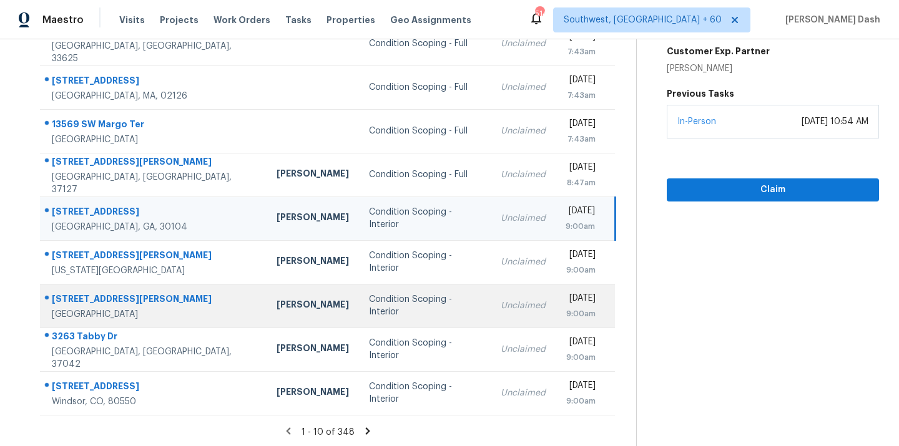
scroll to position [203, 0]
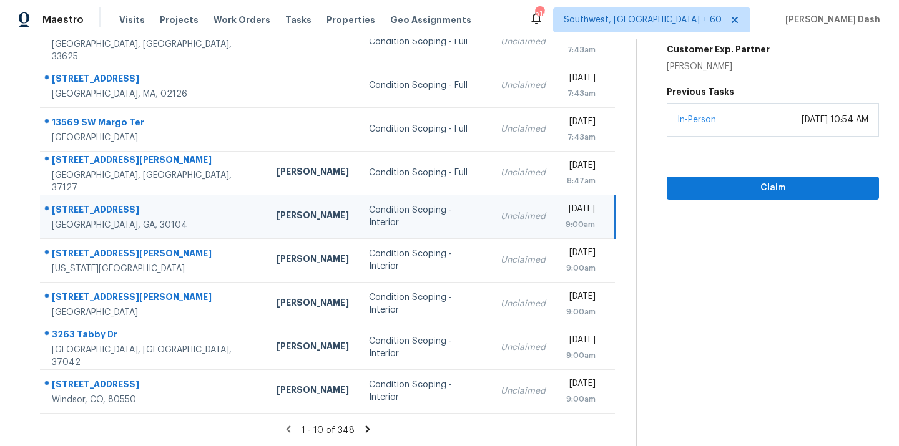
click at [364, 429] on icon at bounding box center [367, 429] width 11 height 11
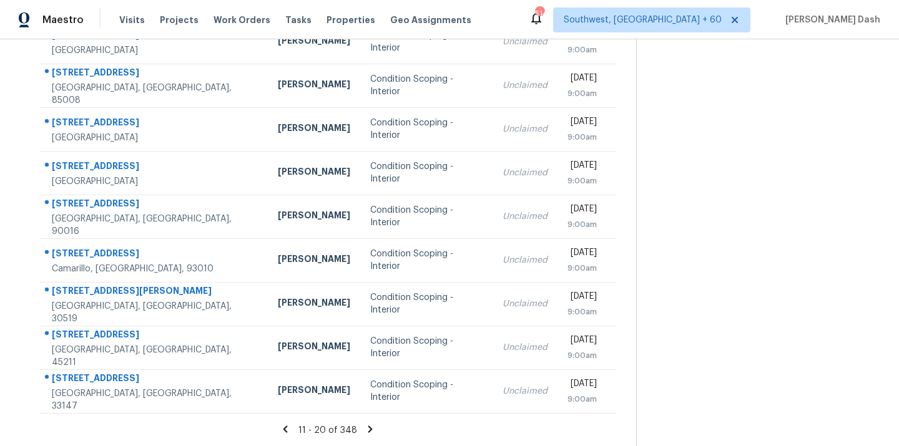
scroll to position [0, 0]
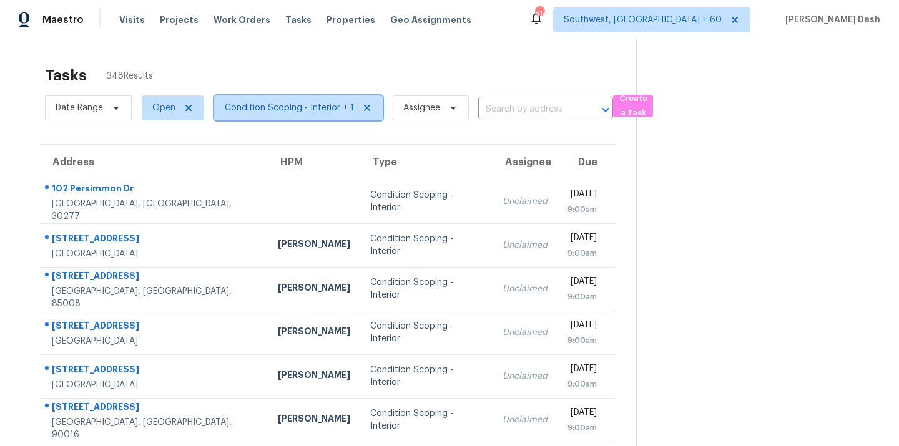
click at [243, 108] on span "Condition Scoping - Interior + 1" at bounding box center [289, 108] width 129 height 12
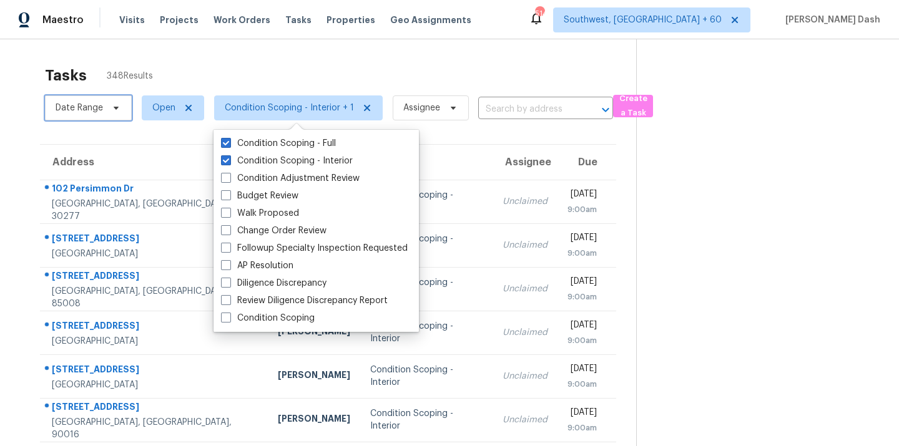
click at [100, 109] on span "Date Range" at bounding box center [79, 108] width 47 height 12
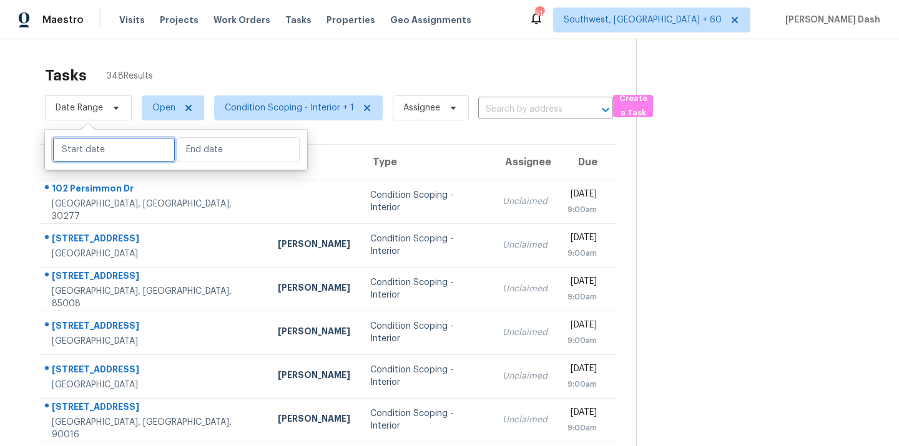
click at [143, 155] on input "text" at bounding box center [113, 149] width 123 height 25
select select "7"
select select "2025"
select select "8"
select select "2025"
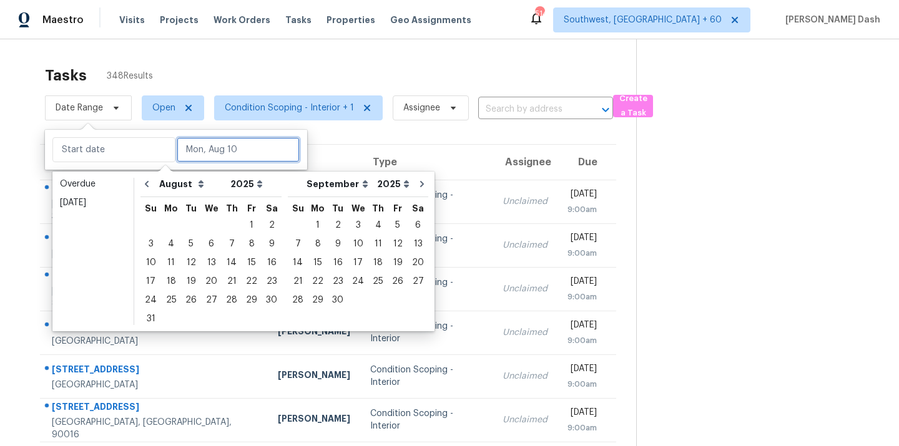
click at [192, 154] on input "text" at bounding box center [238, 149] width 123 height 25
click at [165, 263] on div "11" at bounding box center [171, 262] width 20 height 17
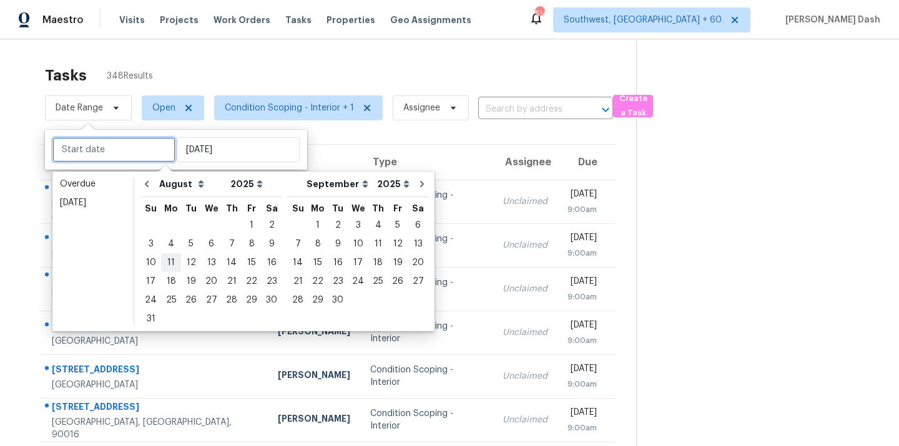
type input "Mon, Aug 11"
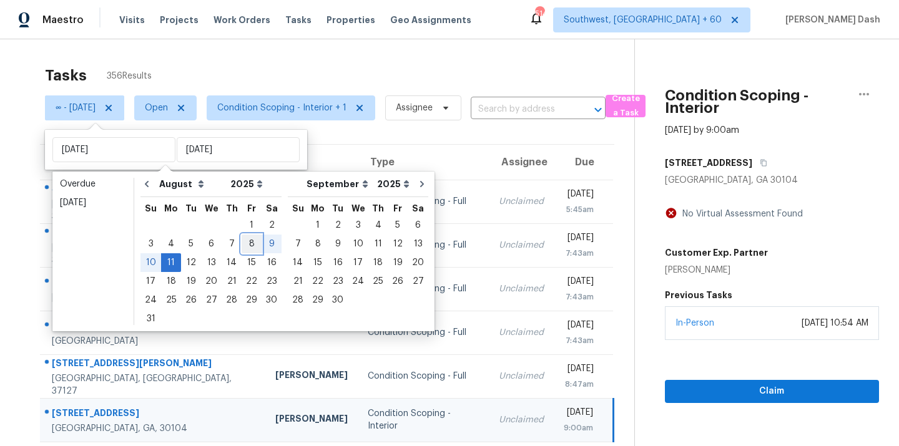
click at [244, 248] on div "8" at bounding box center [252, 243] width 20 height 17
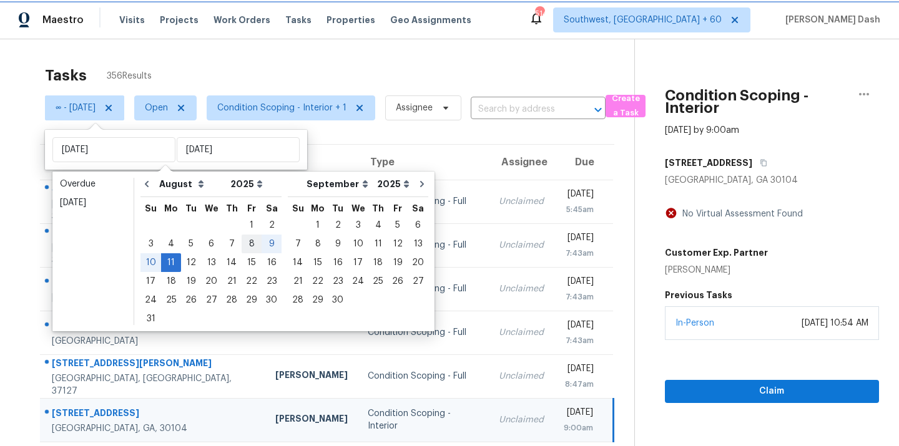
type input "Fri, Aug 08"
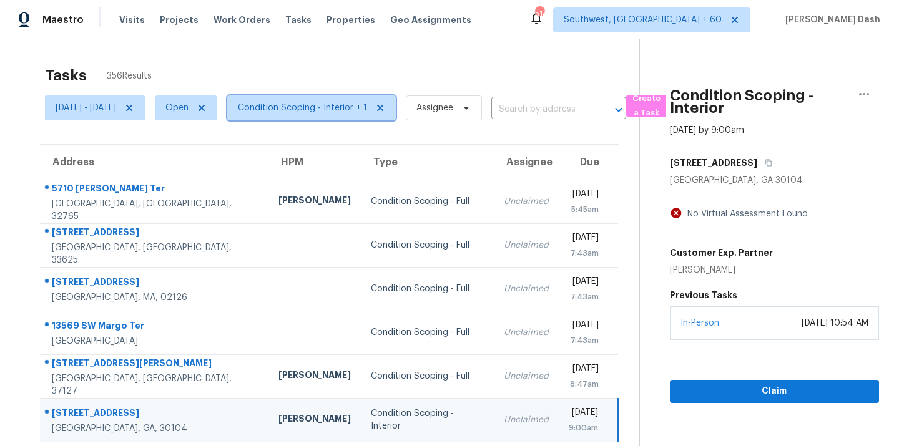
click at [290, 110] on span "Condition Scoping - Interior + 1" at bounding box center [302, 108] width 129 height 12
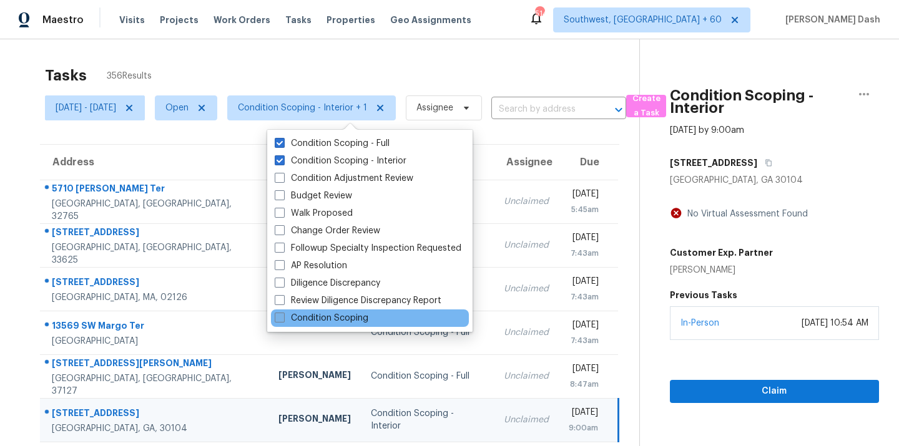
click at [310, 315] on label "Condition Scoping" at bounding box center [322, 318] width 94 height 12
click at [283, 315] on input "Condition Scoping" at bounding box center [279, 316] width 8 height 8
checkbox input "true"
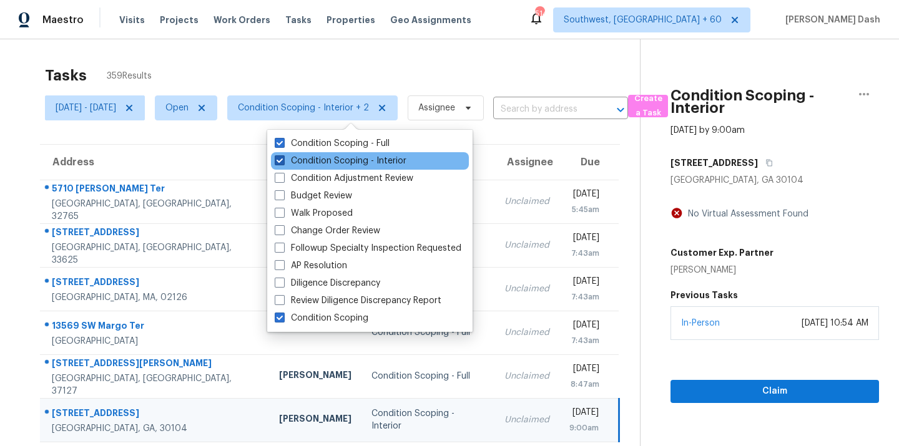
click at [327, 157] on label "Condition Scoping - Interior" at bounding box center [341, 161] width 132 height 12
click at [283, 157] on input "Condition Scoping - Interior" at bounding box center [279, 159] width 8 height 8
checkbox input "false"
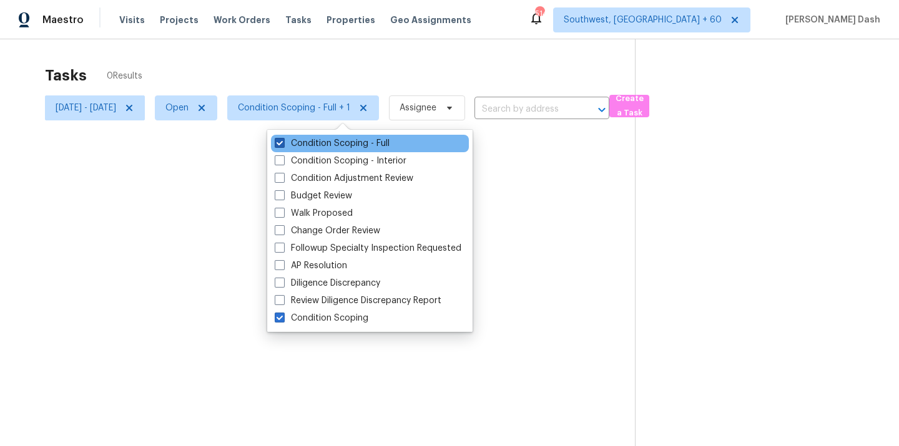
click at [330, 139] on label "Condition Scoping - Full" at bounding box center [332, 143] width 115 height 12
click at [283, 139] on input "Condition Scoping - Full" at bounding box center [279, 141] width 8 height 8
checkbox input "false"
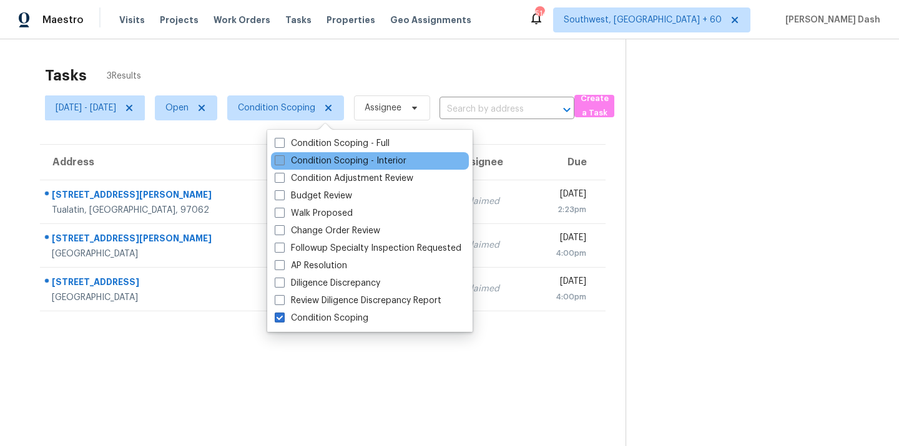
click at [318, 162] on label "Condition Scoping - Interior" at bounding box center [341, 161] width 132 height 12
click at [283, 162] on input "Condition Scoping - Interior" at bounding box center [279, 159] width 8 height 8
checkbox input "true"
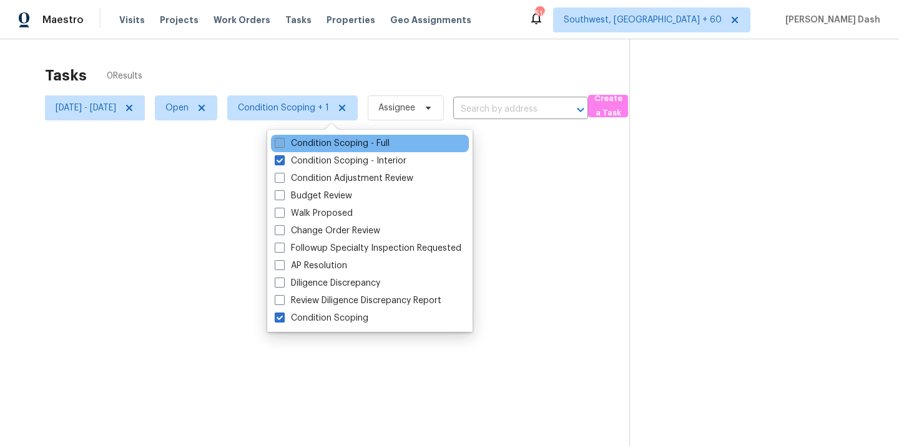
click at [333, 140] on label "Condition Scoping - Full" at bounding box center [332, 143] width 115 height 12
click at [283, 140] on input "Condition Scoping - Full" at bounding box center [279, 141] width 8 height 8
checkbox input "true"
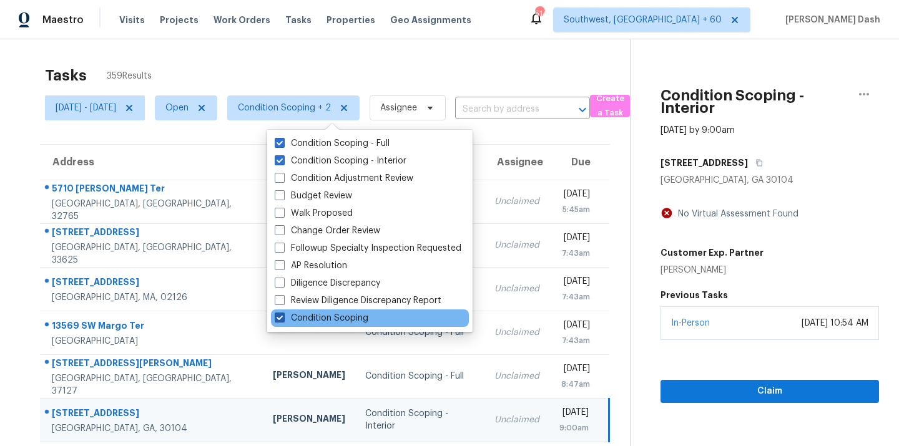
click at [323, 313] on label "Condition Scoping" at bounding box center [322, 318] width 94 height 12
click at [283, 313] on input "Condition Scoping" at bounding box center [279, 316] width 8 height 8
checkbox input "false"
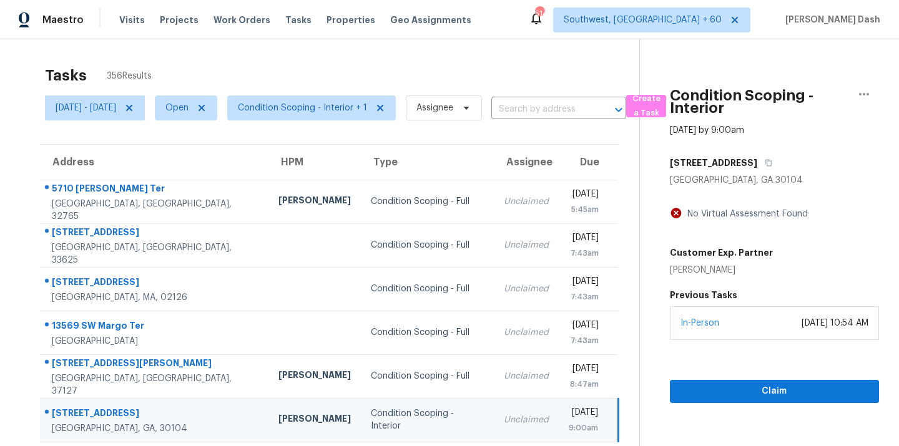
click at [345, 59] on div "Tasks 356 Results" at bounding box center [342, 75] width 594 height 32
click at [307, 109] on span "Condition Scoping - Interior + 1" at bounding box center [302, 108] width 129 height 12
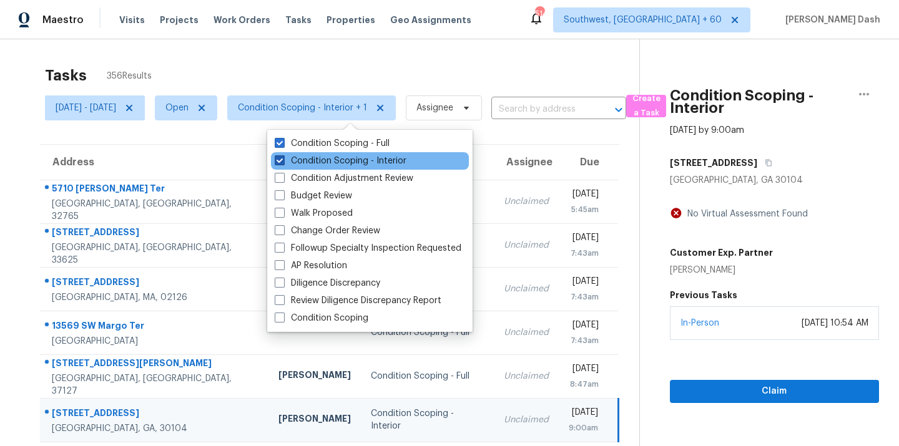
click at [308, 157] on label "Condition Scoping - Interior" at bounding box center [341, 161] width 132 height 12
click at [283, 157] on input "Condition Scoping - Interior" at bounding box center [279, 159] width 8 height 8
checkbox input "false"
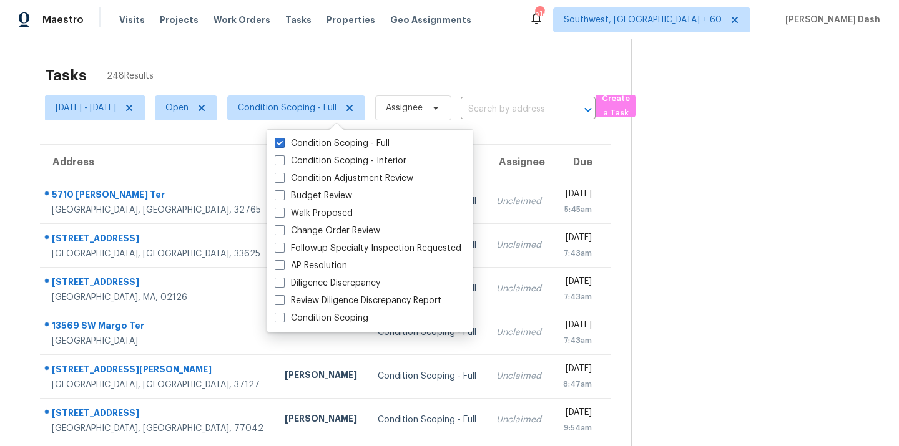
click at [286, 49] on div "Tasks 248 Results Fri, Aug 08 - Mon, Aug 11 Open Condition Scoping - Full Assig…" at bounding box center [449, 344] width 899 height 611
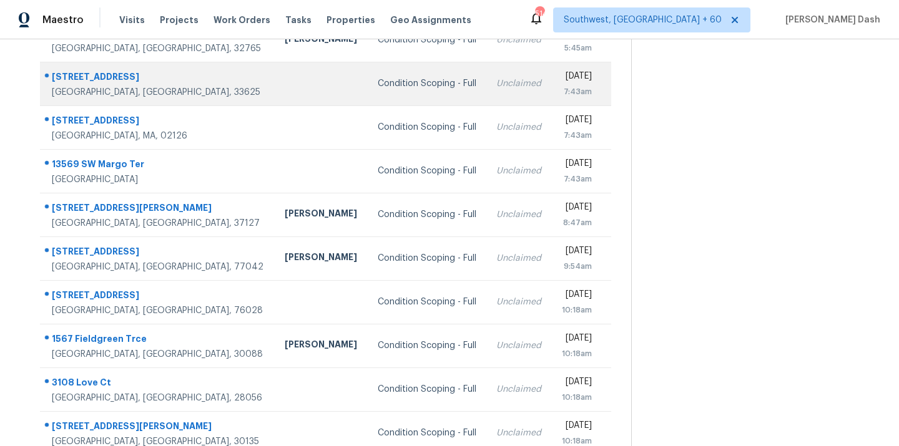
scroll to position [187, 0]
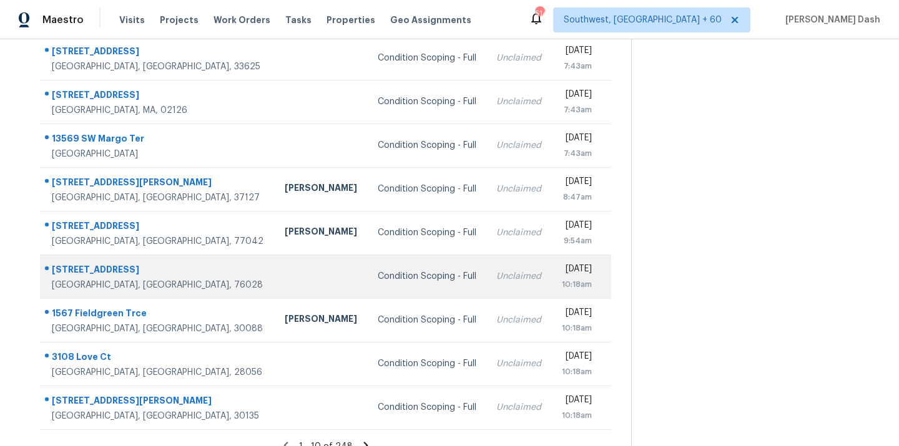
click at [301, 265] on td at bounding box center [321, 277] width 93 height 44
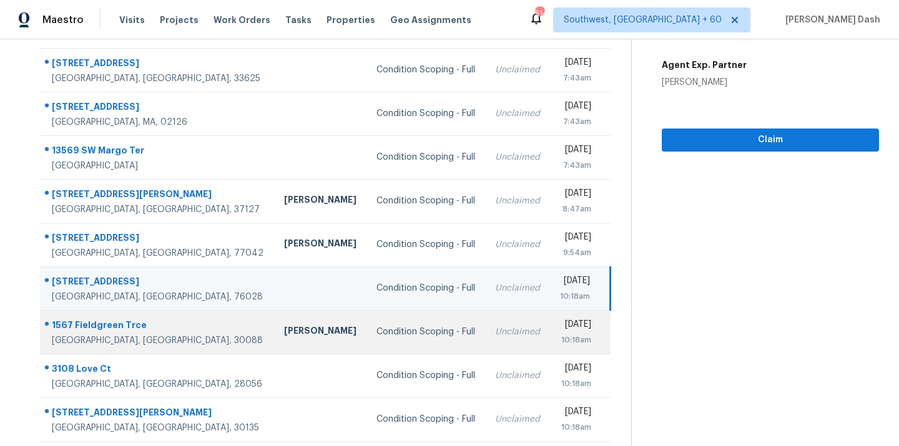
scroll to position [203, 0]
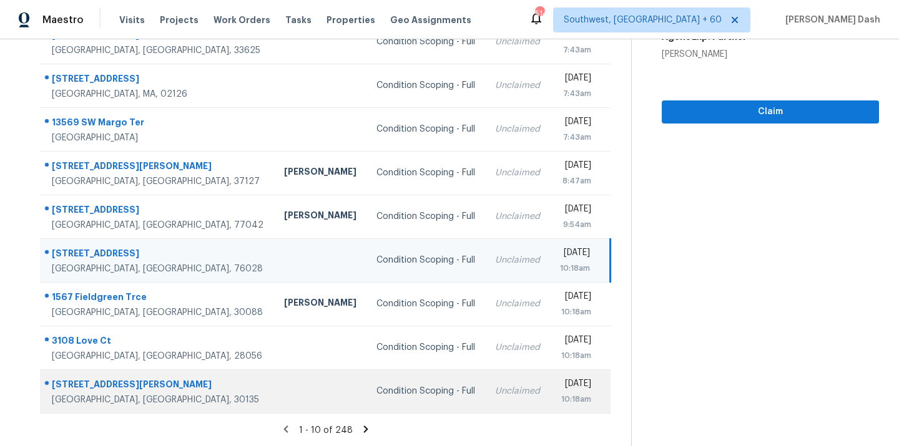
click at [366, 400] on td "Condition Scoping - Full" at bounding box center [425, 391] width 119 height 44
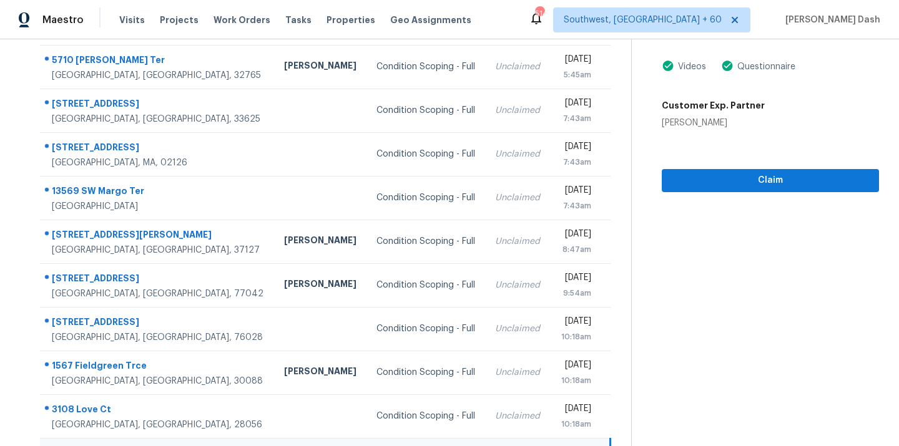
scroll to position [105, 0]
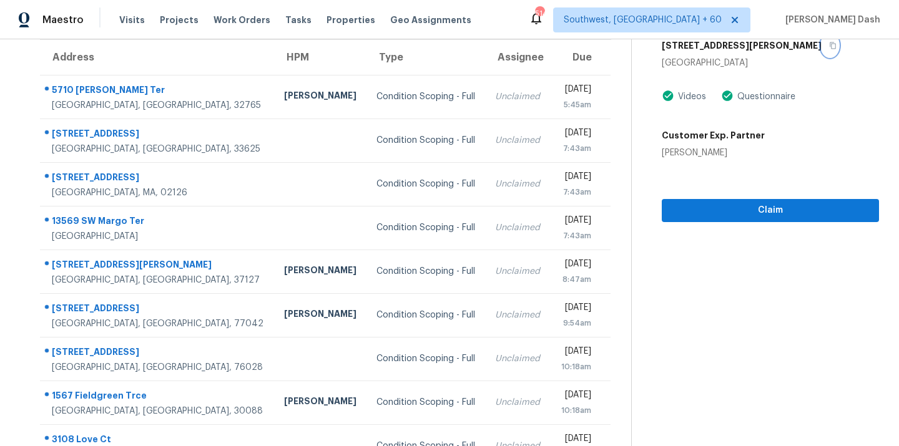
click at [821, 49] on button "button" at bounding box center [829, 45] width 17 height 22
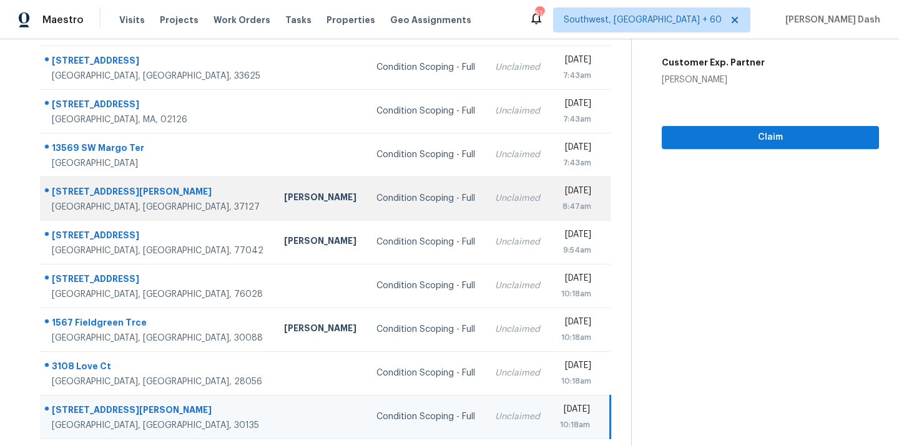
scroll to position [203, 0]
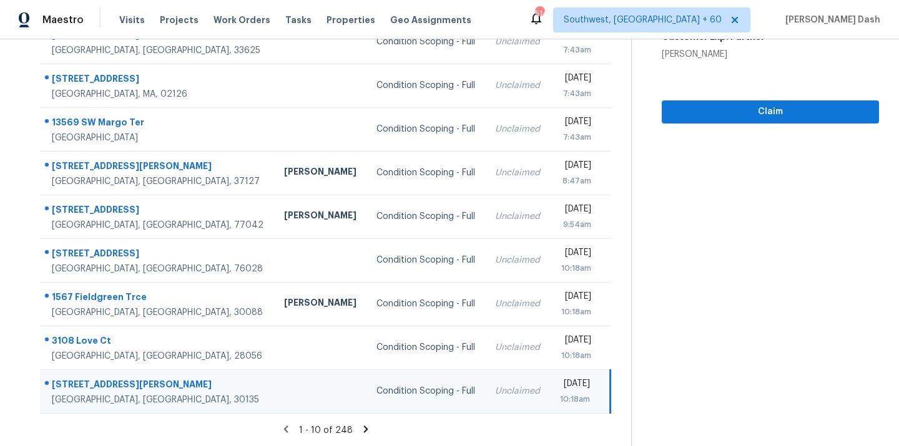
click at [366, 426] on icon at bounding box center [365, 429] width 4 height 7
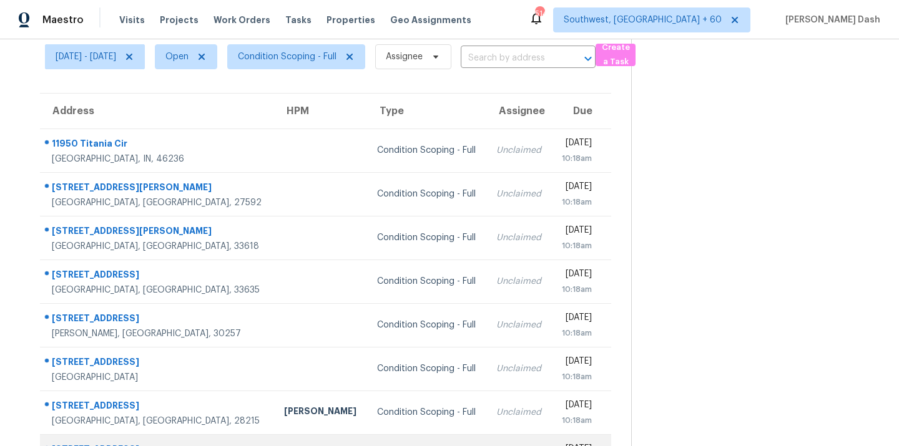
scroll to position [0, 0]
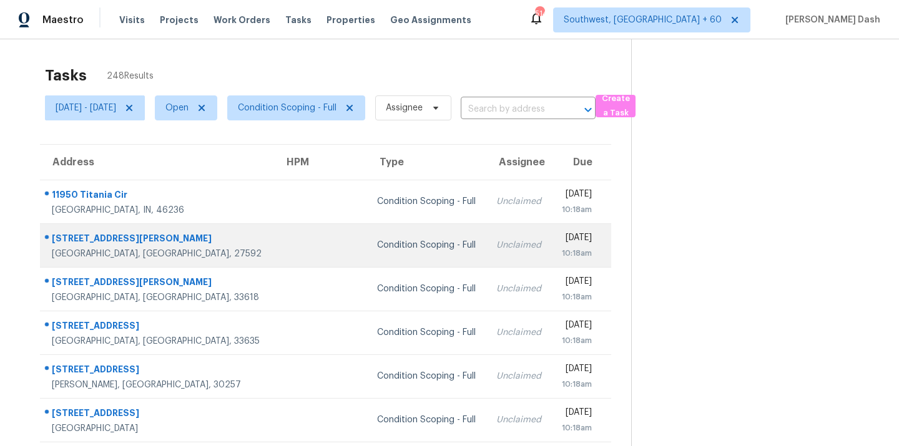
click at [367, 253] on td "Condition Scoping - Full" at bounding box center [426, 245] width 119 height 44
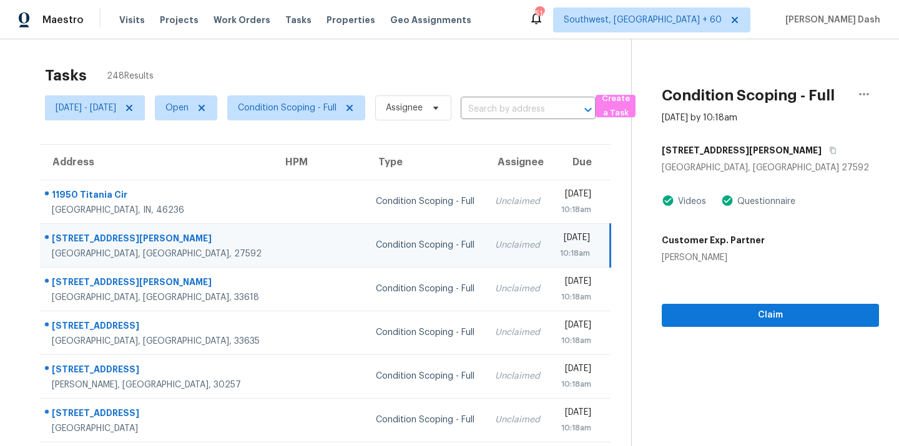
click at [770, 152] on div "1617 Kendall Hill Rd" at bounding box center [770, 150] width 217 height 22
click at [830, 149] on icon "button" at bounding box center [833, 150] width 6 height 7
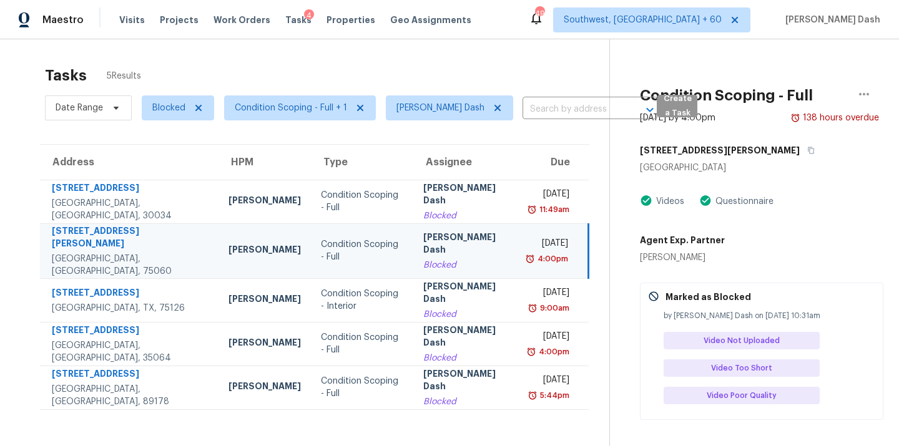
scroll to position [34, 0]
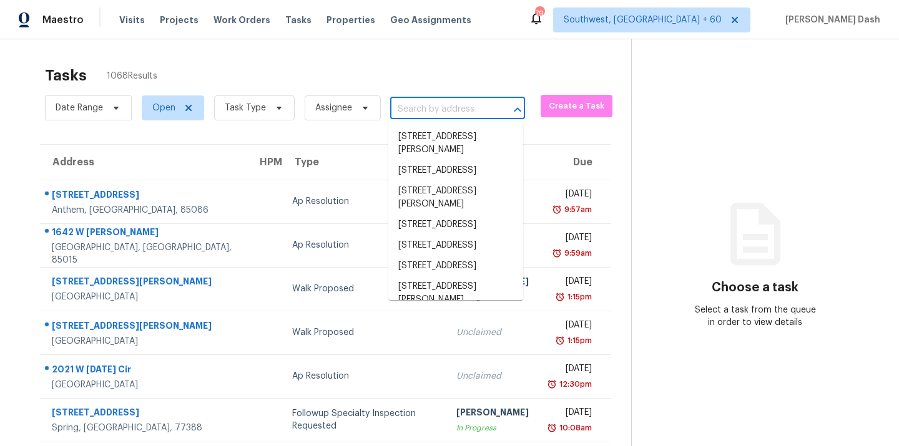
click at [431, 111] on input "text" at bounding box center [440, 109] width 100 height 19
paste input "[STREET_ADDRESS][PERSON_NAME]"
type input "[STREET_ADDRESS][PERSON_NAME]"
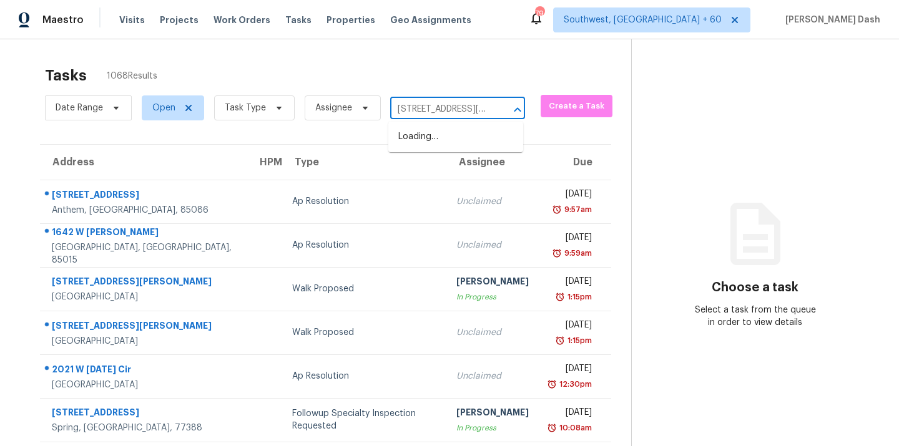
scroll to position [0, 91]
click at [428, 140] on li "[STREET_ADDRESS][PERSON_NAME]" at bounding box center [455, 144] width 135 height 34
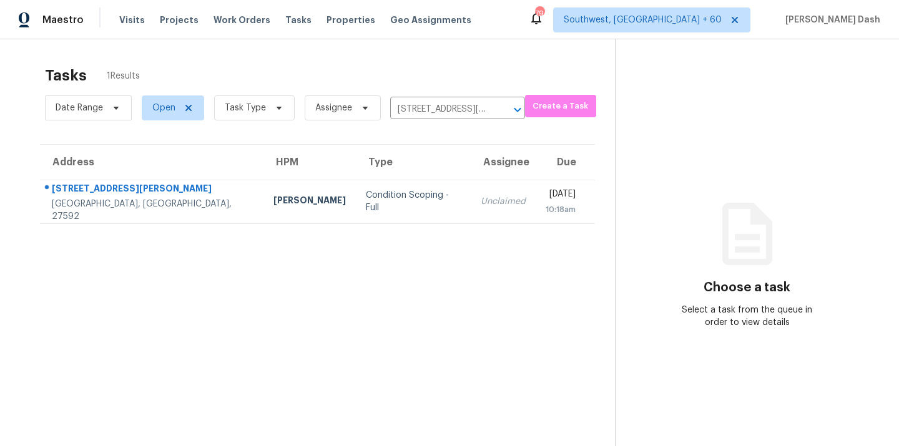
click at [366, 199] on div "Condition Scoping - Full" at bounding box center [413, 201] width 95 height 25
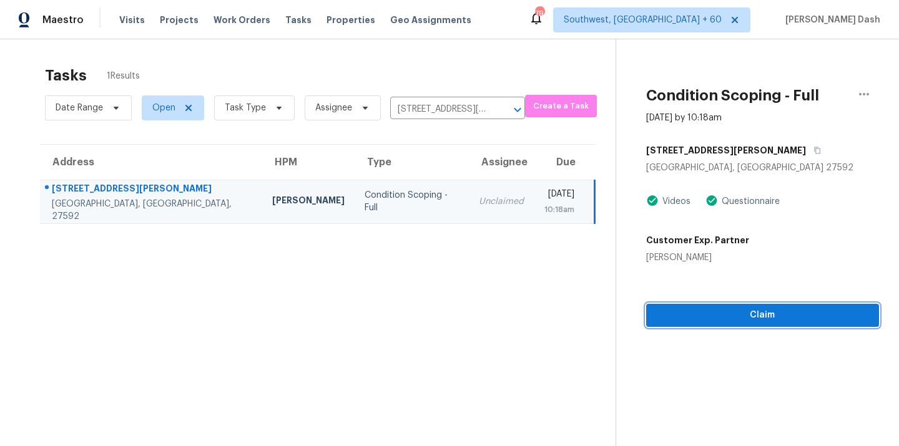
click at [775, 323] on button "Claim" at bounding box center [762, 315] width 233 height 23
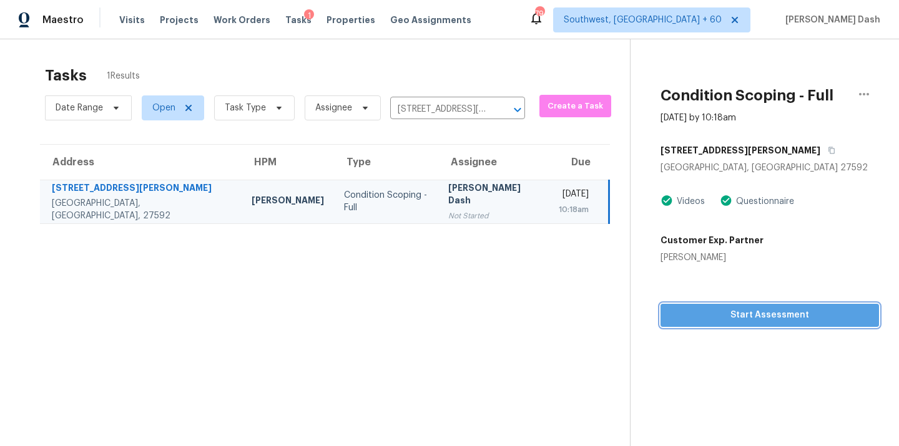
click at [757, 316] on span "Start Assessment" at bounding box center [769, 316] width 198 height 16
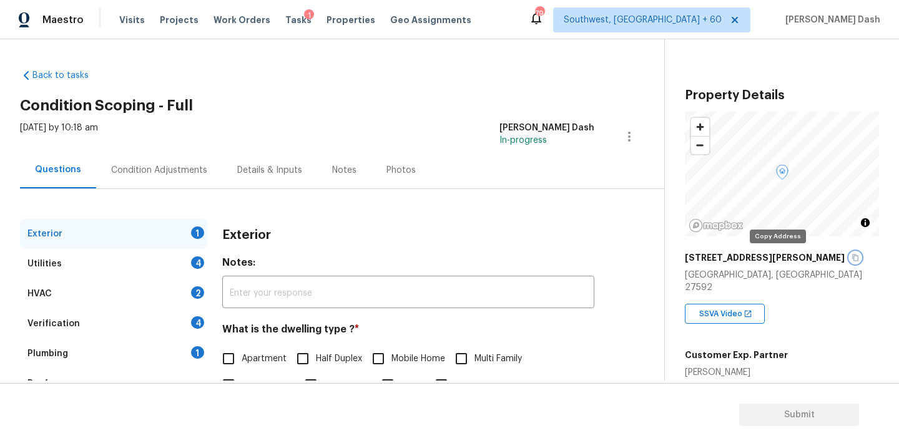
click at [851, 261] on icon "button" at bounding box center [854, 257] width 7 height 7
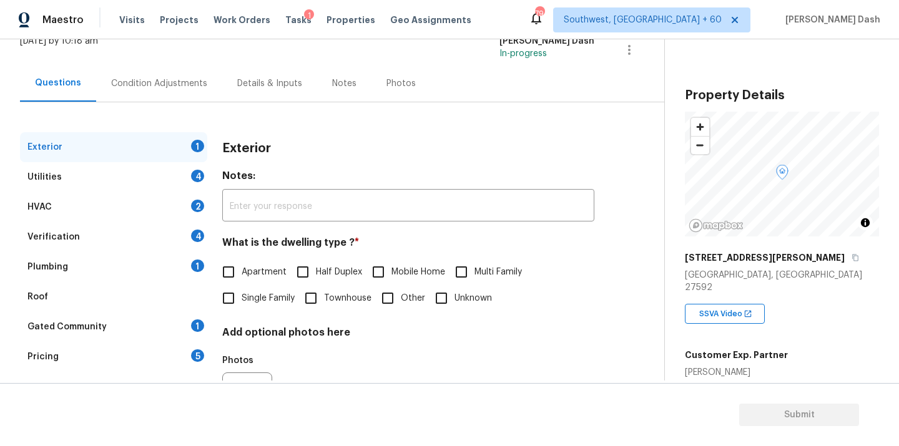
click at [247, 293] on span "Single Family" at bounding box center [268, 298] width 53 height 13
click at [242, 293] on input "Single Family" at bounding box center [228, 298] width 26 height 26
checkbox input "true"
click at [175, 178] on div "Utilities 4" at bounding box center [113, 177] width 187 height 30
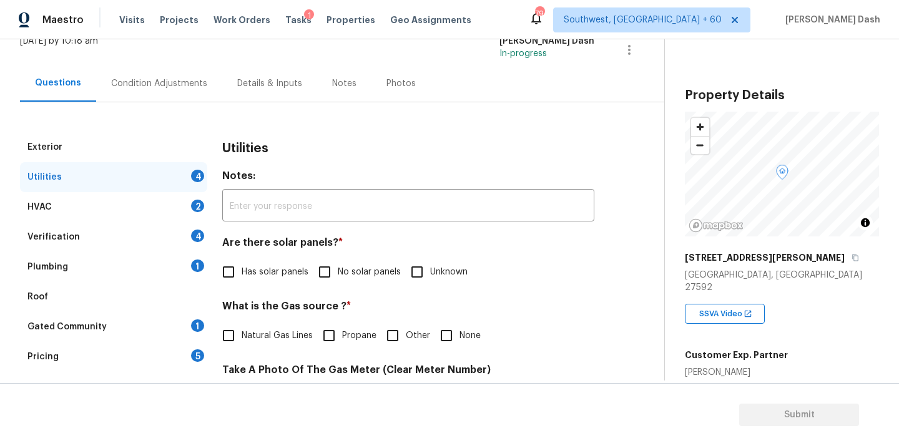
click at [330, 271] on input "No solar panels" at bounding box center [324, 272] width 26 height 26
checkbox input "true"
click at [401, 333] on input "Other" at bounding box center [392, 336] width 26 height 26
checkbox input "true"
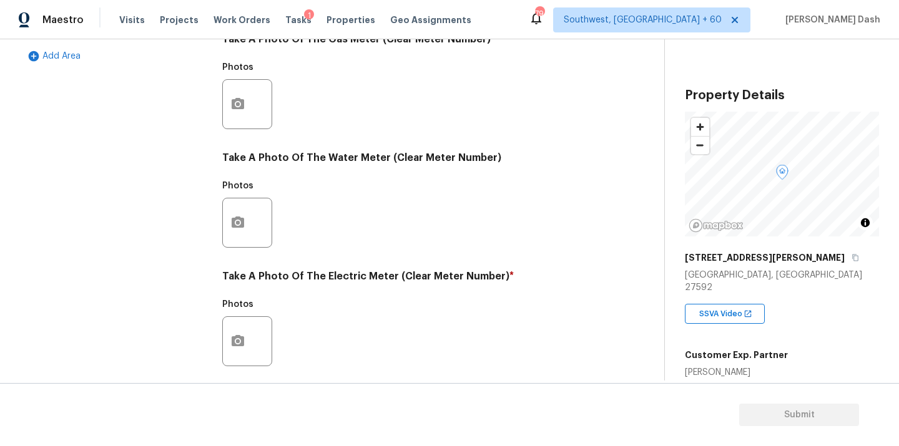
scroll to position [457, 0]
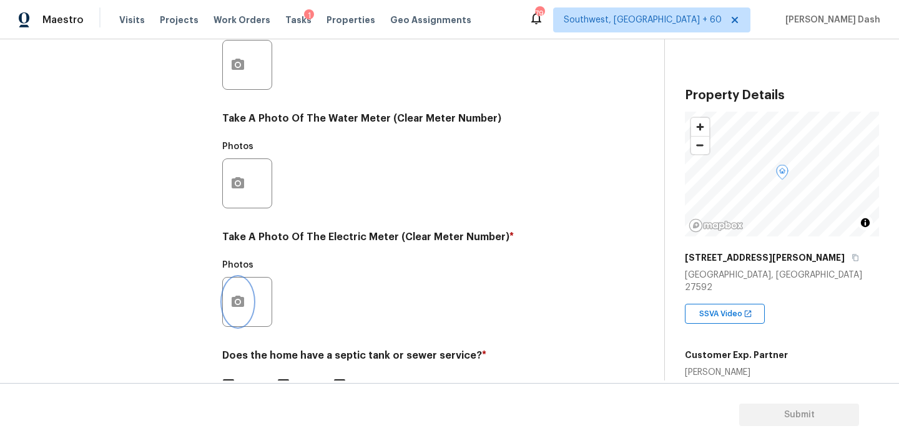
click at [242, 295] on icon "button" at bounding box center [237, 302] width 15 height 15
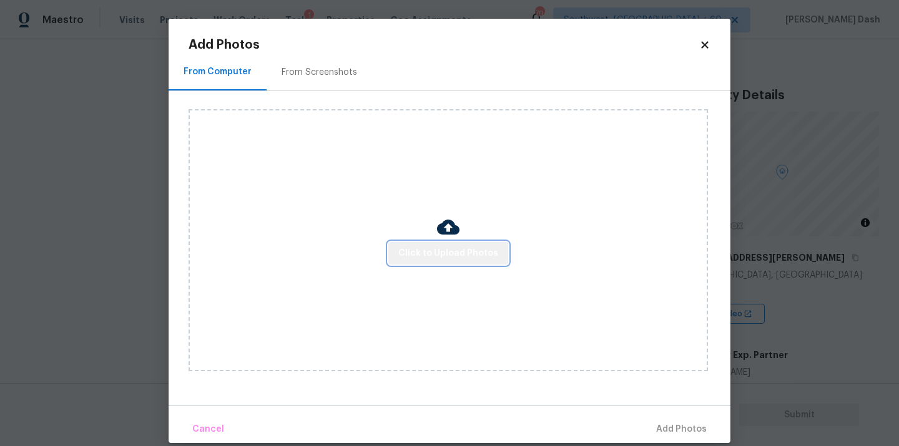
click at [465, 261] on button "Click to Upload Photos" at bounding box center [448, 253] width 120 height 23
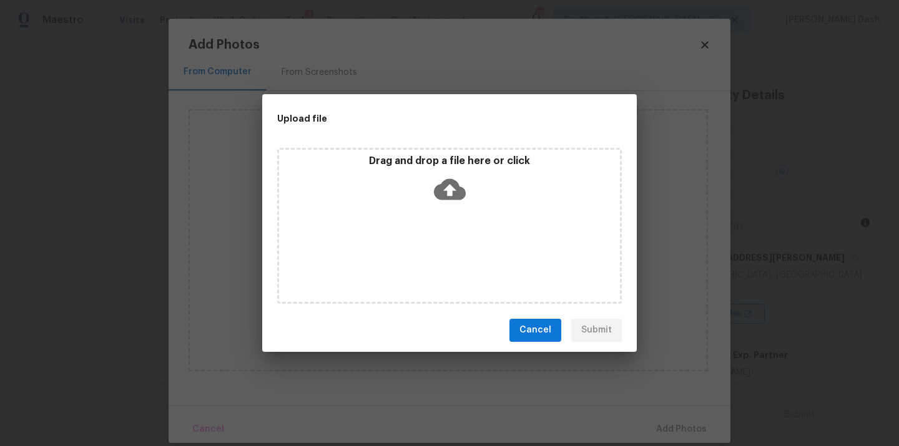
click at [465, 261] on div "Drag and drop a file here or click" at bounding box center [449, 226] width 345 height 156
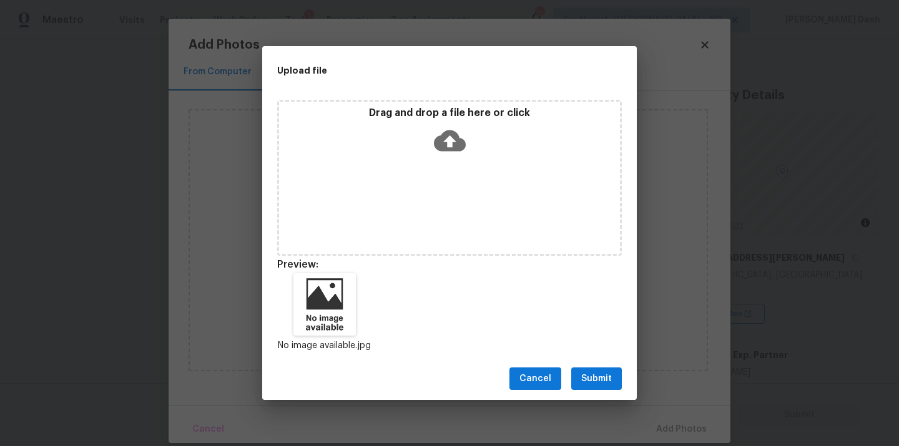
click at [599, 370] on button "Submit" at bounding box center [596, 379] width 51 height 23
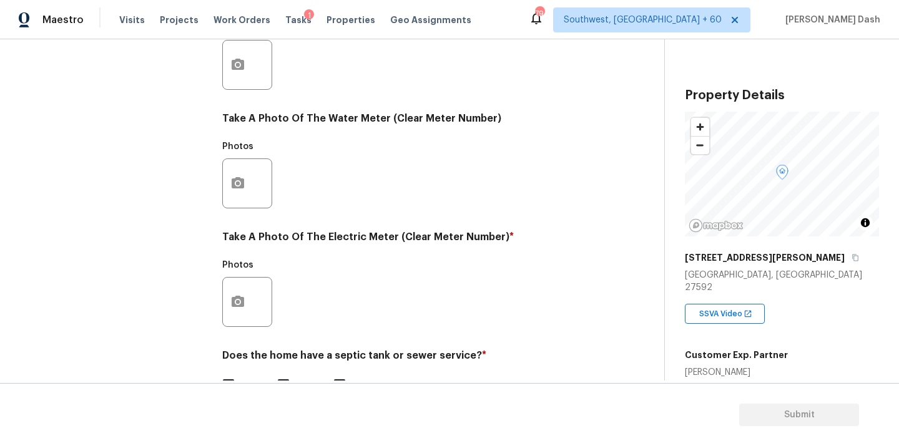
click at [698, 443] on body "Maestro Visits Projects Work Orders Tasks 1 Properties Geo Assignments 794 Sout…" at bounding box center [449, 223] width 899 height 446
click at [230, 311] on button "button" at bounding box center [238, 302] width 30 height 49
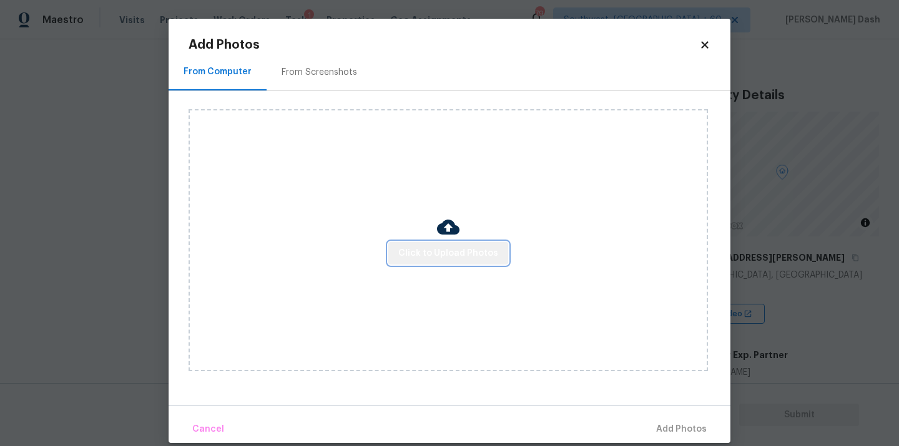
click at [473, 258] on span "Click to Upload Photos" at bounding box center [448, 254] width 100 height 16
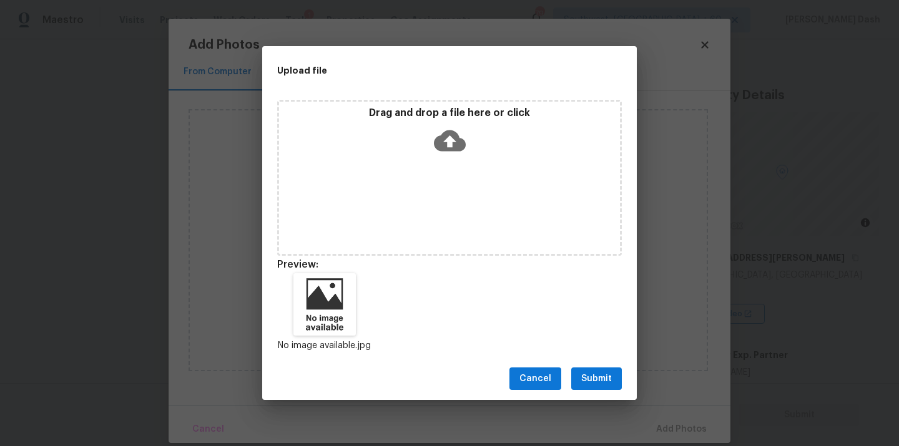
click at [612, 382] on button "Submit" at bounding box center [596, 379] width 51 height 23
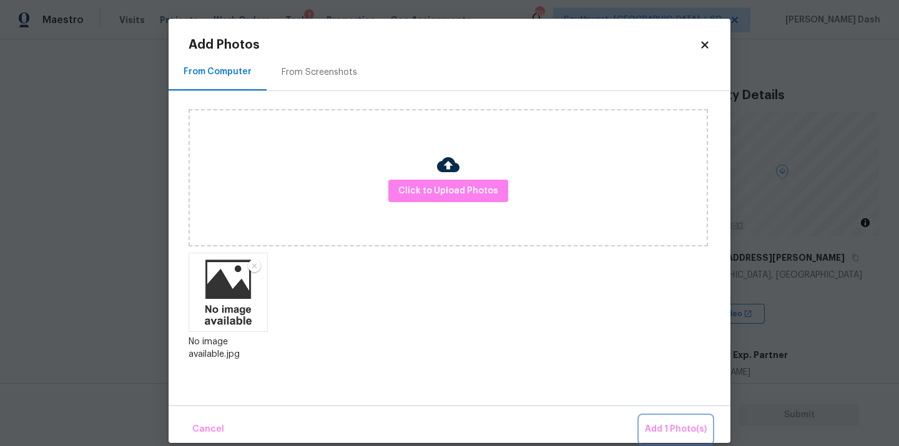
click at [672, 427] on span "Add 1 Photo(s)" at bounding box center [676, 430] width 62 height 16
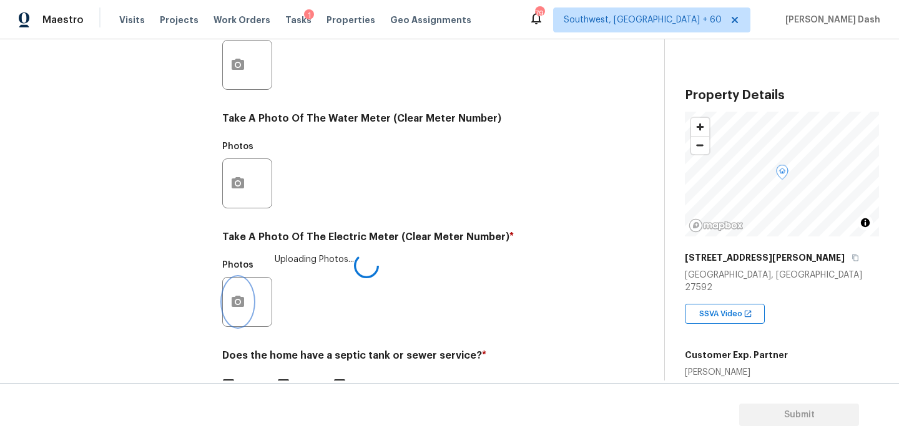
scroll to position [493, 0]
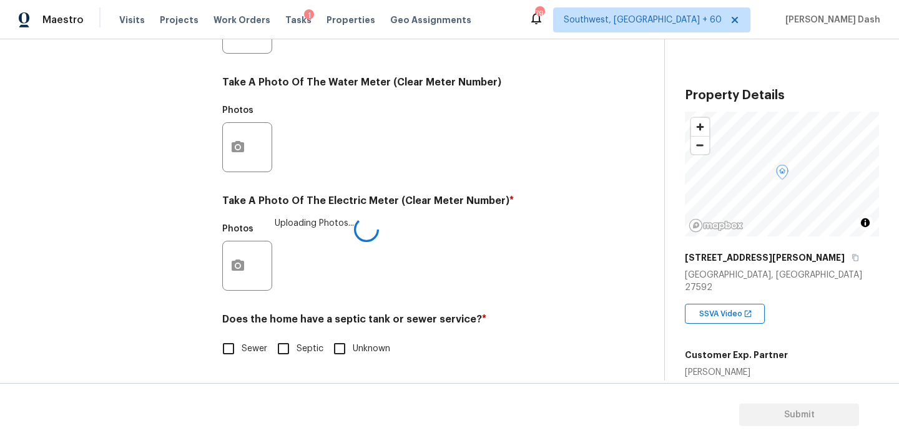
click at [233, 345] on input "Sewer" at bounding box center [228, 349] width 26 height 26
checkbox input "true"
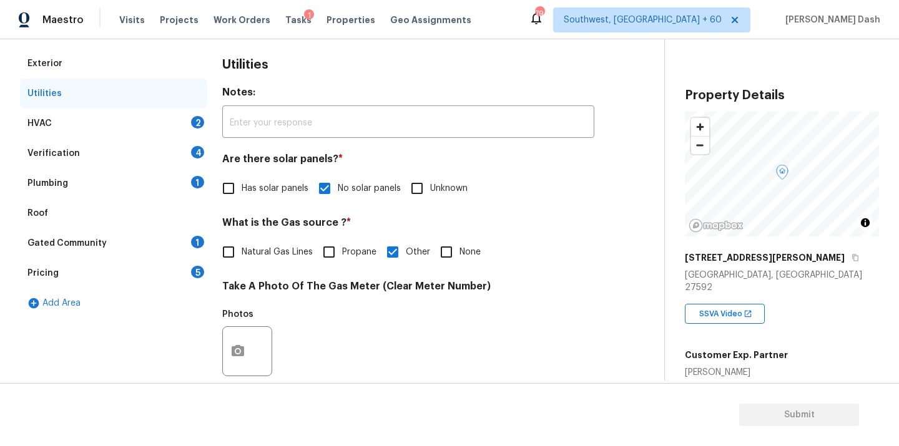
scroll to position [184, 0]
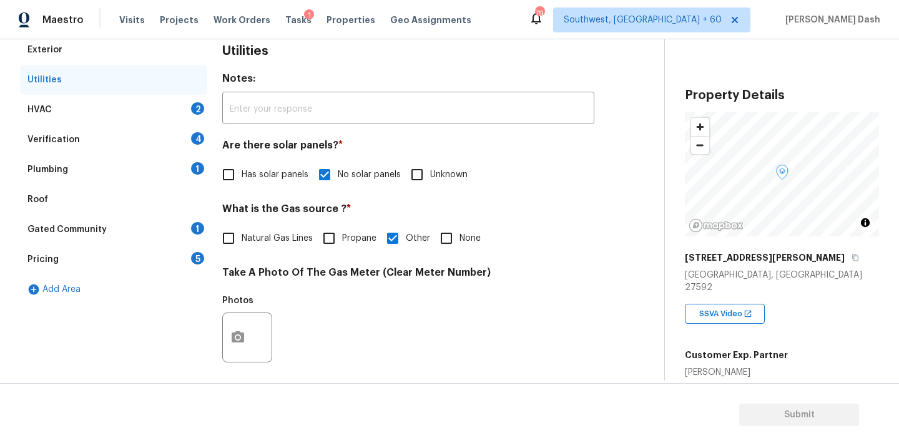
click at [179, 107] on div "HVAC 2" at bounding box center [113, 110] width 187 height 30
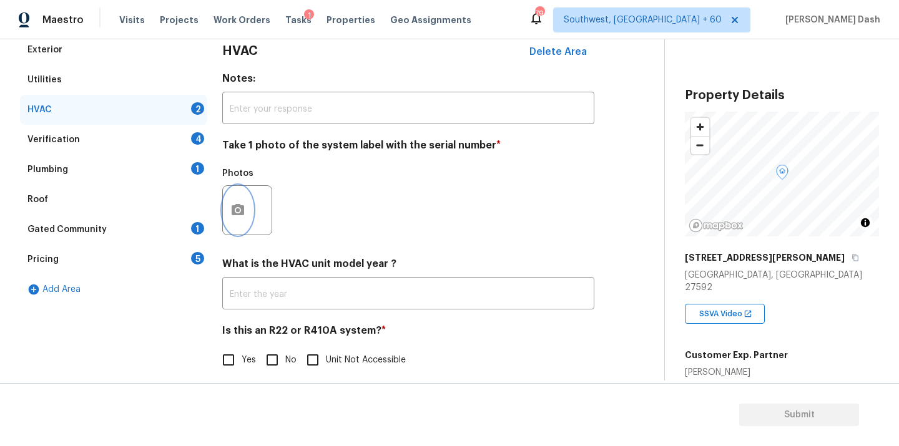
click at [238, 210] on circle "button" at bounding box center [238, 210] width 4 height 4
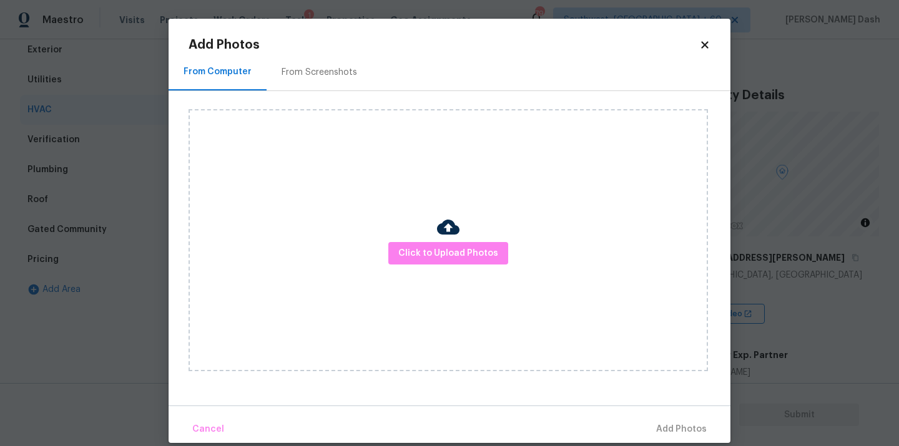
click at [382, 250] on div "Click to Upload Photos" at bounding box center [447, 240] width 519 height 262
click at [405, 254] on span "Click to Upload Photos" at bounding box center [448, 254] width 100 height 16
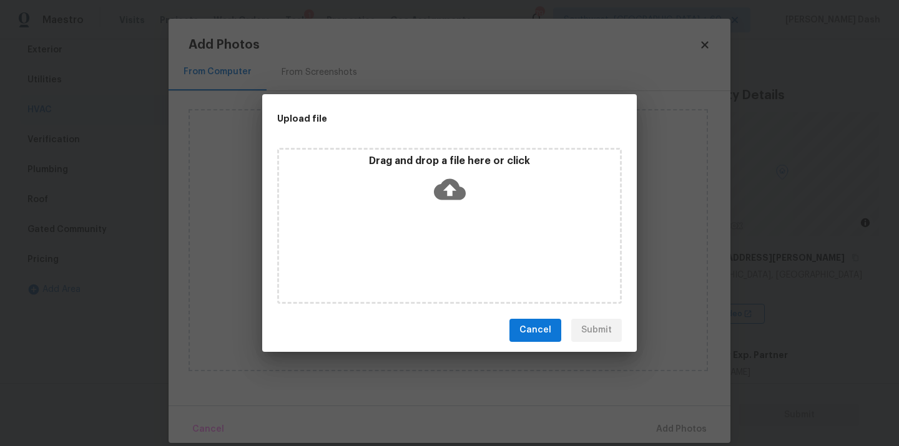
click at [405, 254] on div "Drag and drop a file here or click" at bounding box center [449, 226] width 345 height 156
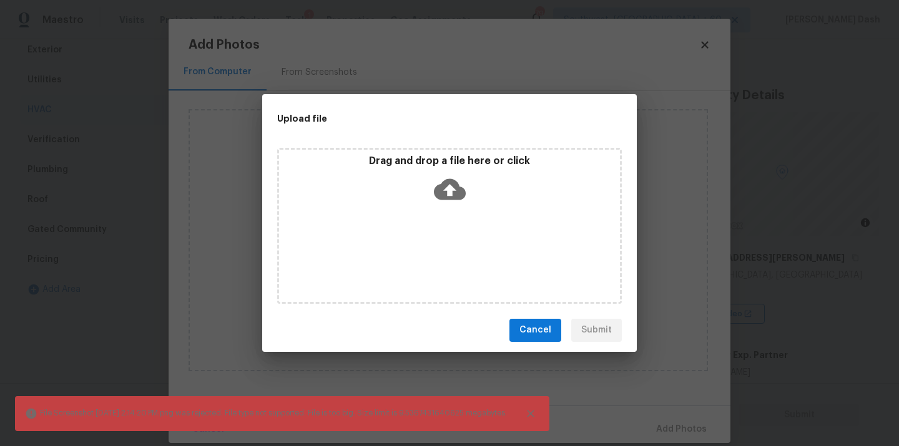
click at [459, 203] on icon at bounding box center [450, 190] width 32 height 32
click at [423, 202] on div "Drag and drop a file here or click" at bounding box center [449, 182] width 341 height 54
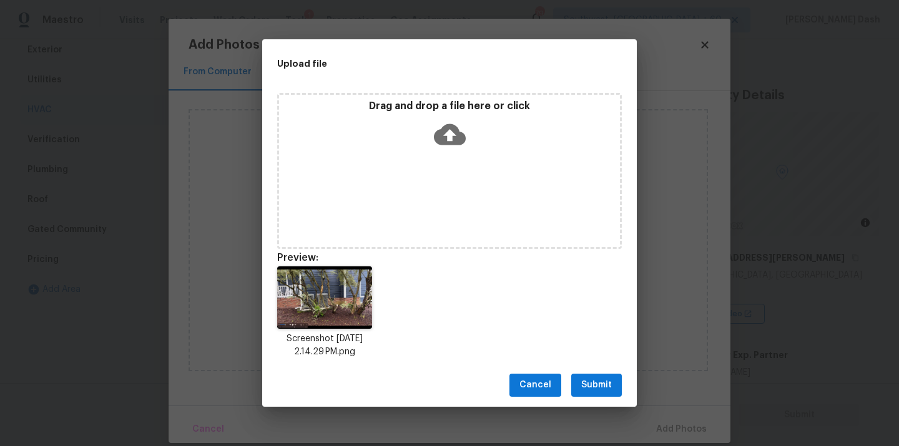
click at [607, 379] on span "Submit" at bounding box center [596, 386] width 31 height 16
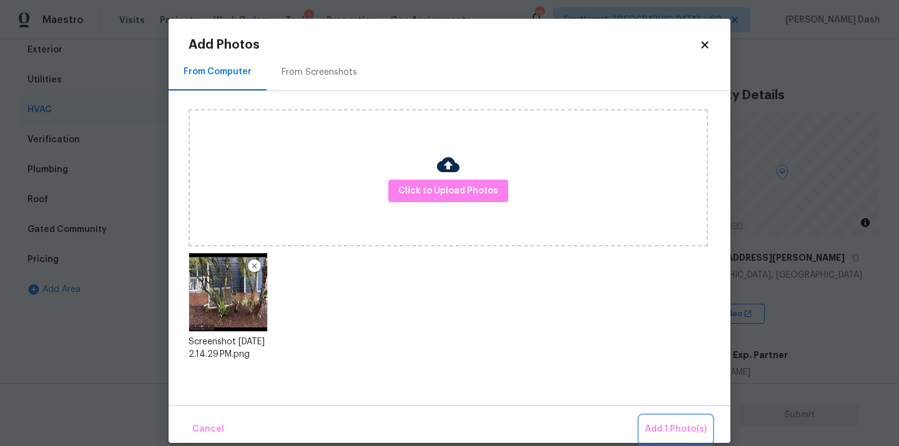
click at [662, 419] on button "Add 1 Photo(s)" at bounding box center [676, 429] width 72 height 27
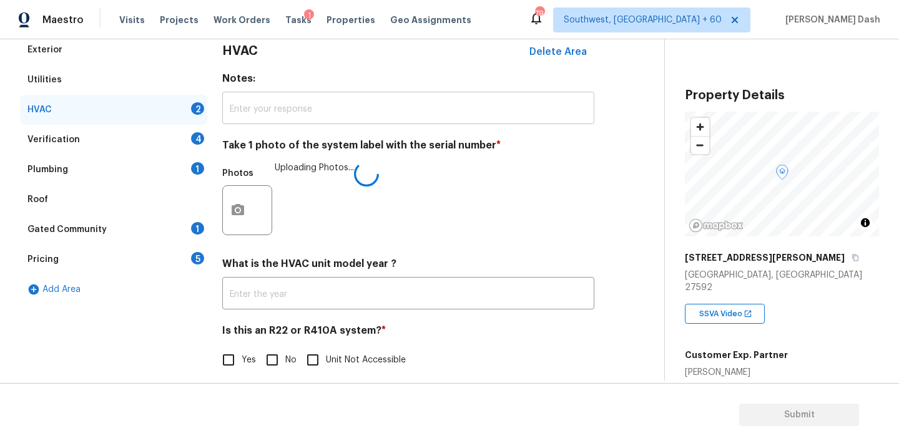
click at [290, 119] on input "text" at bounding box center [408, 109] width 372 height 29
click at [311, 352] on input "Unit Not Accessible" at bounding box center [313, 361] width 26 height 26
checkbox input "true"
click at [174, 135] on div "Verification 4" at bounding box center [113, 140] width 187 height 30
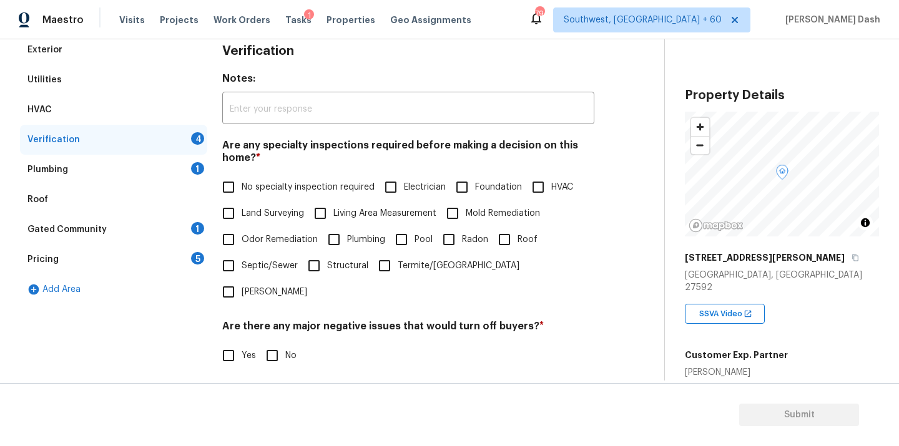
click at [263, 190] on span "No specialty inspection required" at bounding box center [308, 187] width 133 height 13
click at [242, 190] on input "No specialty inspection required" at bounding box center [228, 187] width 26 height 26
checkbox input "true"
click at [275, 344] on input "No" at bounding box center [272, 357] width 26 height 26
checkbox input "true"
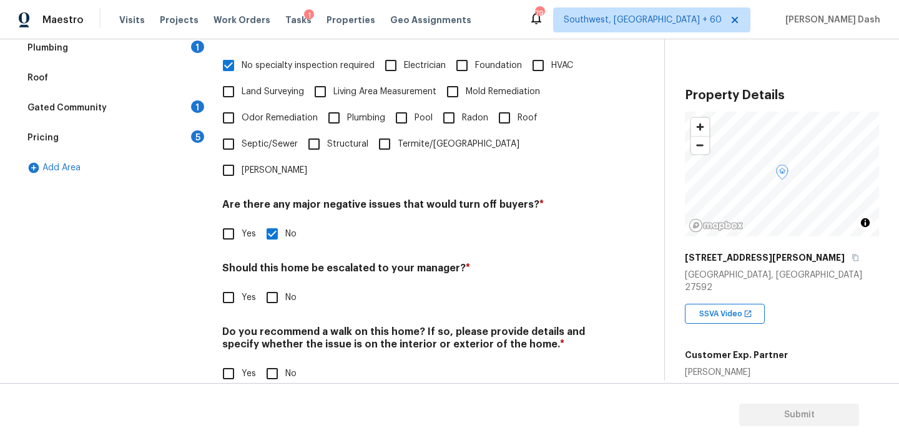
scroll to position [305, 0]
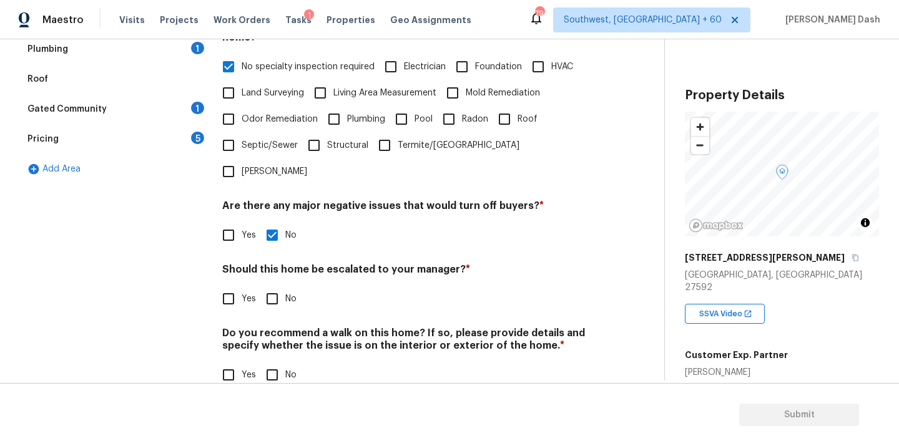
click at [234, 286] on input "Yes" at bounding box center [228, 299] width 26 height 26
checkbox input "true"
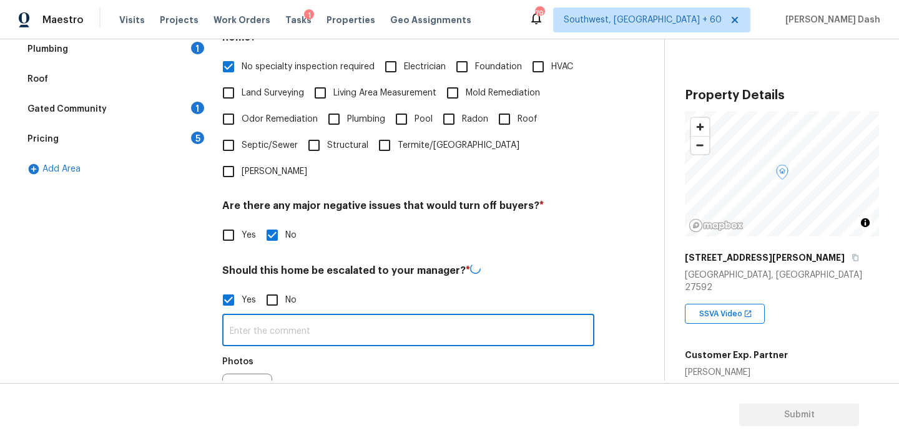
click at [257, 317] on input "text" at bounding box center [408, 331] width 372 height 29
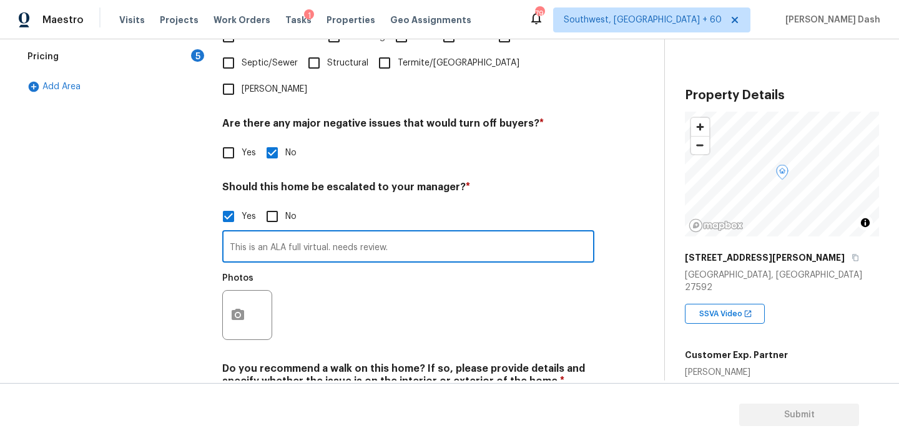
scroll to position [423, 0]
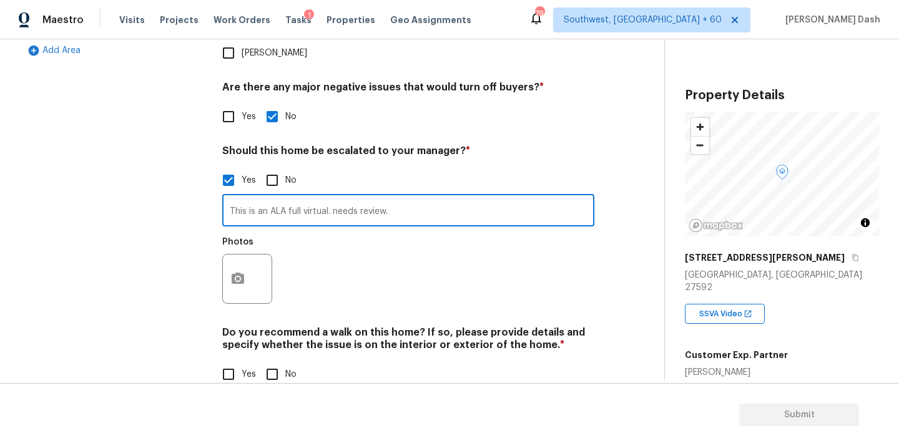
type input "This is an ALA full virtual. needs review."
click at [256, 254] on div at bounding box center [247, 279] width 50 height 50
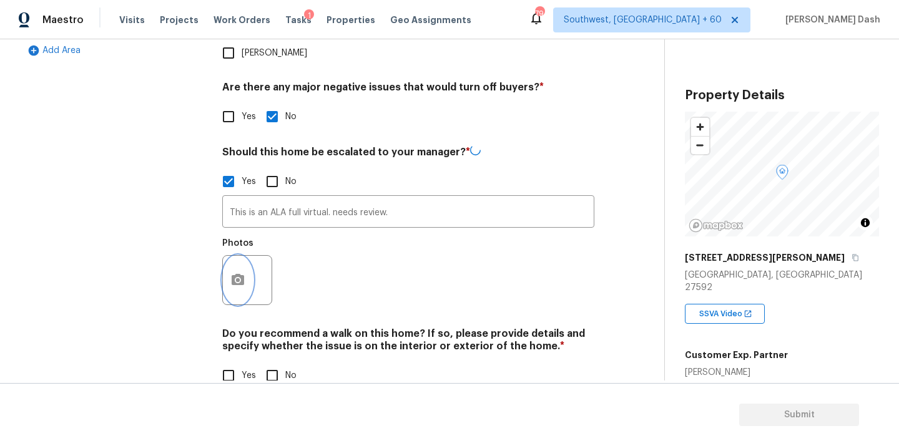
click at [243, 274] on icon "button" at bounding box center [238, 279] width 12 height 11
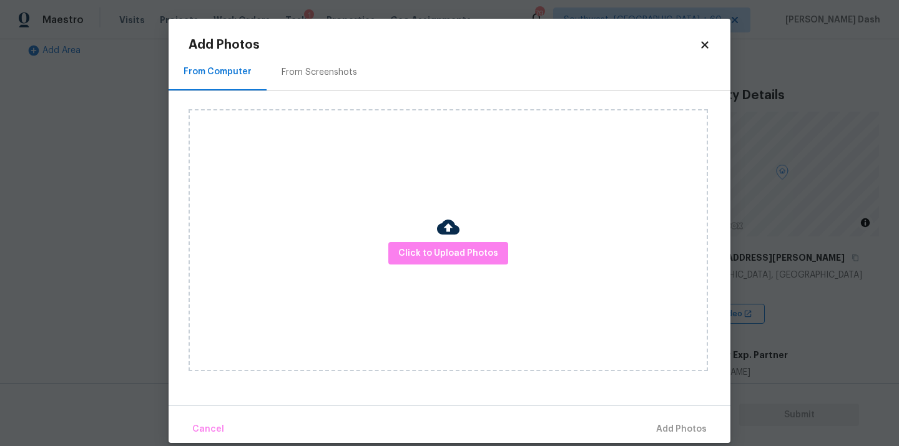
click at [477, 280] on div "Click to Upload Photos" at bounding box center [447, 240] width 519 height 262
click at [477, 263] on button "Click to Upload Photos" at bounding box center [448, 253] width 120 height 23
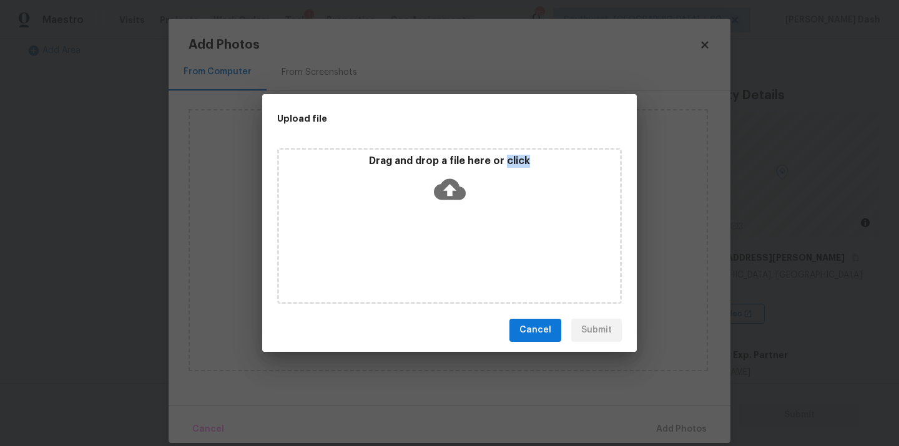
click at [477, 263] on div "Drag and drop a file here or click" at bounding box center [449, 226] width 345 height 156
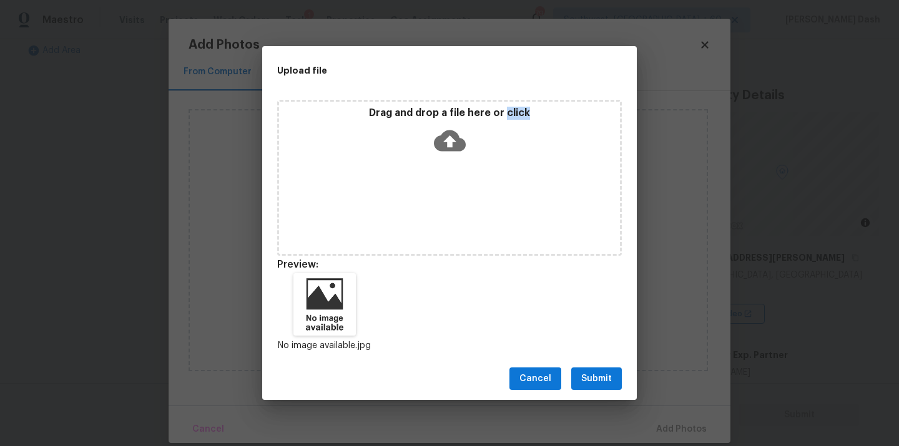
click at [601, 379] on span "Submit" at bounding box center [596, 379] width 31 height 16
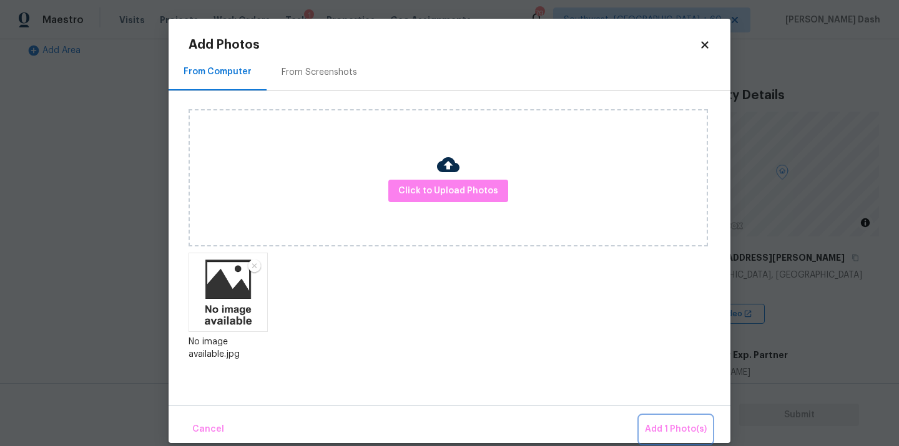
click at [662, 440] on button "Add 1 Photo(s)" at bounding box center [676, 429] width 72 height 27
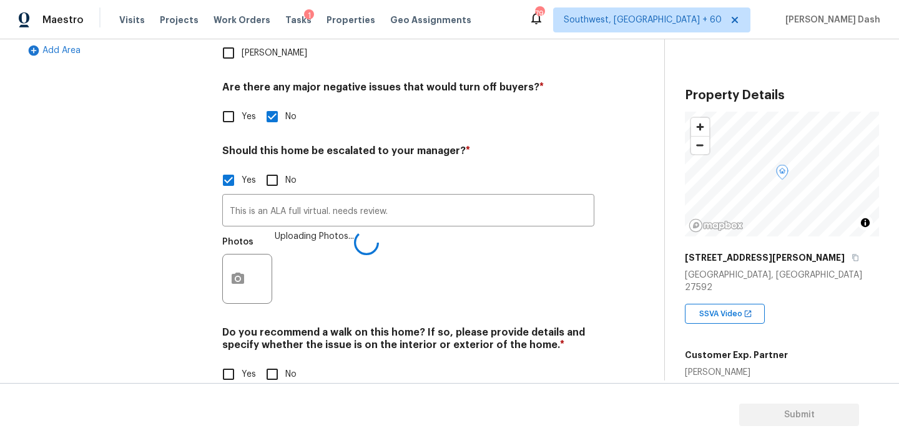
click at [273, 361] on input "No" at bounding box center [272, 374] width 26 height 26
checkbox input "true"
click at [195, 277] on div "Exterior Utilities HVAC Verification 1 Plumbing 1 Roof Gated Community 1 Pricin…" at bounding box center [113, 100] width 187 height 608
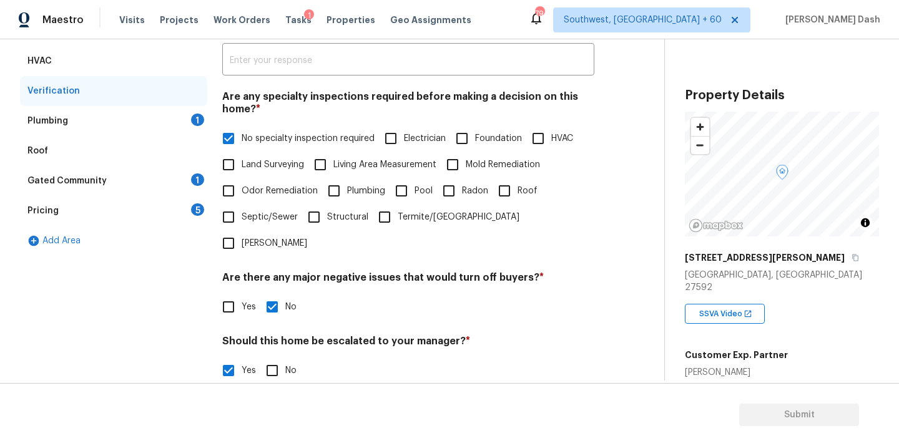
scroll to position [206, 0]
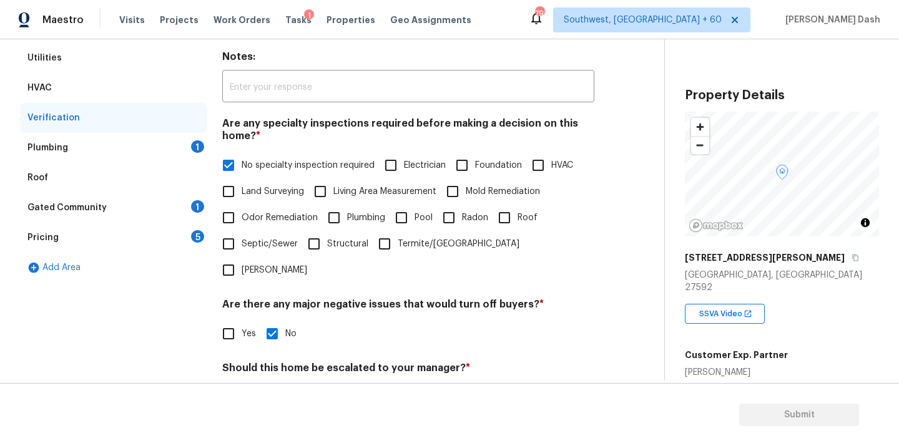
click at [172, 131] on div "Verification" at bounding box center [113, 118] width 187 height 30
click at [167, 155] on div "Plumbing 1" at bounding box center [113, 148] width 187 height 30
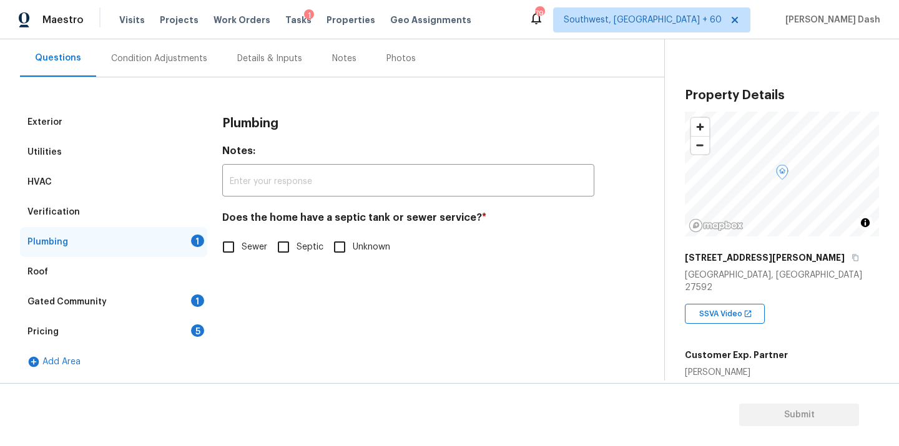
scroll to position [112, 0]
click at [237, 250] on input "Sewer" at bounding box center [228, 247] width 26 height 26
checkbox input "true"
click at [182, 301] on div "Gated Community 1" at bounding box center [113, 302] width 187 height 30
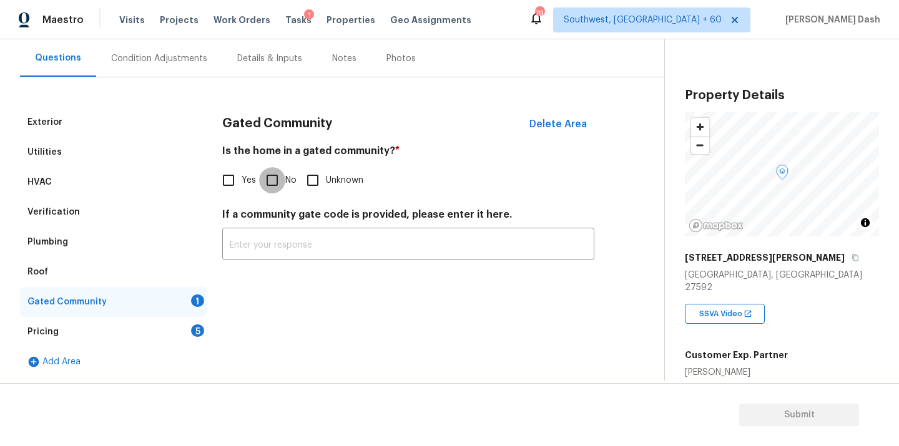
click at [260, 175] on input "No" at bounding box center [272, 180] width 26 height 26
checkbox input "true"
click at [195, 332] on div "5" at bounding box center [197, 331] width 13 height 12
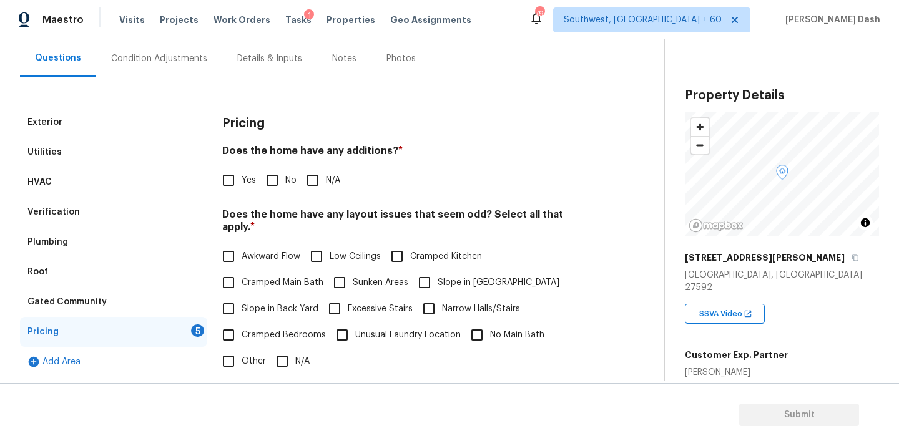
click at [274, 181] on input "No" at bounding box center [272, 180] width 26 height 26
checkbox input "true"
click at [283, 348] on input "N/A" at bounding box center [282, 361] width 26 height 26
checkbox input "true"
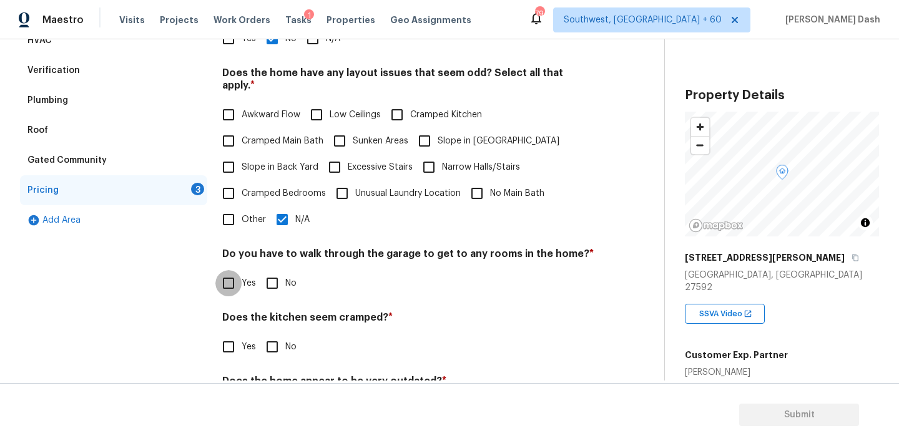
click at [232, 279] on input "Yes" at bounding box center [228, 283] width 26 height 26
checkbox input "true"
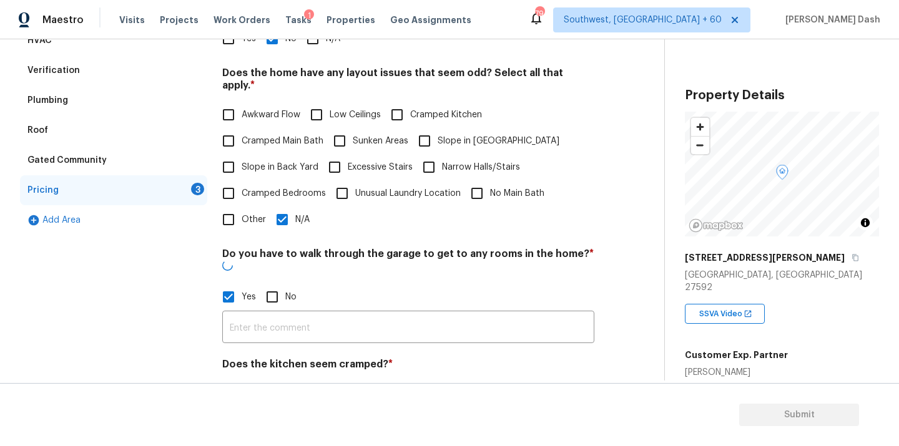
click at [232, 358] on h4 "Does the kitchen seem cramped? *" at bounding box center [408, 366] width 372 height 17
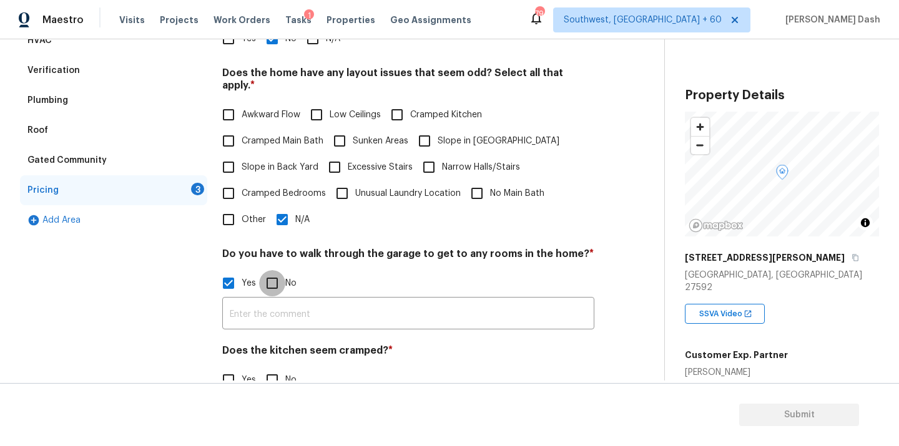
click at [266, 275] on input "No" at bounding box center [272, 283] width 26 height 26
checkbox input "true"
checkbox input "false"
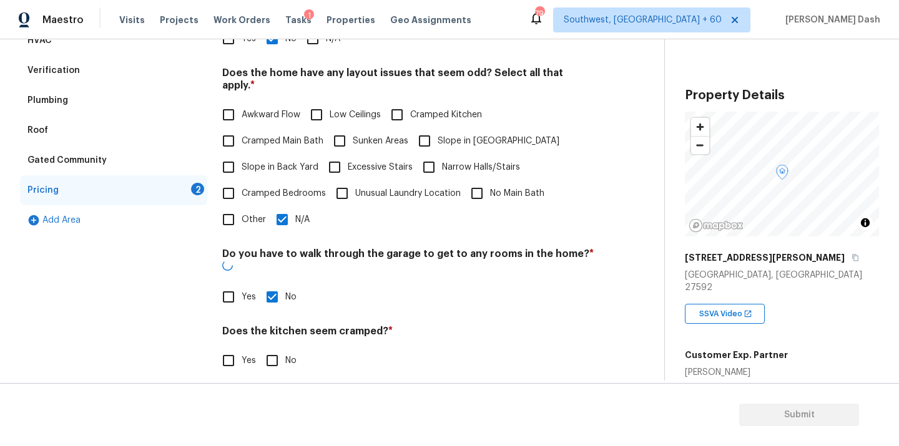
click at [276, 357] on div "Pricing Does the home have any additions? * Yes No N/A Does the home have any l…" at bounding box center [408, 209] width 372 height 487
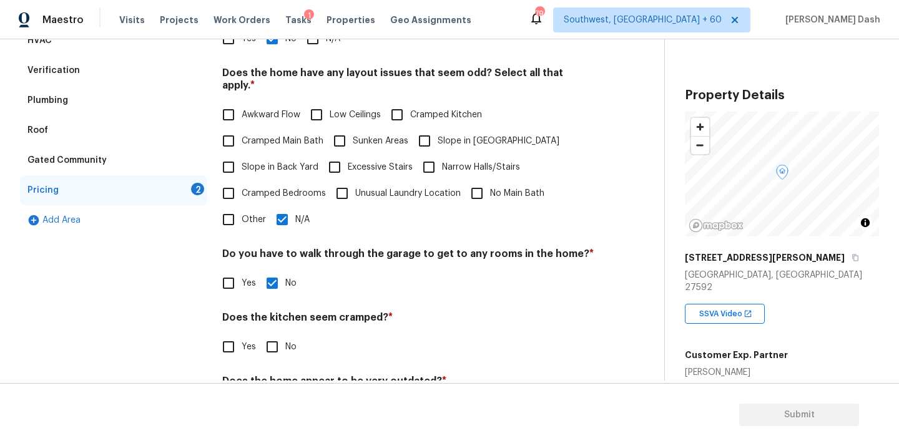
drag, startPoint x: 274, startPoint y: 335, endPoint x: 274, endPoint y: 360, distance: 24.3
click at [274, 335] on input "No" at bounding box center [272, 347] width 26 height 26
checkbox input "true"
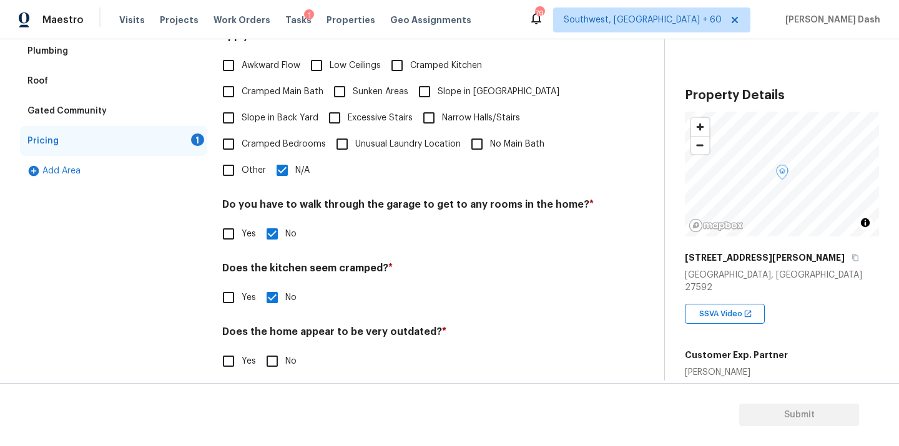
click at [274, 363] on div "Pricing Does the home have any additions? * Yes No N/A Does the home have any l…" at bounding box center [408, 152] width 372 height 473
click at [268, 348] on input "No" at bounding box center [272, 361] width 26 height 26
checkbox input "true"
click at [212, 334] on div "Exterior Utilities HVAC Verification Plumbing Roof Gated Community Pricing Add …" at bounding box center [327, 153] width 614 height 474
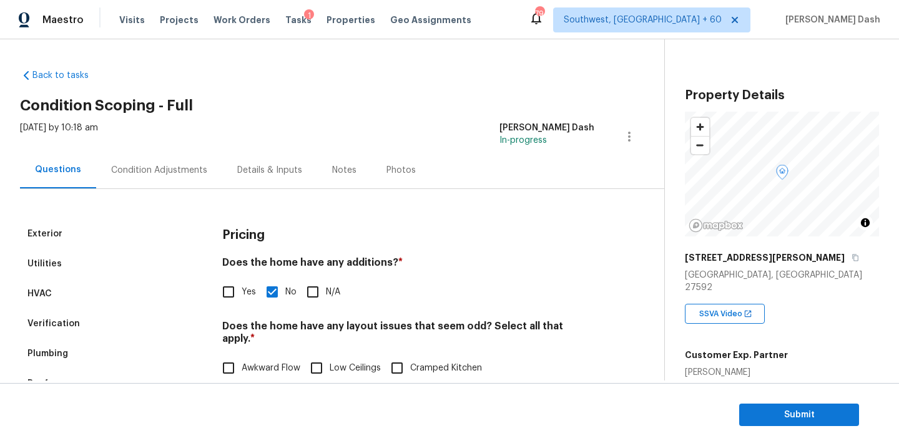
click at [155, 169] on div "Condition Adjustments" at bounding box center [159, 170] width 96 height 12
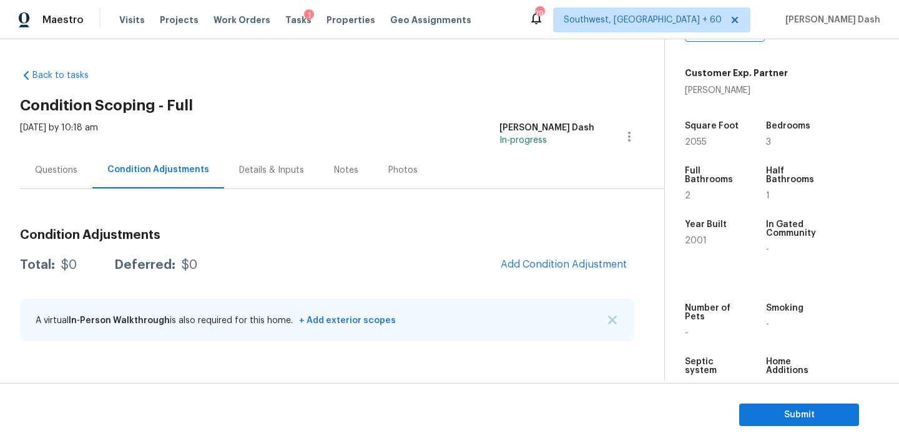
scroll to position [286, 0]
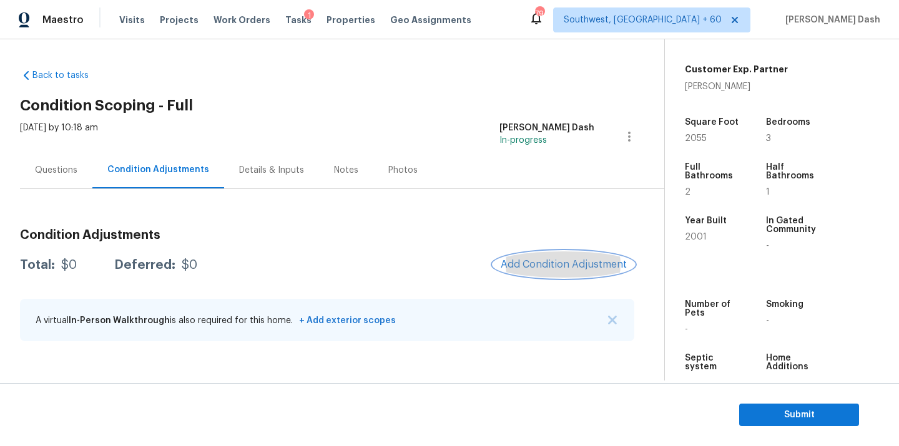
click at [565, 260] on span "Add Condition Adjustment" at bounding box center [564, 264] width 126 height 11
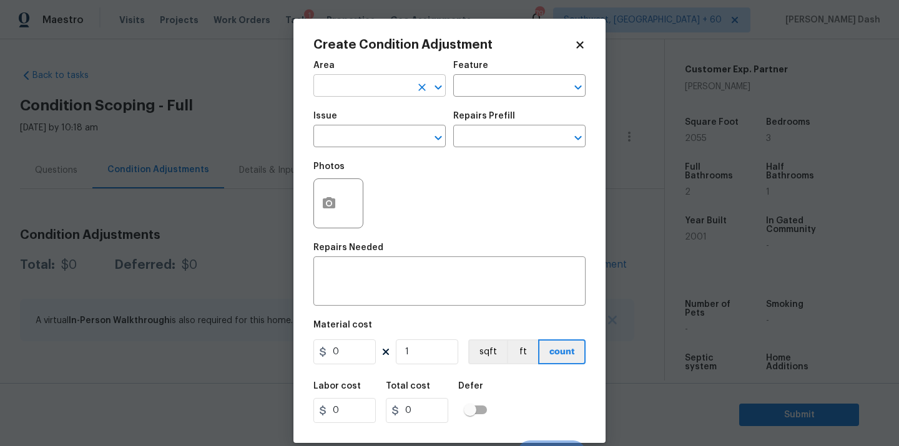
click at [378, 82] on input "text" at bounding box center [361, 86] width 97 height 19
click at [358, 112] on li "Roof" at bounding box center [379, 115] width 132 height 21
type input "Roof"
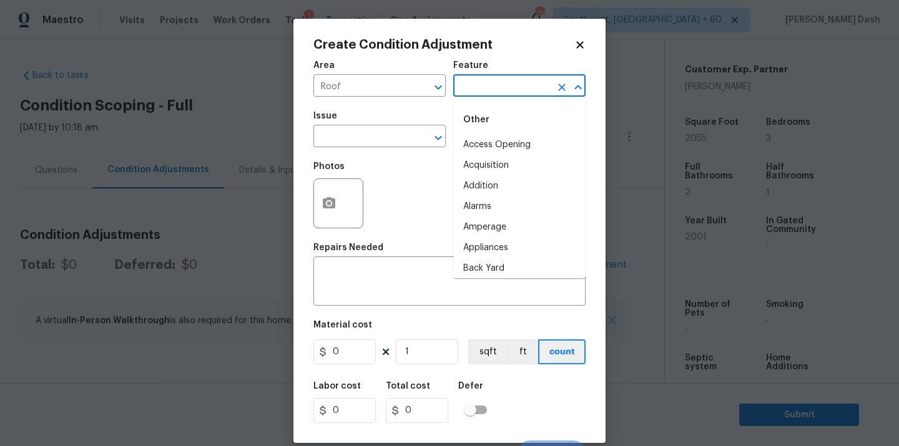
click at [526, 88] on input "text" at bounding box center [501, 86] width 97 height 19
click at [512, 171] on li "Roof" at bounding box center [519, 165] width 132 height 21
type input "Roof"
click at [403, 136] on input "text" at bounding box center [361, 137] width 97 height 19
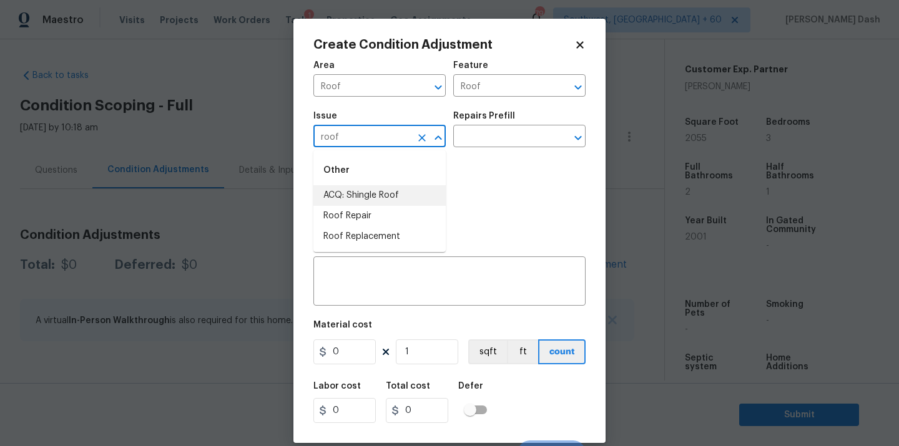
click at [363, 200] on li "ACQ: Shingle Roof" at bounding box center [379, 195] width 132 height 21
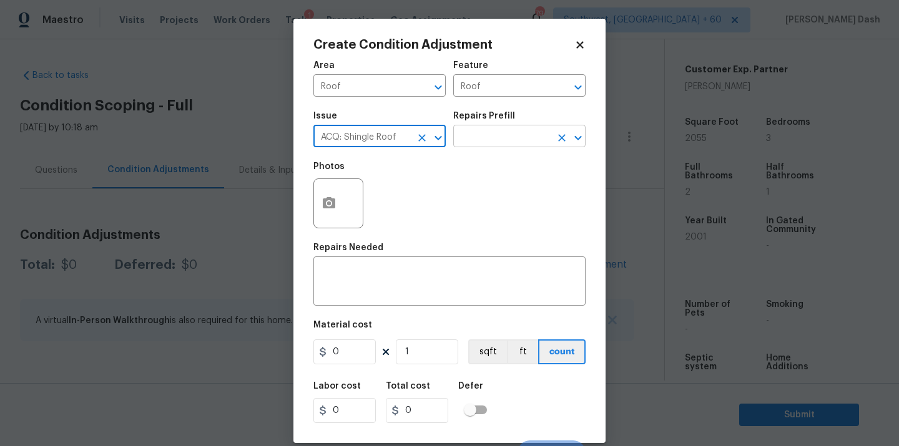
type input "ACQ: Shingle Roof"
click at [486, 142] on input "text" at bounding box center [501, 137] width 97 height 19
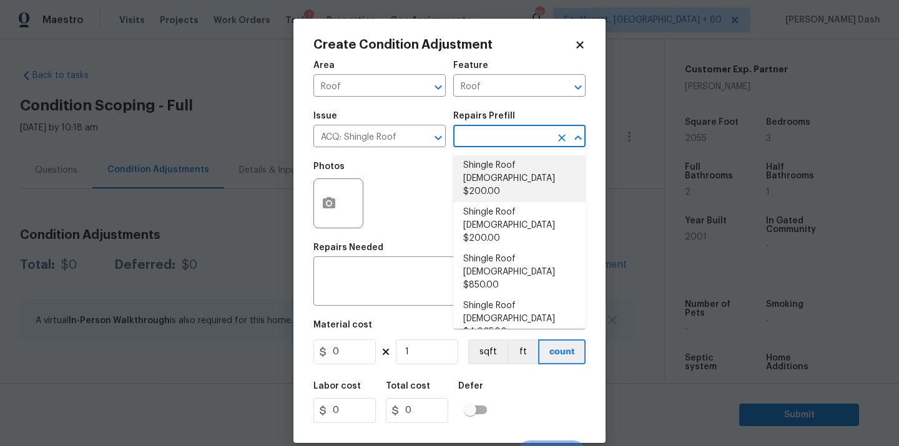
click at [497, 173] on li "Shingle Roof 0-10 Years Old $200.00" at bounding box center [519, 178] width 132 height 47
type input "Acquisition"
type textarea "Acquisition Scope: Shingle Roof 0-10 years in age maintenance."
type input "200"
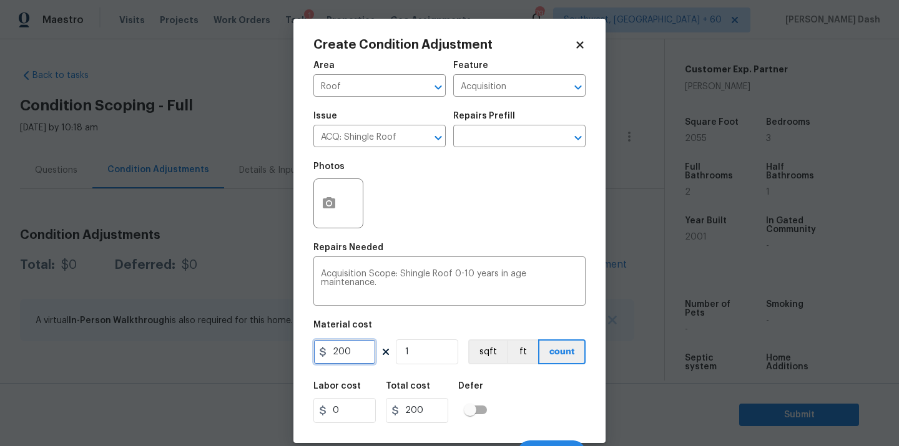
click at [363, 343] on input "200" at bounding box center [344, 352] width 62 height 25
type input "288"
click at [542, 385] on div "Labor cost 0 Total cost 288 Defer" at bounding box center [449, 402] width 272 height 56
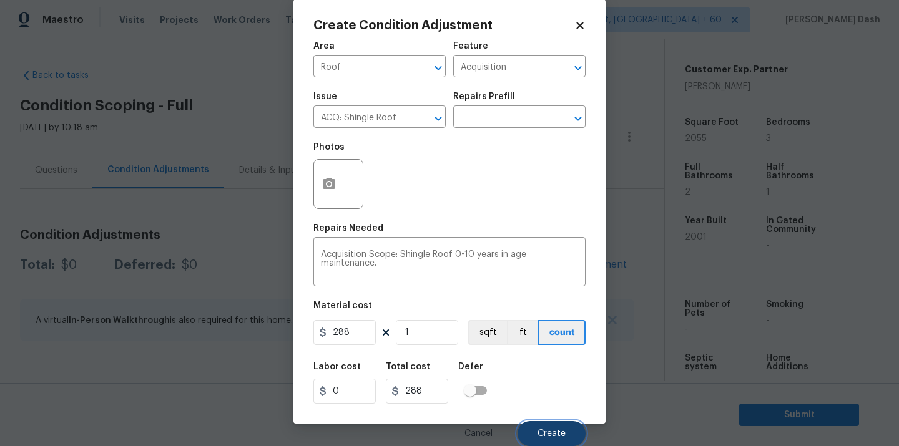
click at [549, 435] on span "Create" at bounding box center [551, 433] width 28 height 9
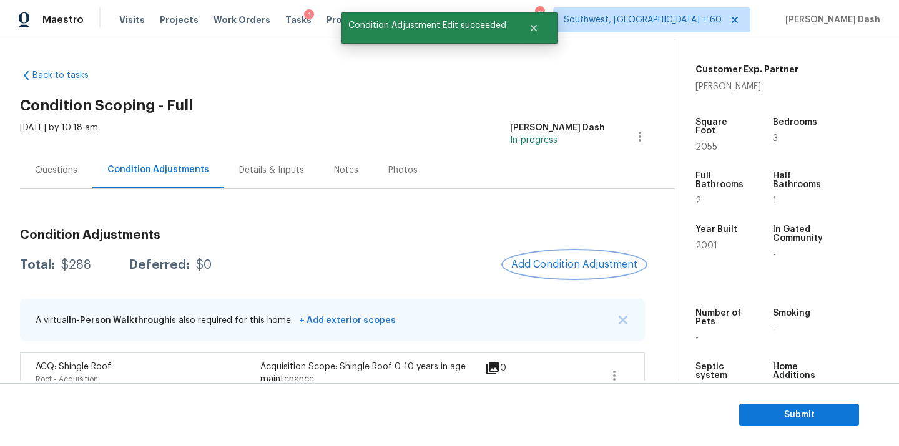
scroll to position [29, 0]
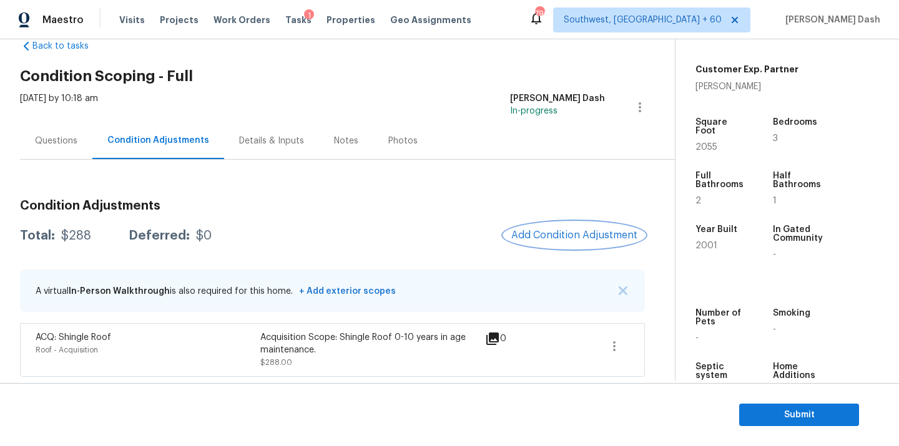
click at [556, 230] on span "Add Condition Adjustment" at bounding box center [574, 235] width 126 height 11
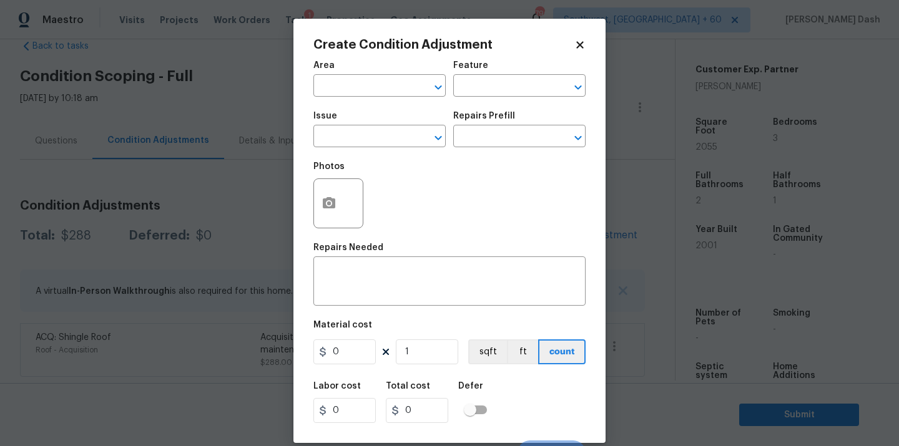
click at [353, 75] on div "Area" at bounding box center [379, 69] width 132 height 16
click at [353, 84] on input "text" at bounding box center [361, 86] width 97 height 19
click at [338, 107] on li "HVAC" at bounding box center [379, 115] width 132 height 21
type input "HVAC"
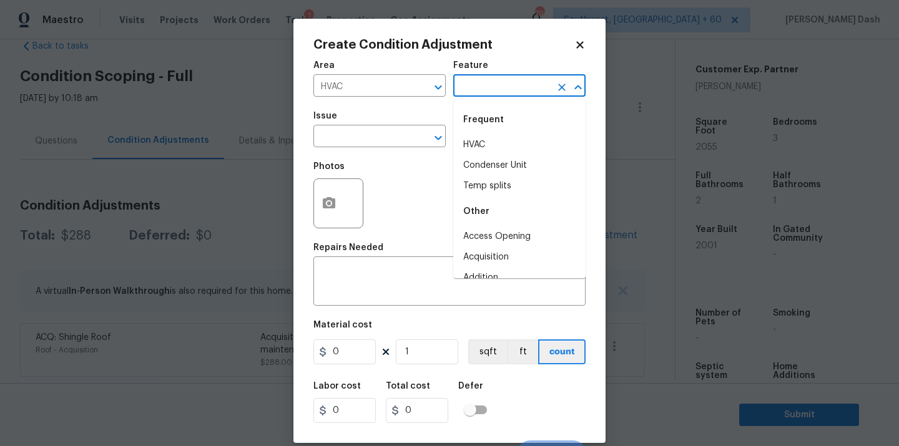
click at [464, 90] on input "text" at bounding box center [501, 86] width 97 height 19
click at [461, 134] on div "Frequent" at bounding box center [519, 120] width 132 height 30
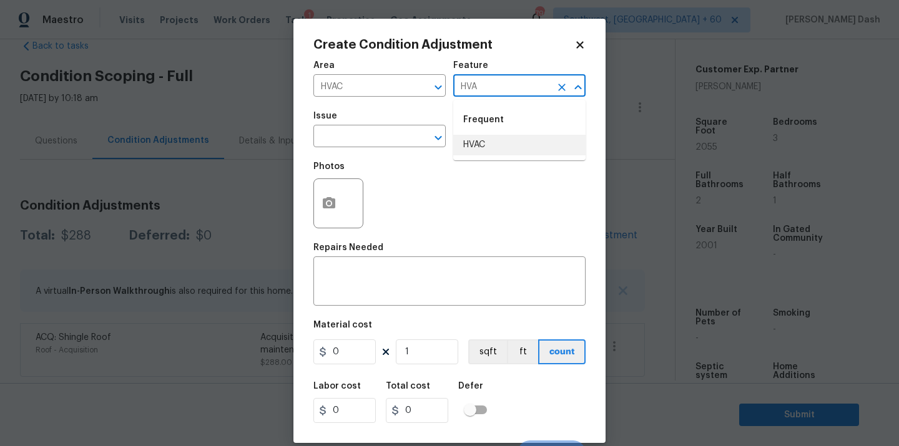
click at [482, 149] on li "HVAC" at bounding box center [519, 145] width 132 height 21
type input "HVAC"
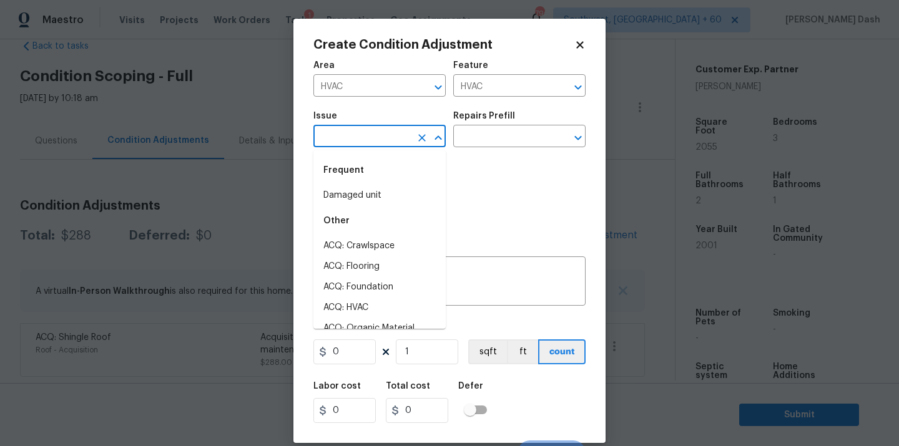
click at [383, 135] on input "text" at bounding box center [361, 137] width 97 height 19
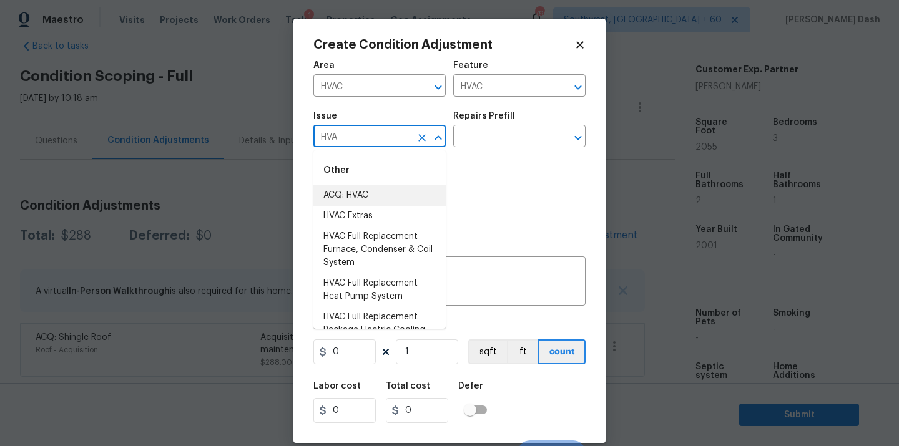
click at [375, 191] on li "ACQ: HVAC" at bounding box center [379, 195] width 132 height 21
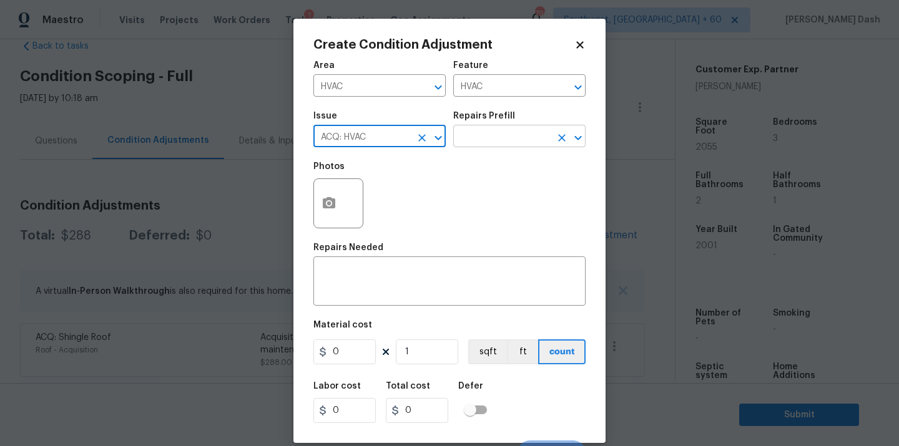
type input "ACQ: HVAC"
click at [509, 134] on input "text" at bounding box center [501, 137] width 97 height 19
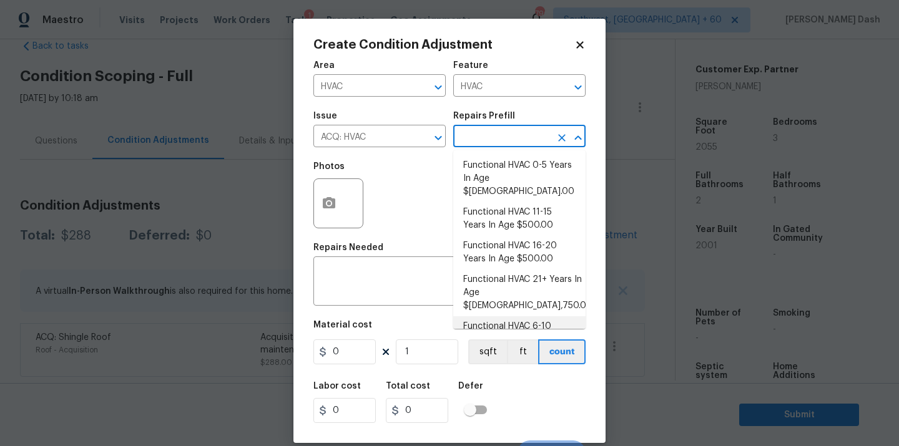
click at [545, 316] on li "Functional HVAC 6-10 Years In Age $402.00" at bounding box center [519, 333] width 132 height 34
type input "Acquisition"
type textarea "Acquisition Scope: Functional HVAC 6-10 years"
type input "402"
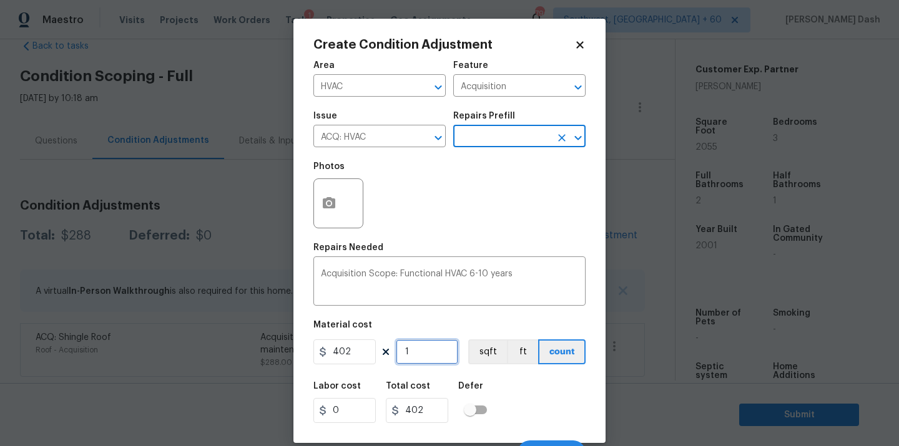
click at [424, 351] on input "1" at bounding box center [427, 352] width 62 height 25
type input "0"
type input "2"
type input "804"
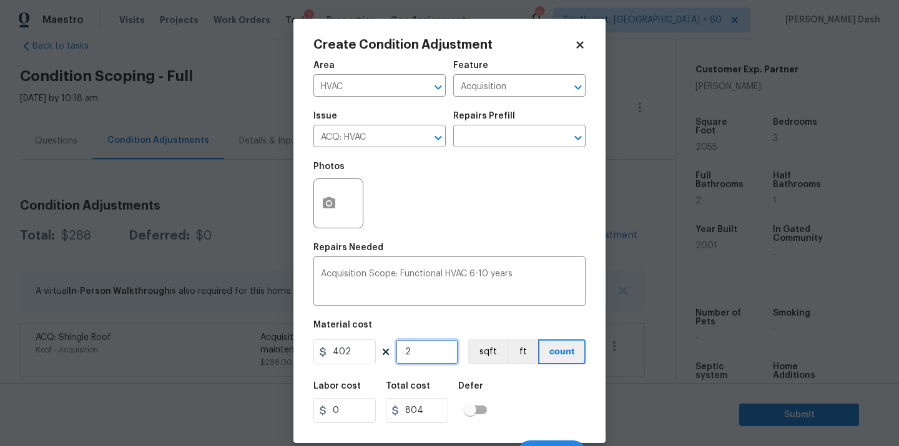
type input "2"
click at [528, 390] on div "Labor cost 0 Total cost 804 Defer" at bounding box center [449, 402] width 272 height 56
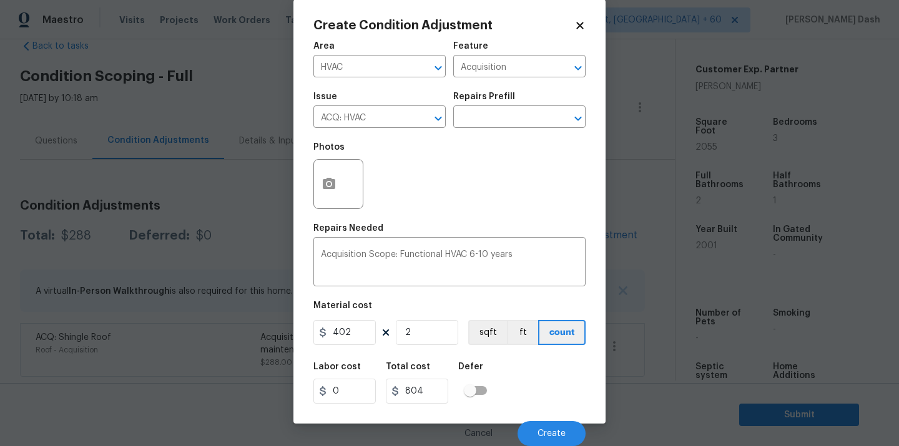
click at [541, 421] on div "Cancel Create" at bounding box center [449, 428] width 272 height 35
click at [549, 443] on button "Create" at bounding box center [551, 433] width 68 height 25
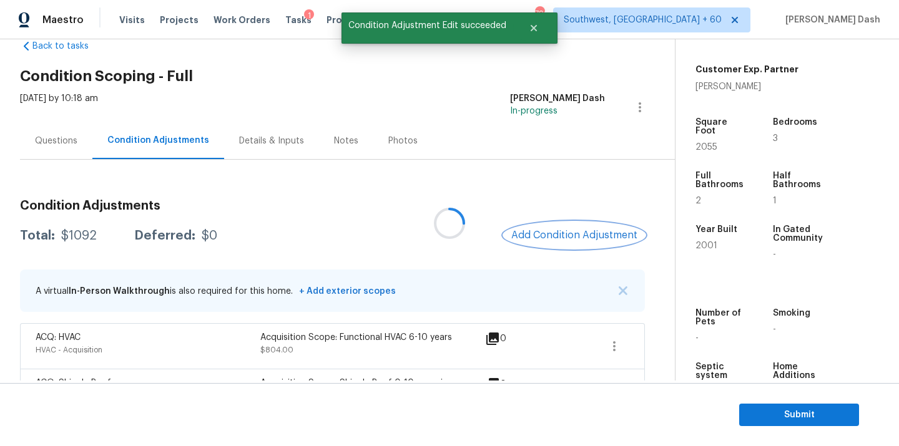
scroll to position [0, 0]
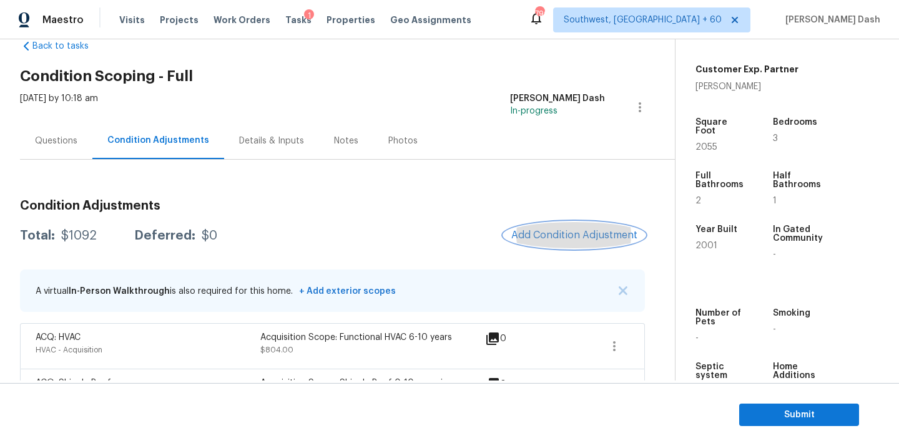
click at [556, 241] on button "Add Condition Adjustment" at bounding box center [574, 235] width 141 height 26
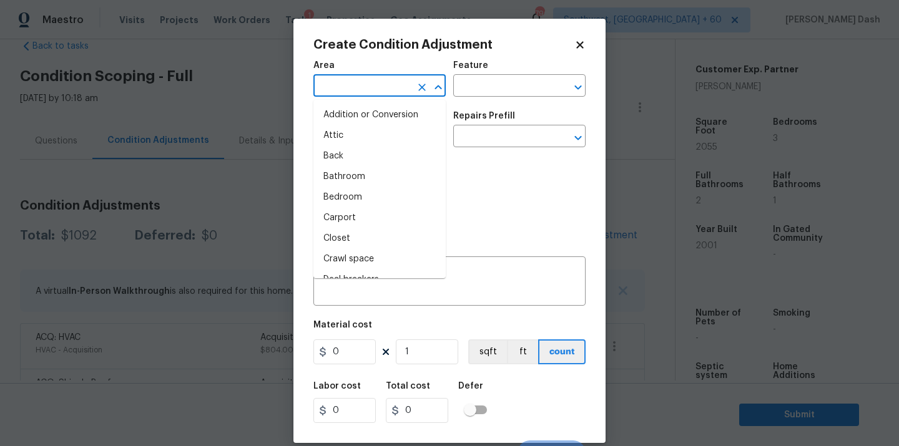
click at [379, 94] on input "text" at bounding box center [361, 86] width 97 height 19
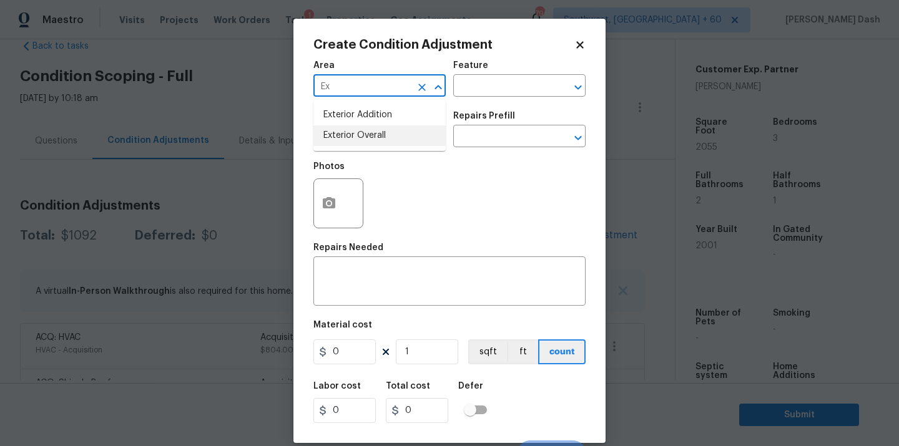
click at [371, 134] on li "Exterior Overall" at bounding box center [379, 135] width 132 height 21
type input "Exterior Overall"
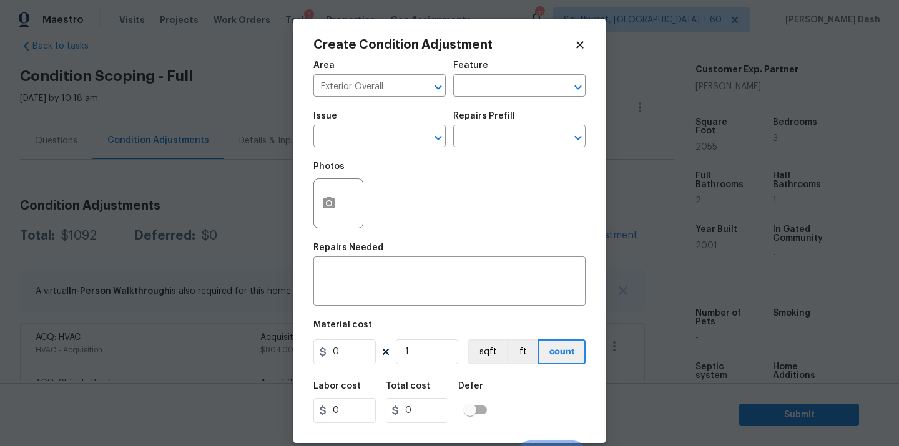
click at [462, 104] on div "Area Exterior Overall ​ Feature ​" at bounding box center [449, 79] width 272 height 51
click at [465, 99] on div "Area Exterior Overall ​ Feature ​" at bounding box center [449, 79] width 272 height 51
click at [465, 95] on input "text" at bounding box center [501, 86] width 97 height 19
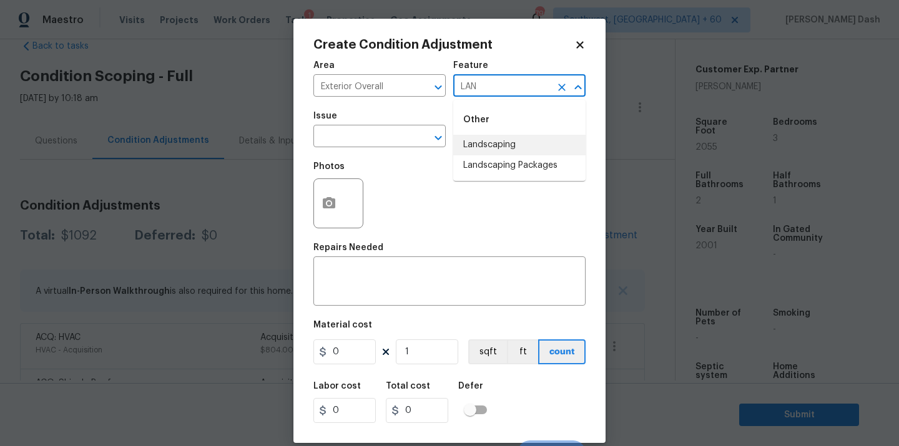
click at [459, 154] on li "Landscaping" at bounding box center [519, 145] width 132 height 21
type input "Landscaping"
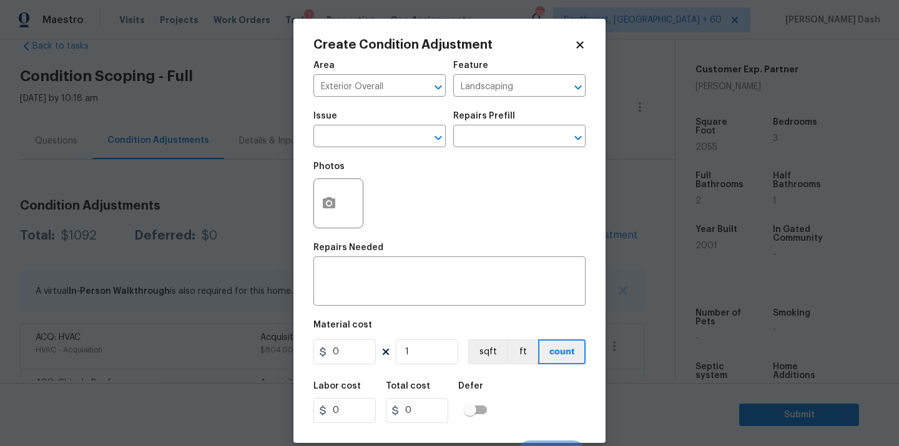
click at [459, 150] on div "Issue ​ Repairs Prefill ​" at bounding box center [449, 129] width 272 height 51
click at [325, 139] on input "text" at bounding box center [361, 137] width 97 height 19
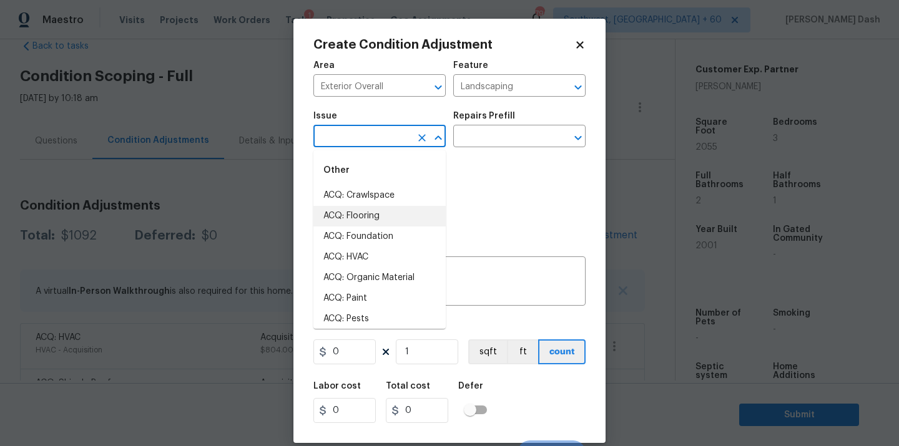
click at [329, 213] on li "ACQ: Flooring" at bounding box center [379, 216] width 132 height 21
type input "ACQ: Flooring"
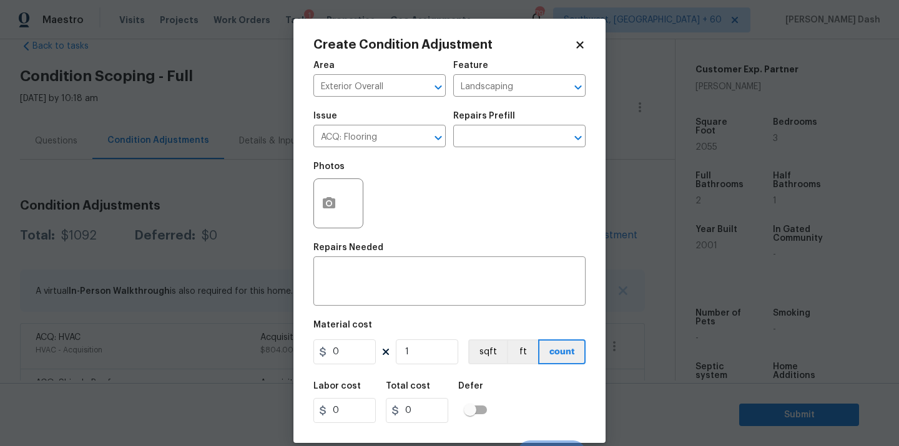
click at [503, 198] on div "Photos" at bounding box center [449, 195] width 272 height 81
click at [441, 137] on icon "Open" at bounding box center [437, 137] width 7 height 4
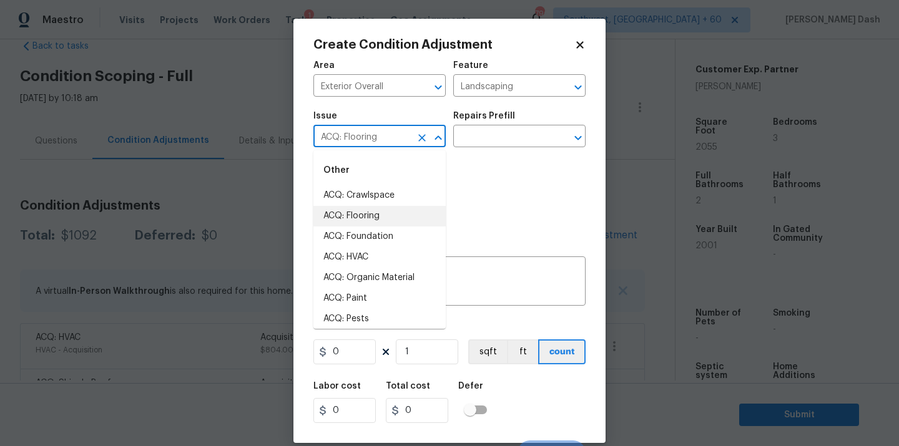
click at [423, 137] on icon "Clear" at bounding box center [421, 137] width 7 height 7
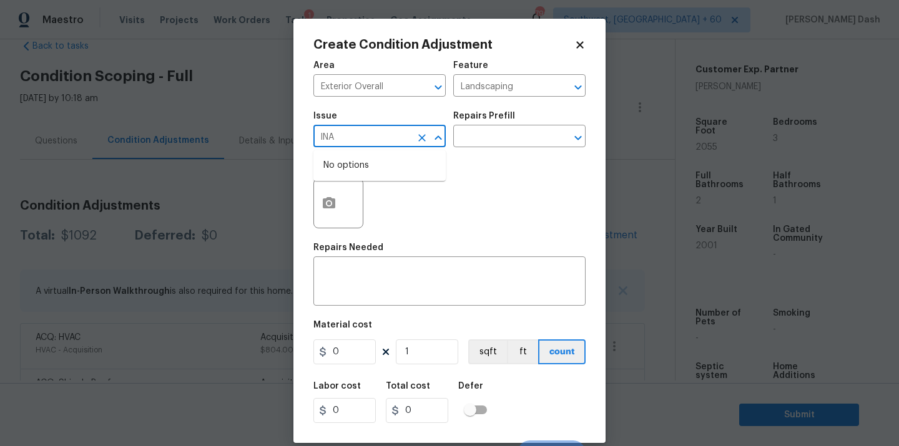
type input "lNA"
click at [311, 200] on div "Create Condition Adjustment Area Exterior Overall ​ Feature Landscaping ​ Issue…" at bounding box center [449, 231] width 312 height 424
click at [333, 202] on icon "button" at bounding box center [329, 202] width 12 height 11
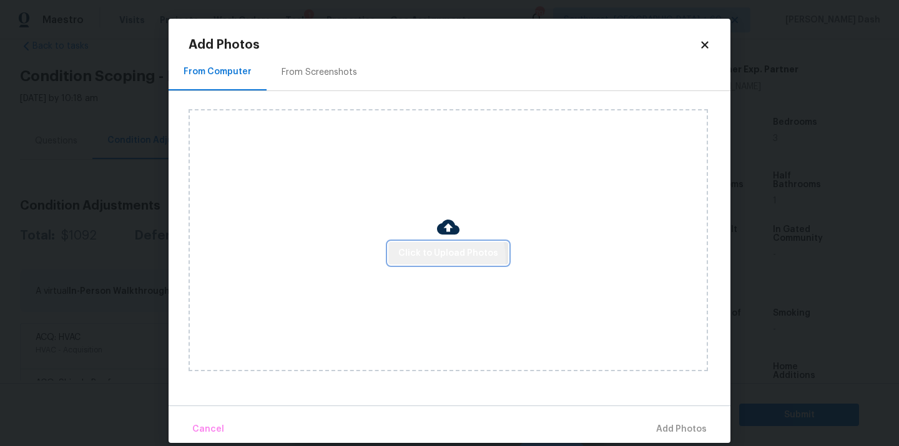
click at [438, 258] on span "Click to Upload Photos" at bounding box center [448, 254] width 100 height 16
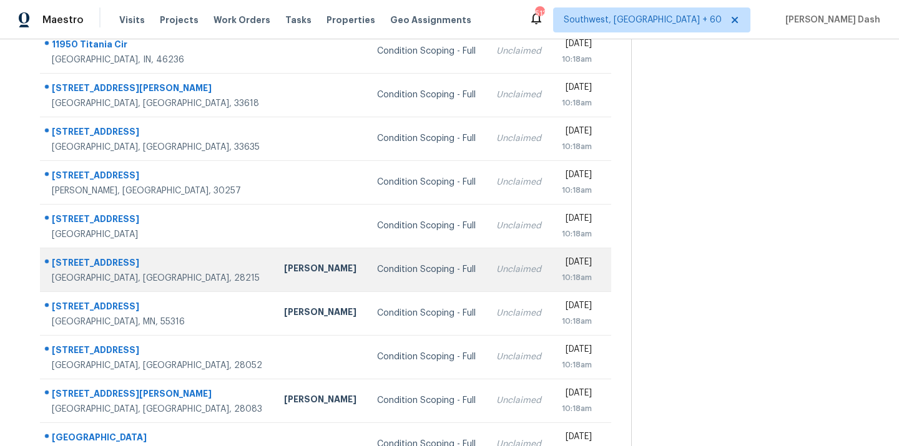
scroll to position [114, 0]
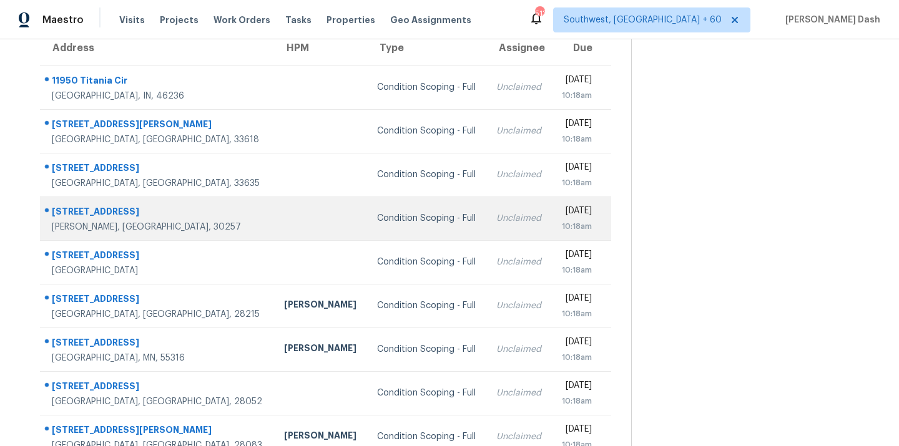
click at [274, 221] on td at bounding box center [320, 219] width 93 height 44
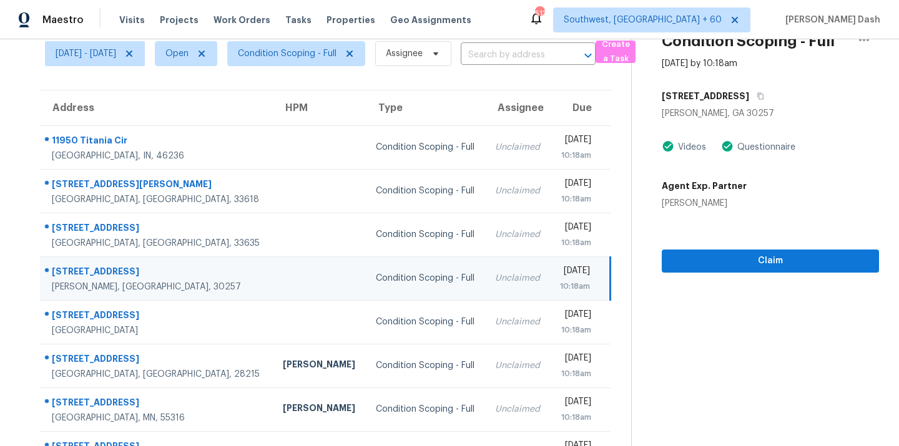
scroll to position [24, 0]
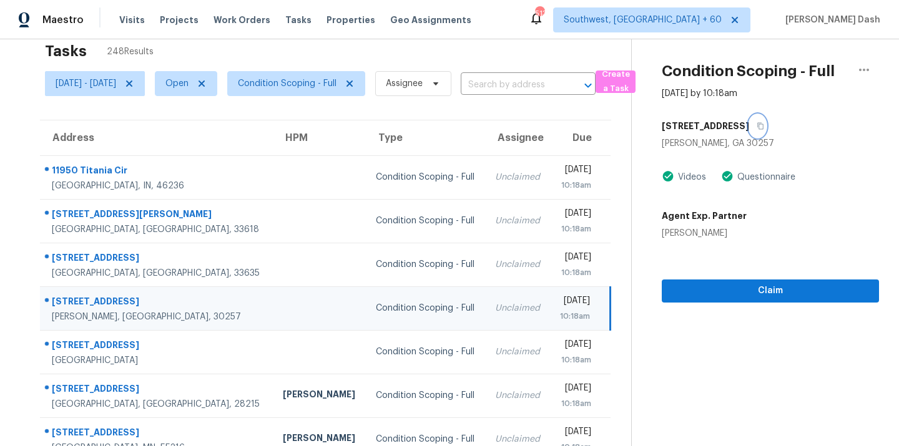
click at [766, 120] on button "button" at bounding box center [757, 126] width 17 height 22
click at [766, 121] on button "button" at bounding box center [757, 126] width 17 height 22
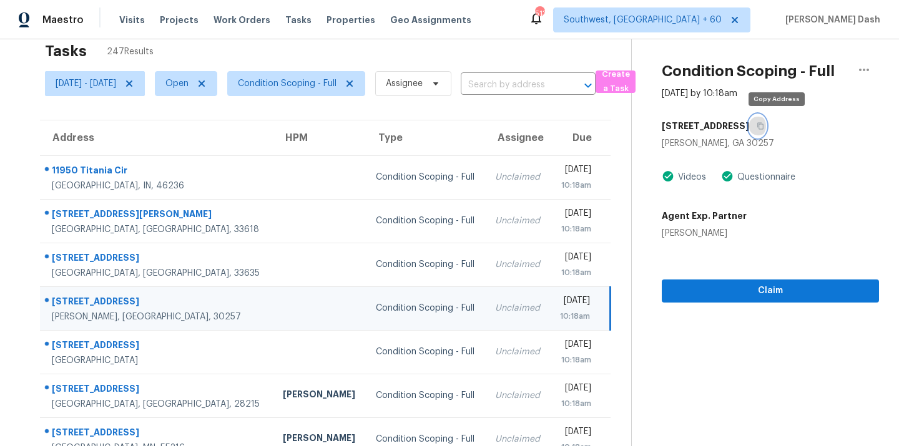
click at [764, 129] on icon "button" at bounding box center [761, 126] width 6 height 7
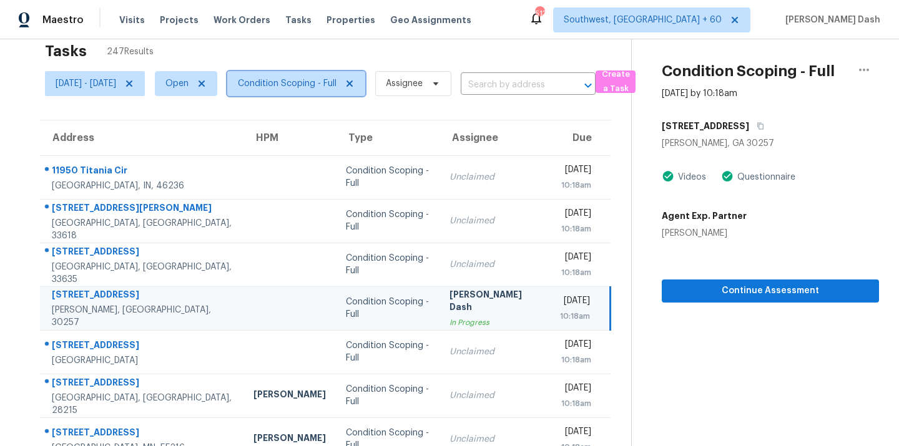
click at [333, 72] on span "Condition Scoping - Full" at bounding box center [296, 83] width 138 height 25
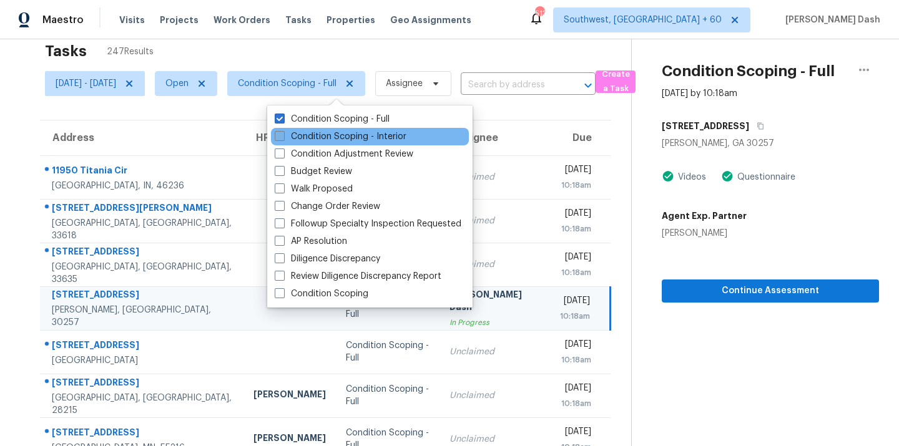
click at [323, 142] on label "Condition Scoping - Interior" at bounding box center [341, 136] width 132 height 12
click at [283, 139] on input "Condition Scoping - Interior" at bounding box center [279, 134] width 8 height 8
checkbox input "true"
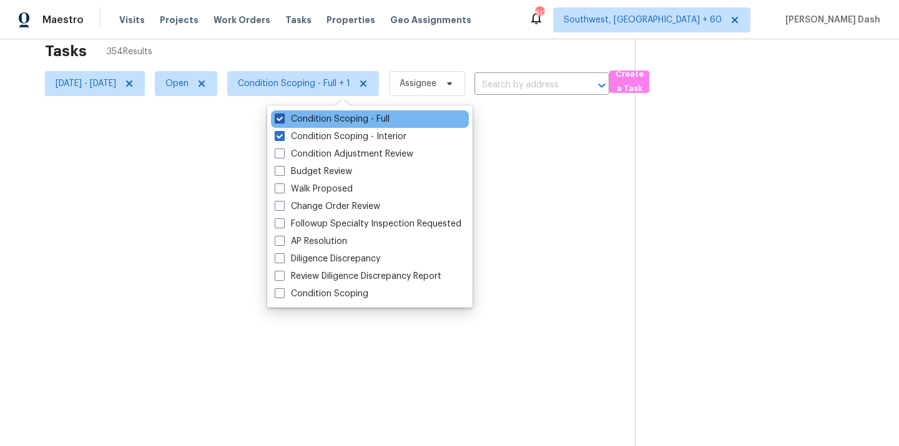
click at [329, 119] on label "Condition Scoping - Full" at bounding box center [332, 119] width 115 height 12
click at [283, 119] on input "Condition Scoping - Full" at bounding box center [279, 117] width 8 height 8
checkbox input "false"
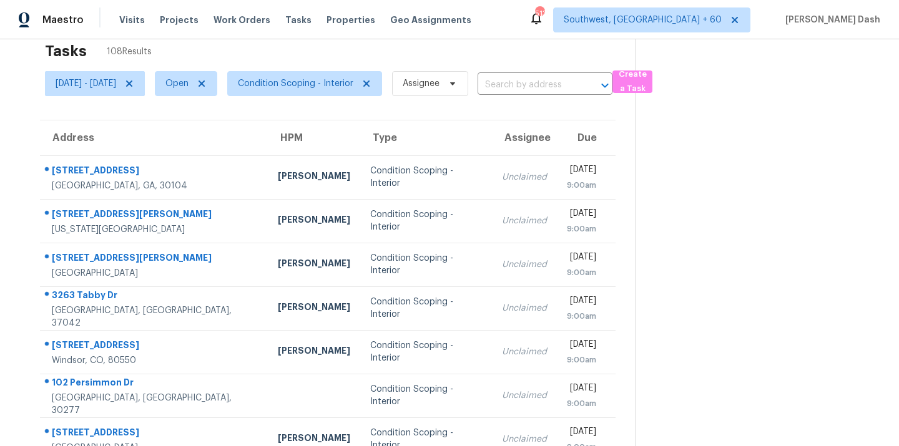
click at [257, 54] on div "Tasks 108 Results" at bounding box center [340, 51] width 590 height 32
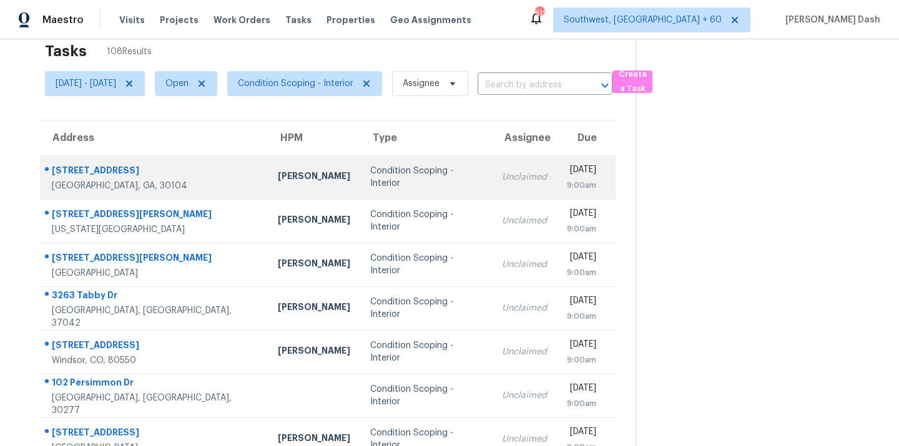
click at [278, 182] on td "Mirsad Srna" at bounding box center [314, 177] width 92 height 44
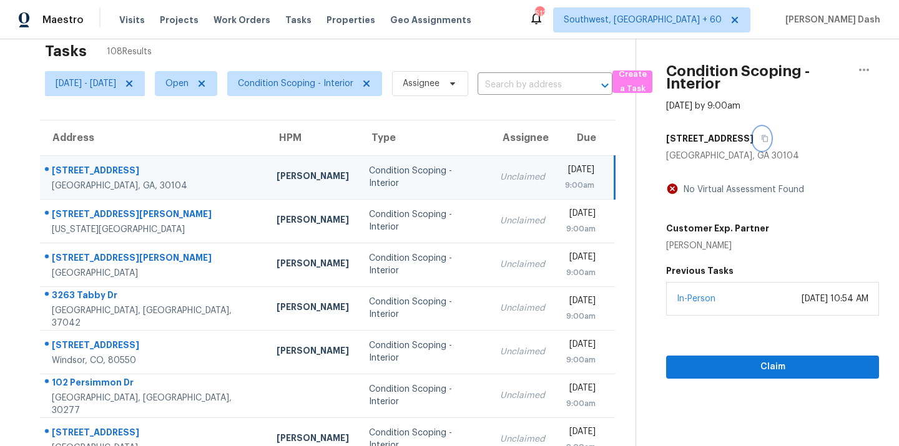
click at [761, 140] on button "button" at bounding box center [761, 138] width 17 height 22
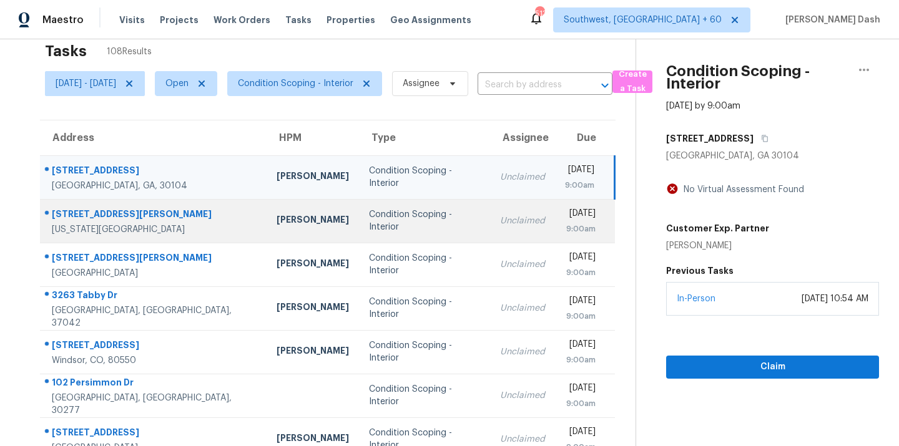
click at [359, 211] on td "Condition Scoping - Interior" at bounding box center [425, 221] width 132 height 44
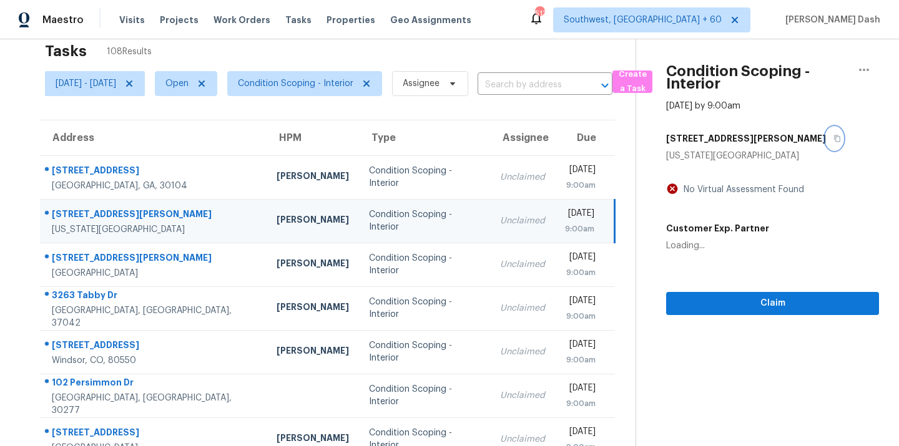
click at [826, 140] on button "button" at bounding box center [834, 138] width 17 height 22
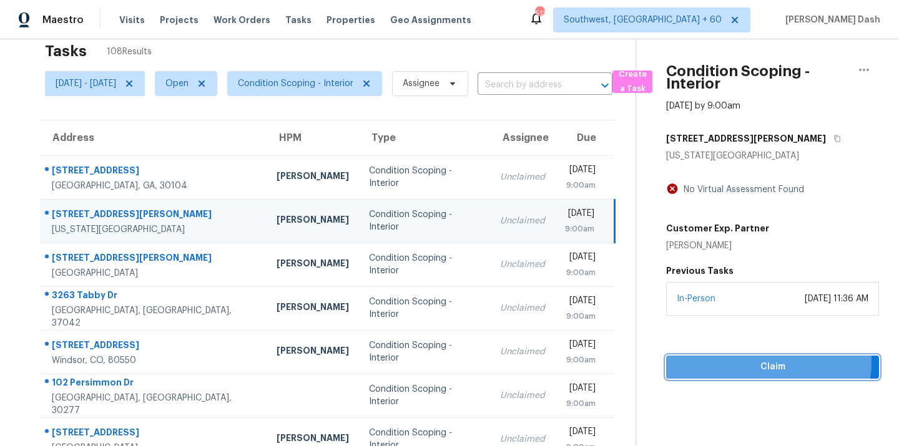
click at [770, 362] on span "Claim" at bounding box center [772, 368] width 193 height 16
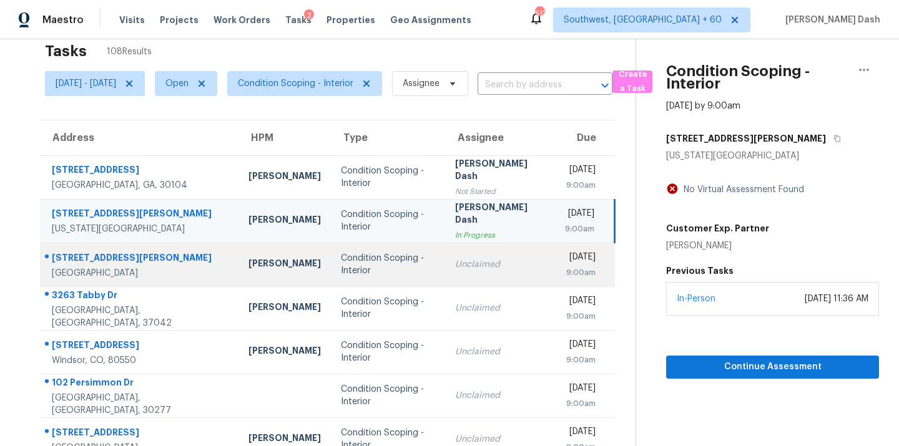
click at [398, 257] on td "Condition Scoping - Interior" at bounding box center [388, 265] width 114 height 44
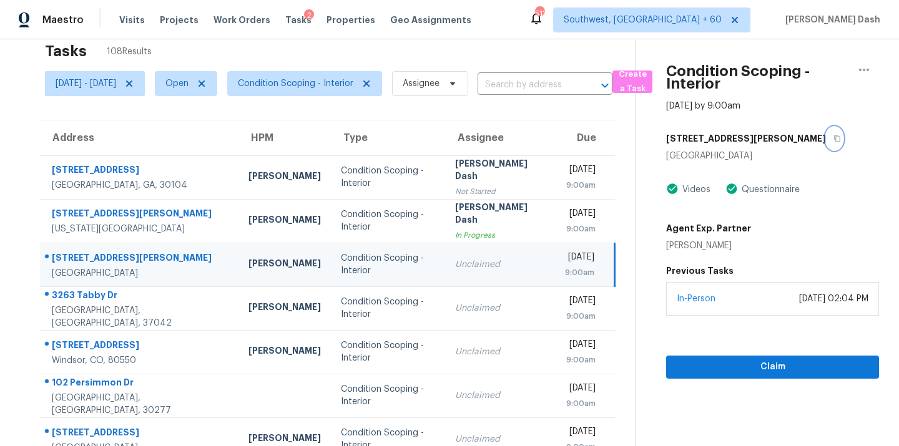
click at [833, 140] on icon "button" at bounding box center [836, 138] width 7 height 7
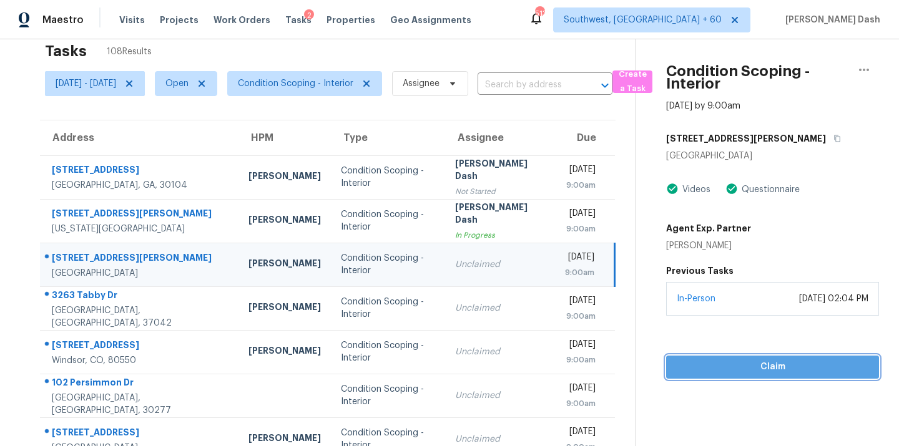
click at [820, 369] on span "Claim" at bounding box center [772, 368] width 193 height 16
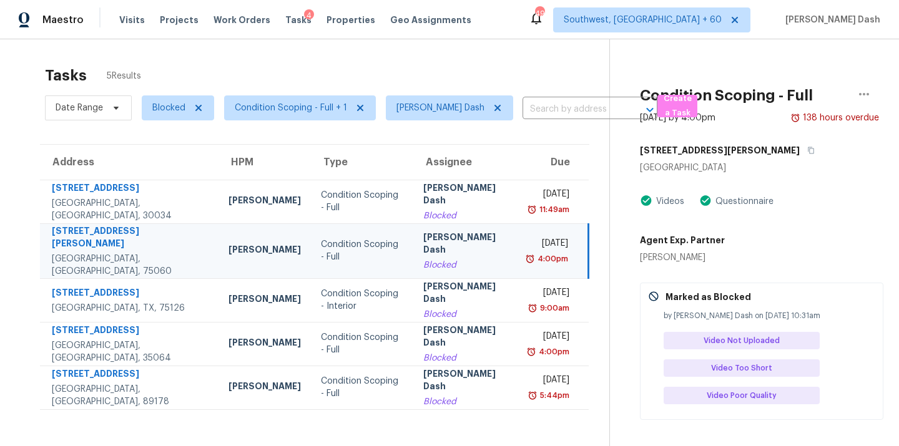
scroll to position [34, 0]
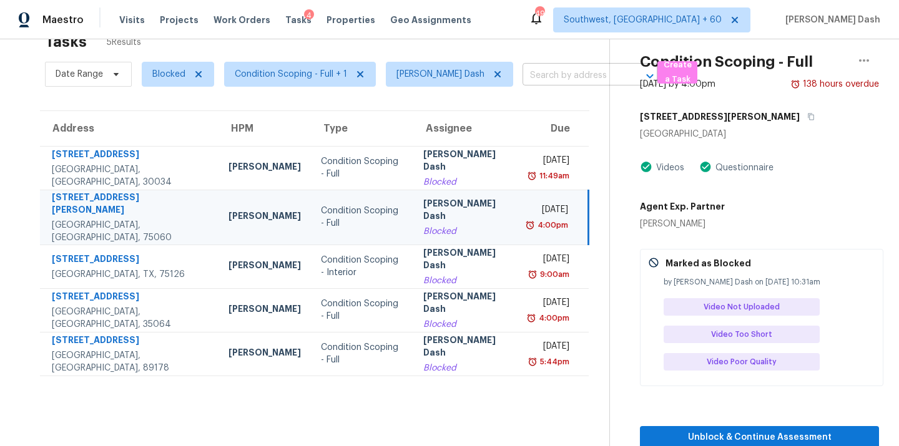
click at [538, 74] on input "text" at bounding box center [572, 75] width 100 height 19
paste input "[STREET_ADDRESS][PERSON_NAME]"
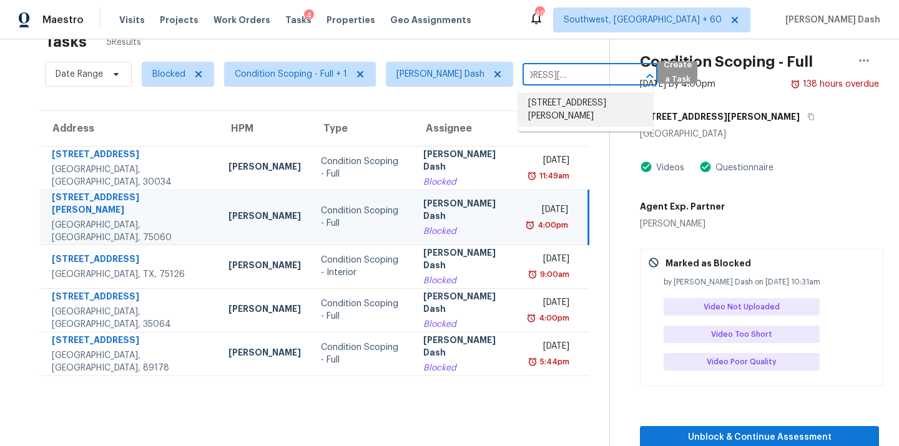
type input "[STREET_ADDRESS][PERSON_NAME]"
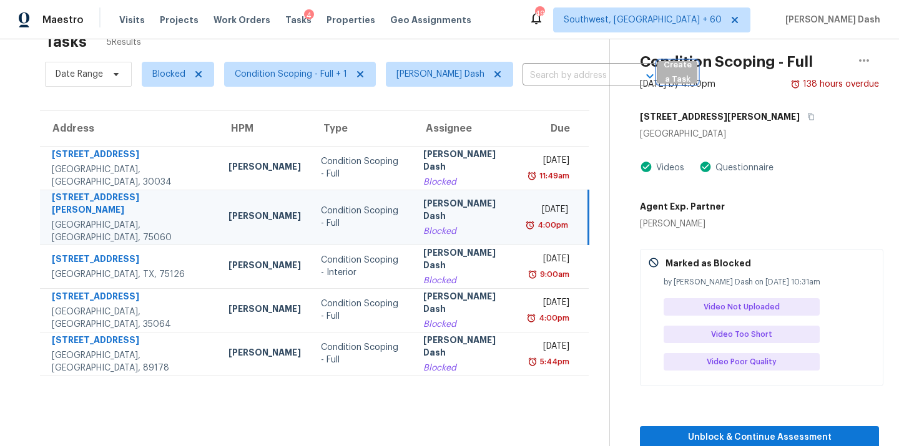
click at [667, 74] on span "Create a Task" at bounding box center [676, 72] width 27 height 29
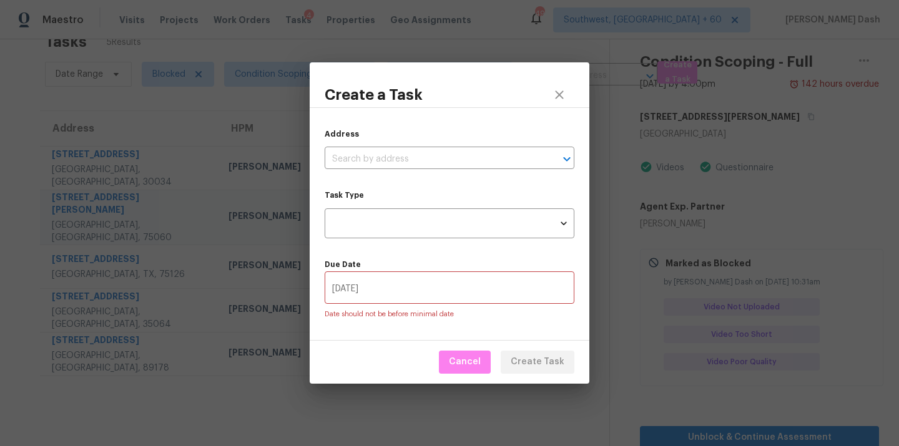
click at [428, 146] on div "Address ​" at bounding box center [450, 148] width 250 height 41
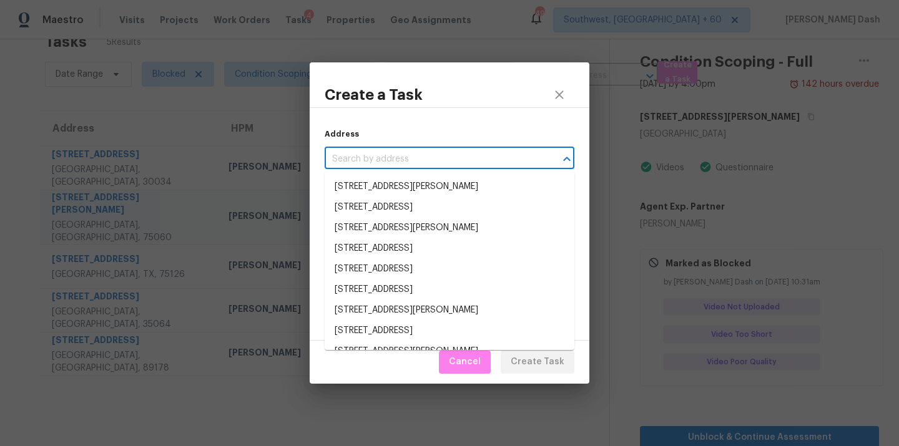
click at [426, 155] on input "text" at bounding box center [432, 159] width 215 height 19
paste input "[STREET_ADDRESS][PERSON_NAME]"
type input "[STREET_ADDRESS][PERSON_NAME]"
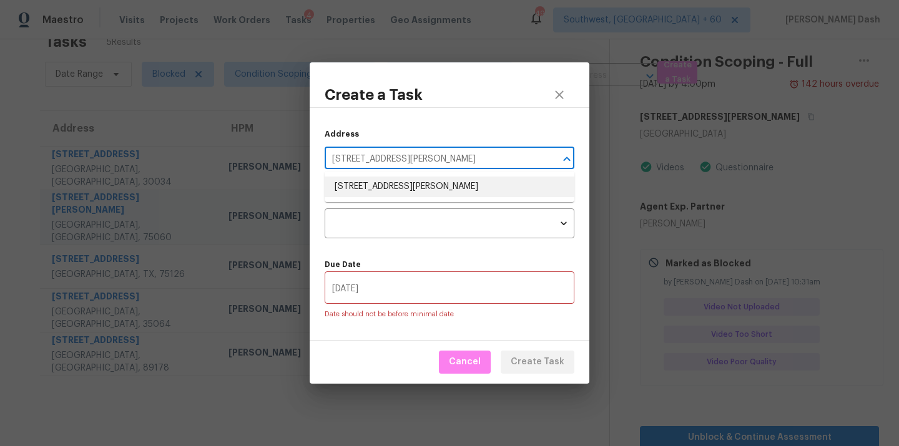
click at [418, 182] on li "[STREET_ADDRESS][PERSON_NAME]" at bounding box center [450, 187] width 250 height 21
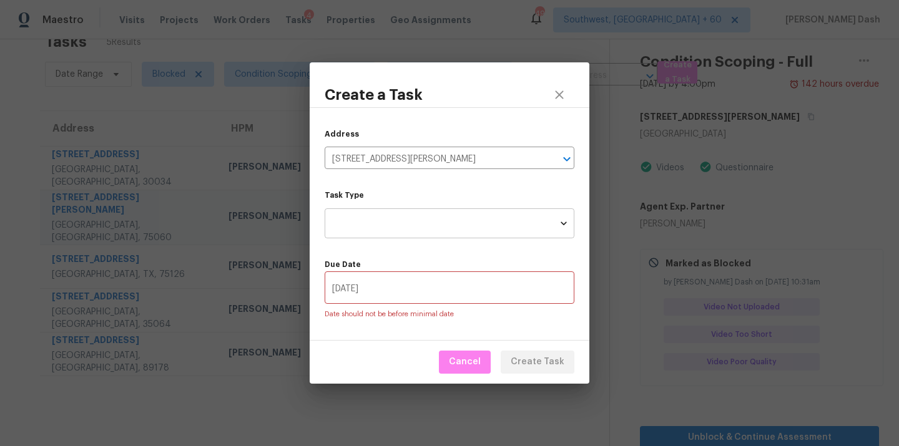
click at [429, 222] on body "Maestro Visits Projects Work Orders Tasks 4 Properties Geo Assignments [GEOGRAP…" at bounding box center [449, 223] width 899 height 446
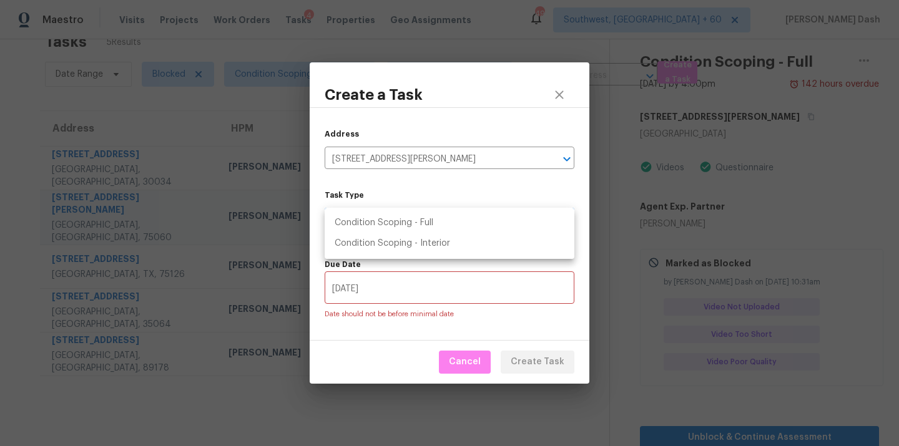
click at [424, 228] on li "Condition Scoping - Full" at bounding box center [450, 223] width 250 height 21
type input "virtual_full_assessment"
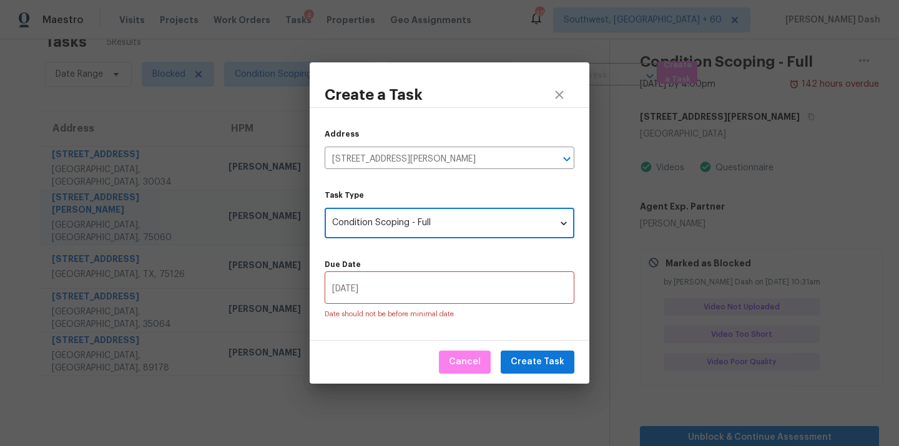
click at [424, 287] on input "[DATE]" at bounding box center [450, 289] width 250 height 29
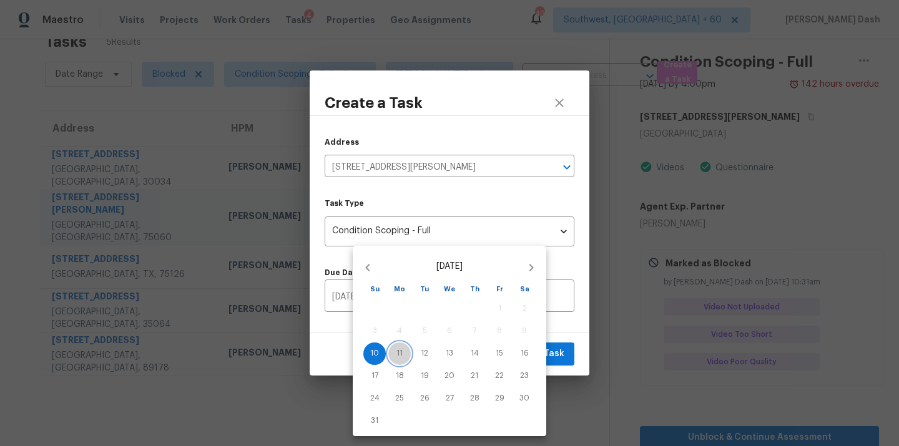
click at [403, 351] on span "11" at bounding box center [399, 353] width 22 height 11
type input "[DATE]"
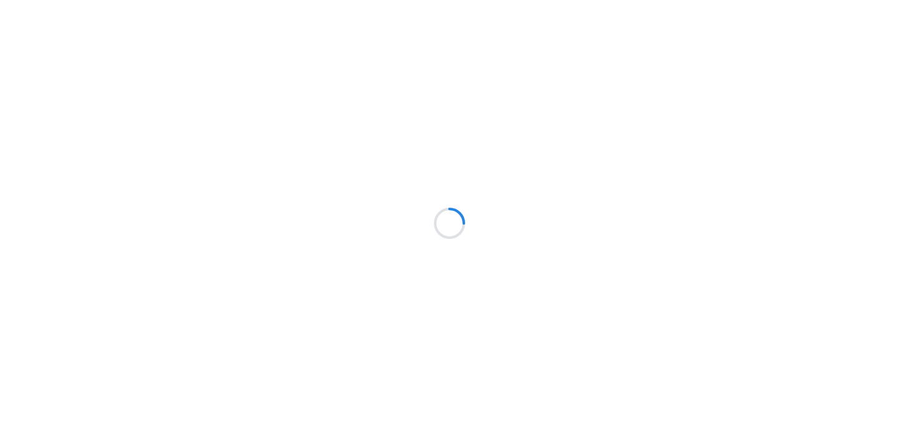
click at [558, 356] on div at bounding box center [449, 223] width 899 height 446
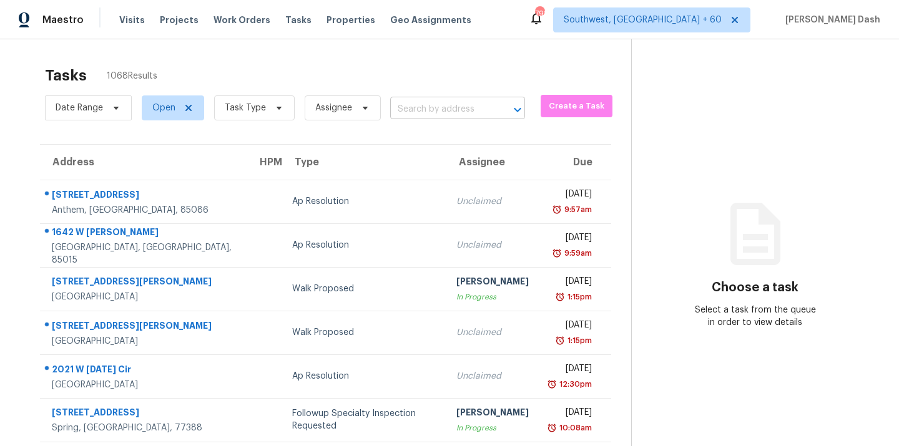
click at [421, 109] on input "text" at bounding box center [440, 109] width 100 height 19
paste input "[STREET_ADDRESS][PERSON_NAME]"
type input "[STREET_ADDRESS][PERSON_NAME]"
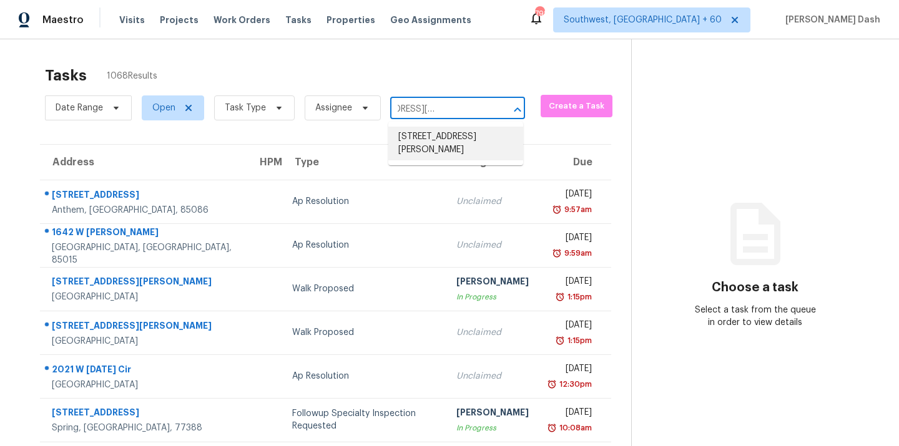
click at [430, 134] on li "[STREET_ADDRESS][PERSON_NAME]" at bounding box center [455, 144] width 135 height 34
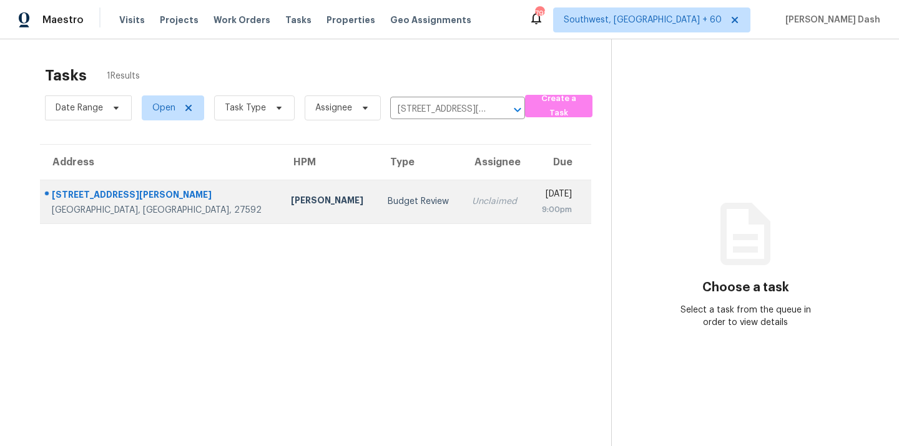
click at [378, 217] on td "Budget Review" at bounding box center [420, 202] width 84 height 44
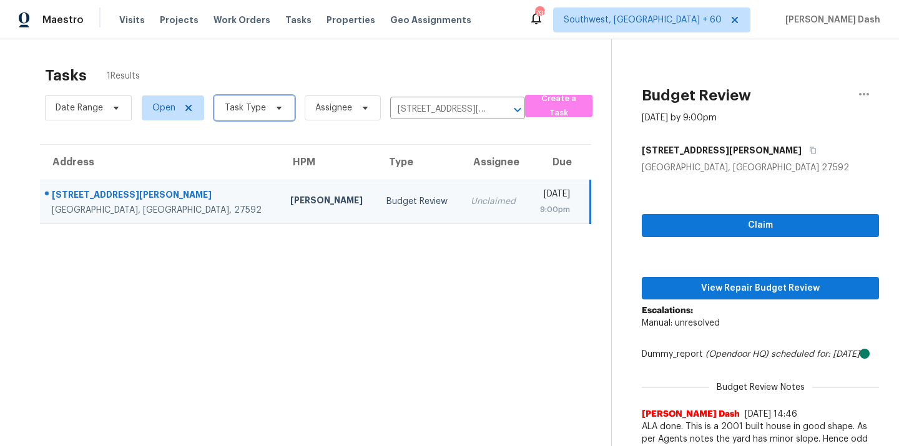
click at [251, 107] on span "Task Type" at bounding box center [245, 108] width 41 height 12
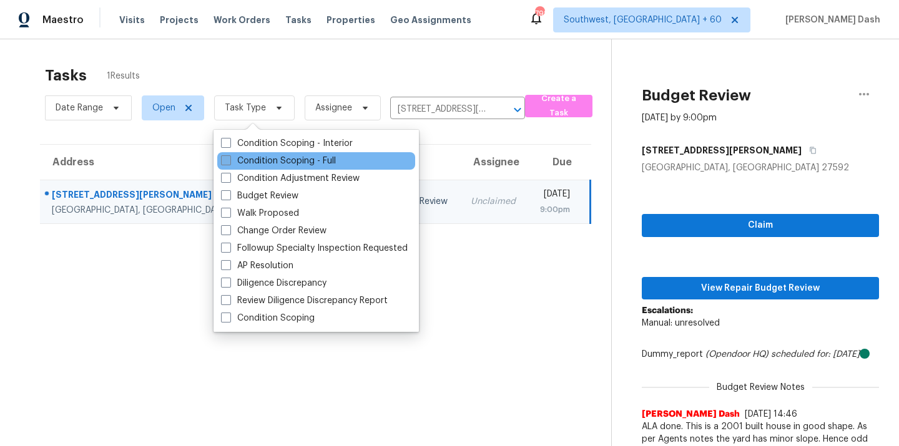
click at [255, 161] on label "Condition Scoping - Full" at bounding box center [278, 161] width 115 height 12
click at [229, 161] on input "Condition Scoping - Full" at bounding box center [225, 159] width 8 height 8
checkbox input "true"
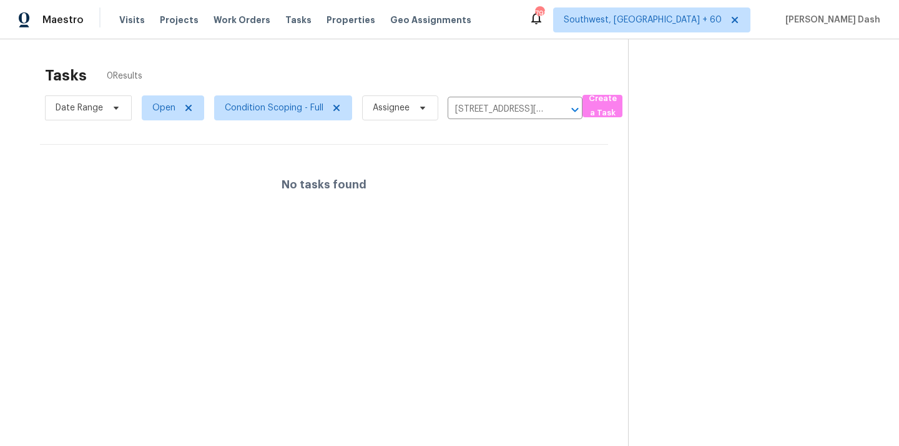
click at [273, 59] on div "Tasks 0 Results" at bounding box center [336, 75] width 583 height 32
click at [604, 101] on span "Create a Task" at bounding box center [602, 106] width 27 height 29
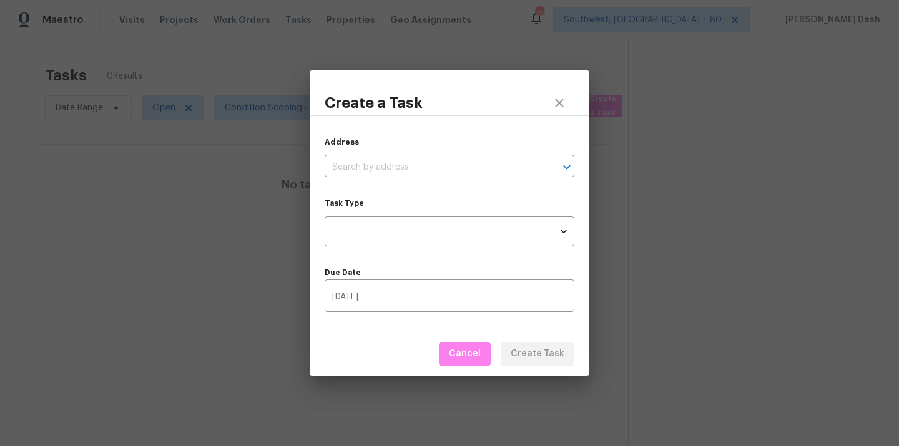
click at [451, 153] on div "Address ​" at bounding box center [450, 156] width 250 height 41
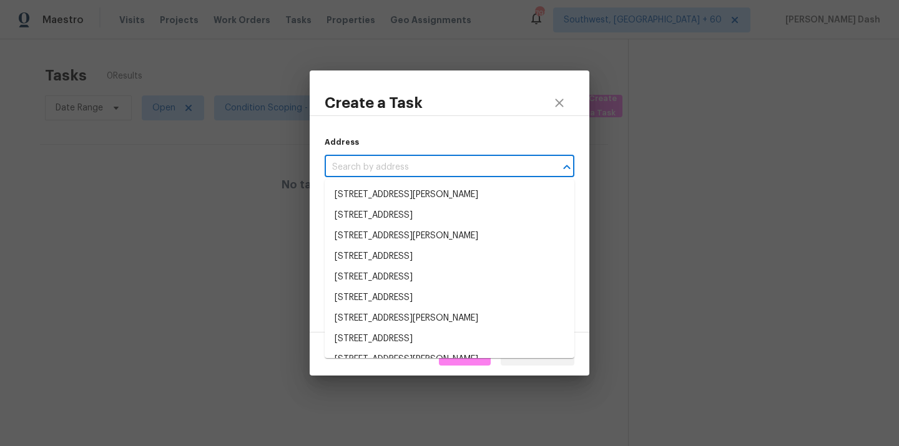
click at [451, 160] on input "text" at bounding box center [432, 167] width 215 height 19
paste input "[STREET_ADDRESS][PERSON_NAME]"
type input "[STREET_ADDRESS][PERSON_NAME]"
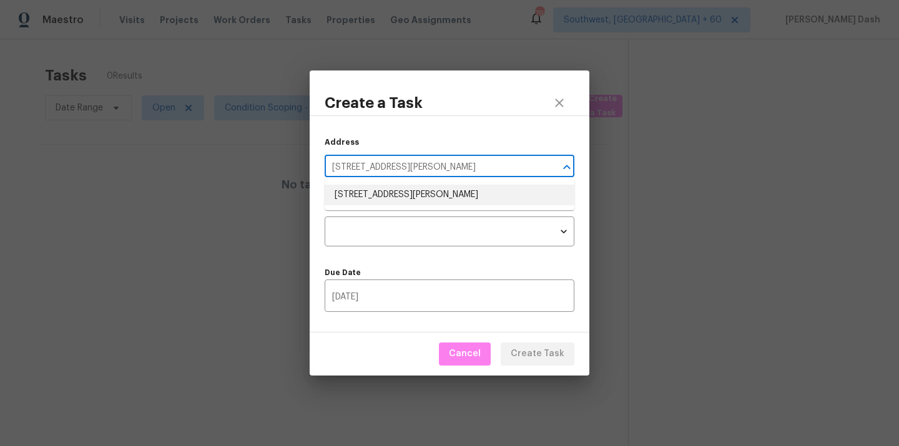
click at [426, 202] on li "[STREET_ADDRESS][PERSON_NAME]" at bounding box center [450, 195] width 250 height 21
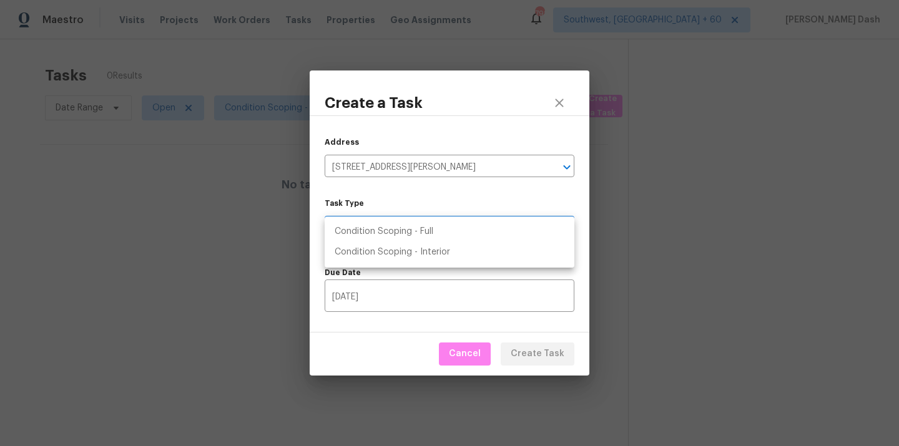
click at [426, 232] on body "Maestro Visits Projects Work Orders Tasks Properties Geo Assignments 792 Southw…" at bounding box center [449, 223] width 899 height 446
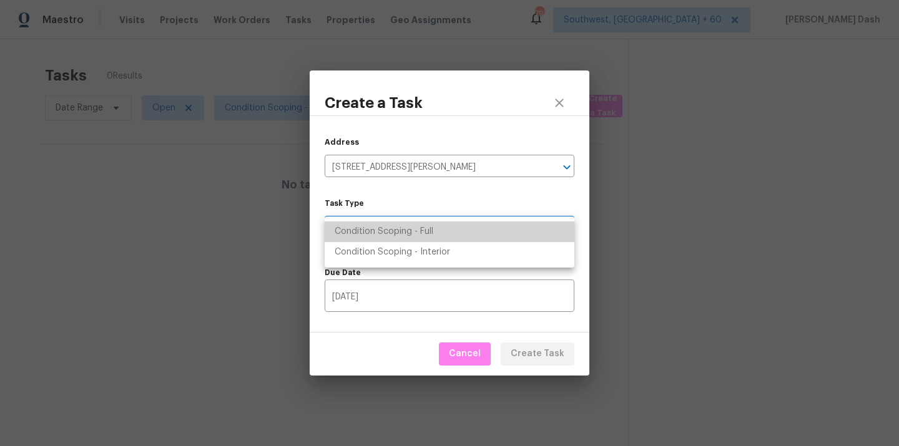
click at [420, 233] on li "Condition Scoping - Full" at bounding box center [450, 232] width 250 height 21
type input "virtual_full_assessment"
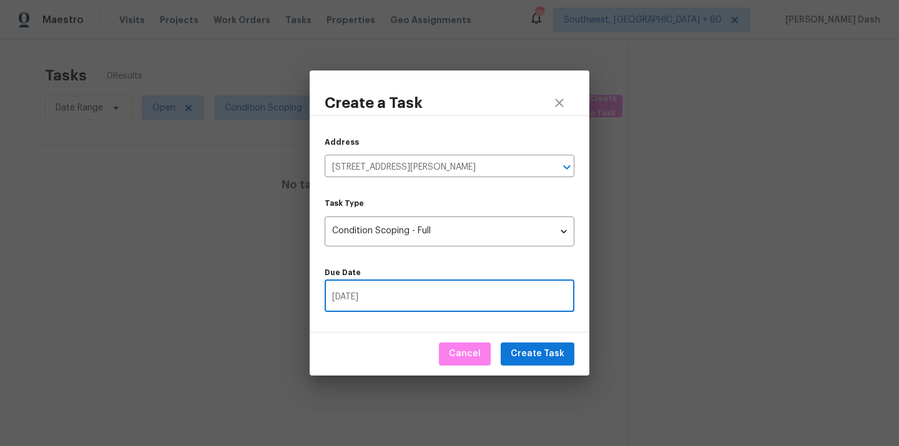
click at [437, 290] on input "08/10/2025" at bounding box center [450, 297] width 250 height 29
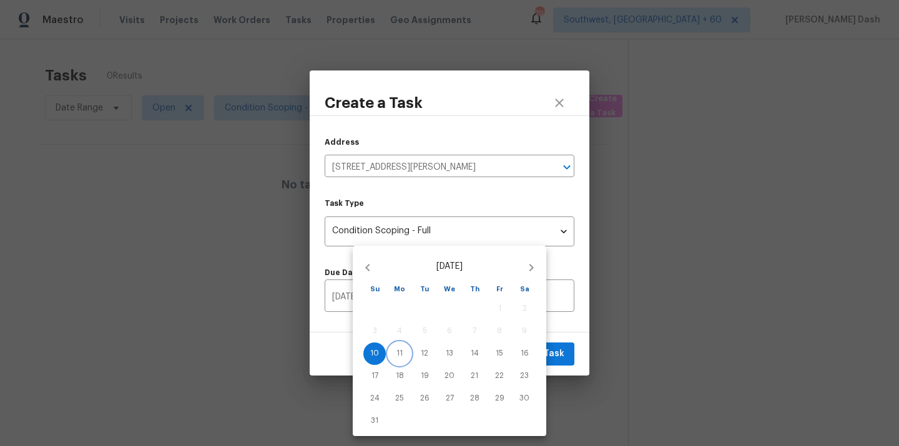
click at [398, 351] on p "11" at bounding box center [399, 353] width 6 height 11
type input "08/11/2025"
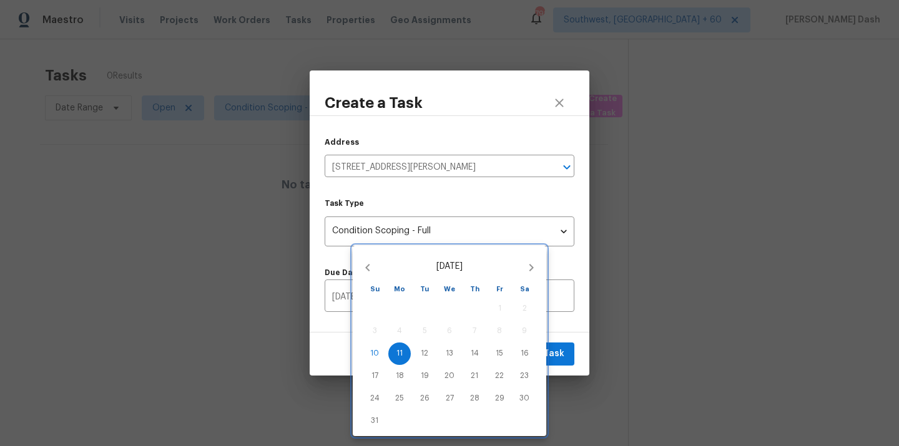
click at [564, 350] on div at bounding box center [449, 223] width 899 height 446
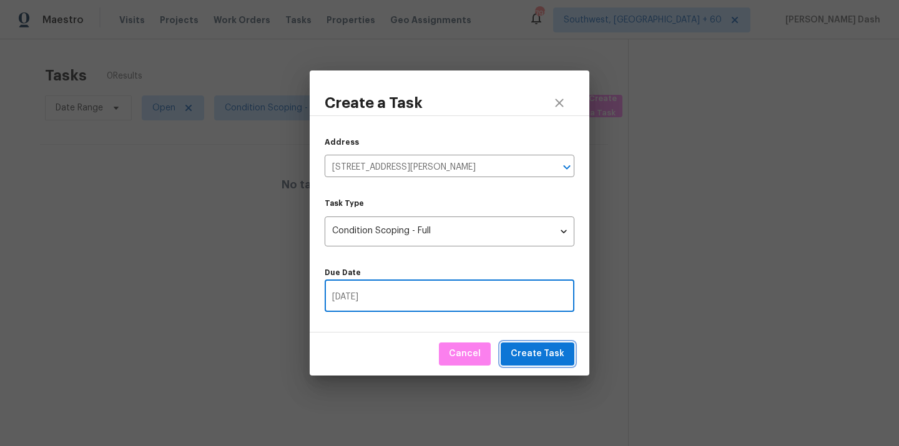
click at [562, 356] on span "Create Task" at bounding box center [538, 354] width 54 height 16
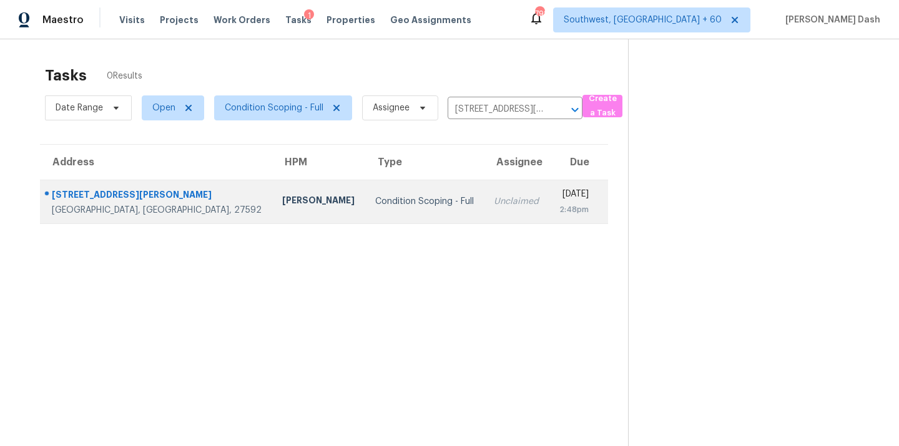
click at [484, 190] on td "Unclaimed" at bounding box center [516, 202] width 65 height 44
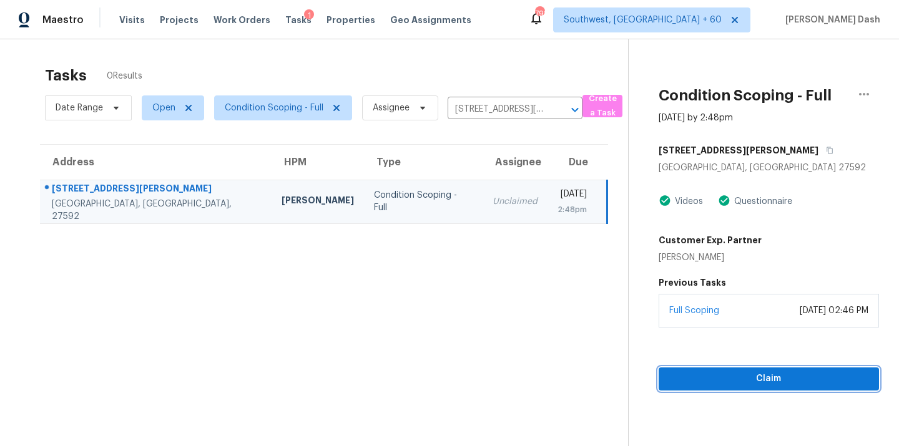
click at [775, 377] on span "Claim" at bounding box center [768, 379] width 200 height 16
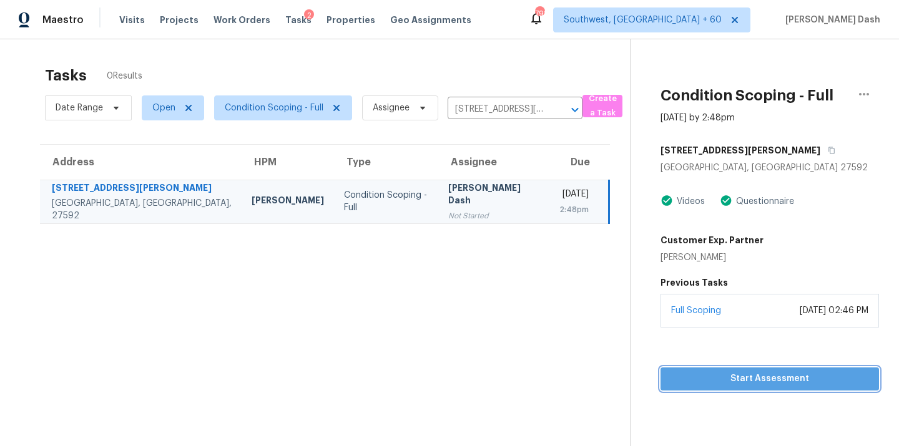
click at [765, 384] on span "Start Assessment" at bounding box center [769, 379] width 198 height 16
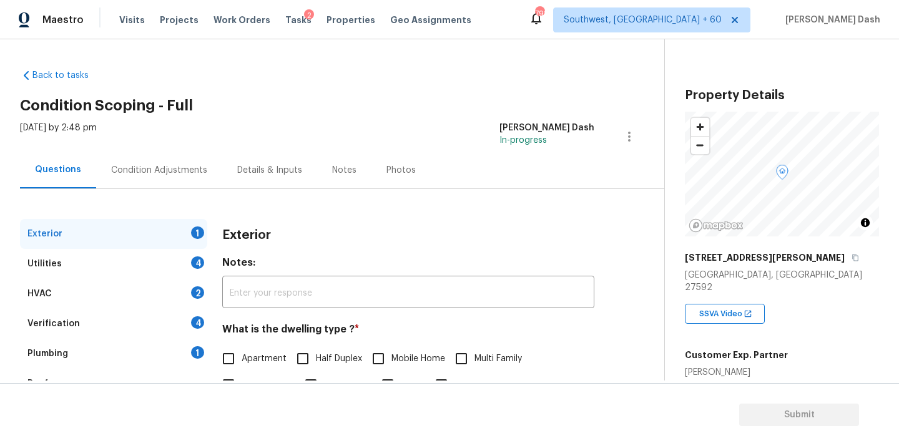
scroll to position [155, 0]
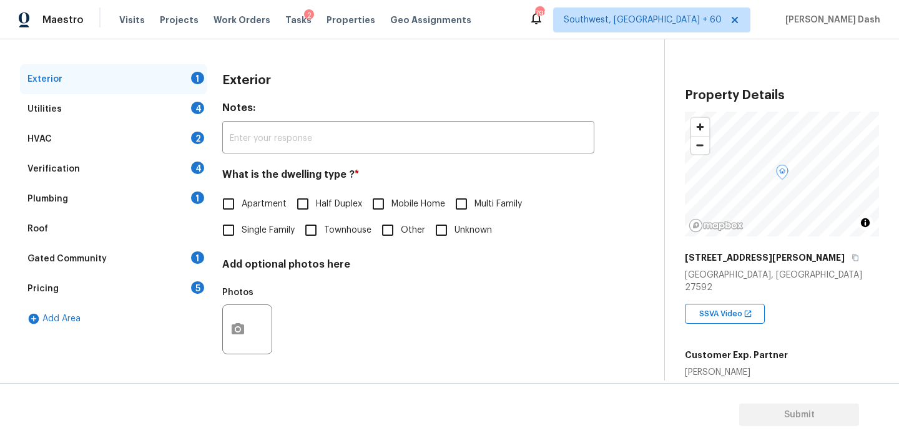
click at [248, 224] on span "Single Family" at bounding box center [268, 230] width 53 height 13
click at [242, 223] on input "Single Family" at bounding box center [228, 230] width 26 height 26
checkbox input "true"
click at [180, 101] on div "Utilities 4" at bounding box center [113, 109] width 187 height 30
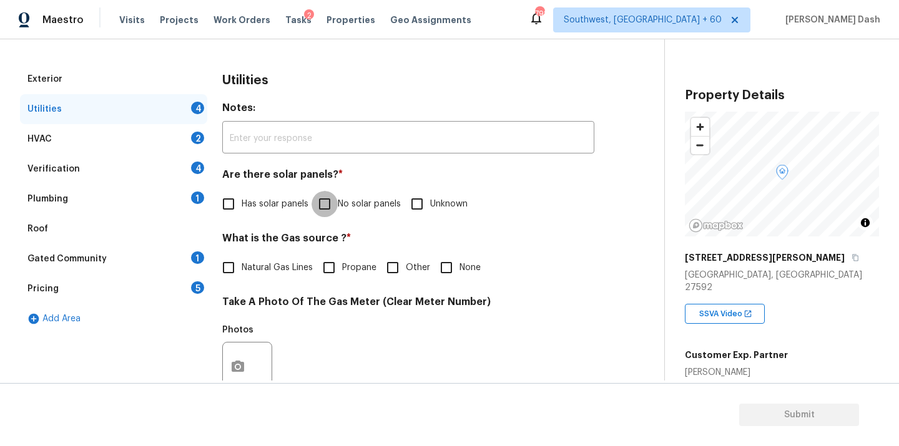
click at [329, 205] on input "No solar panels" at bounding box center [324, 204] width 26 height 26
checkbox input "true"
click at [230, 278] on input "Natural Gas Lines" at bounding box center [228, 268] width 26 height 26
checkbox input "true"
click at [389, 267] on input "Other" at bounding box center [392, 268] width 26 height 26
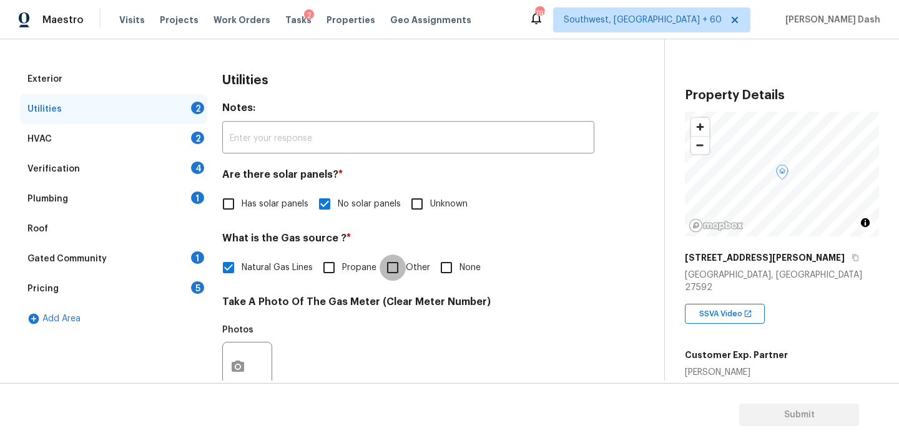
checkbox input "true"
checkbox input "false"
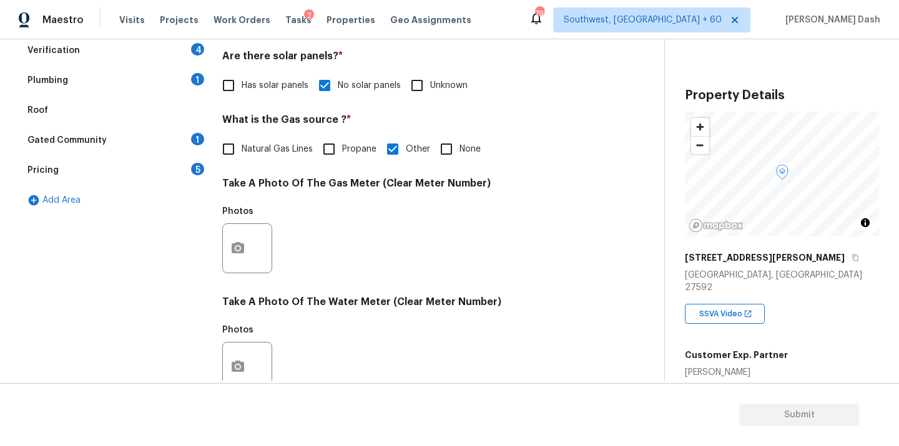
scroll to position [285, 0]
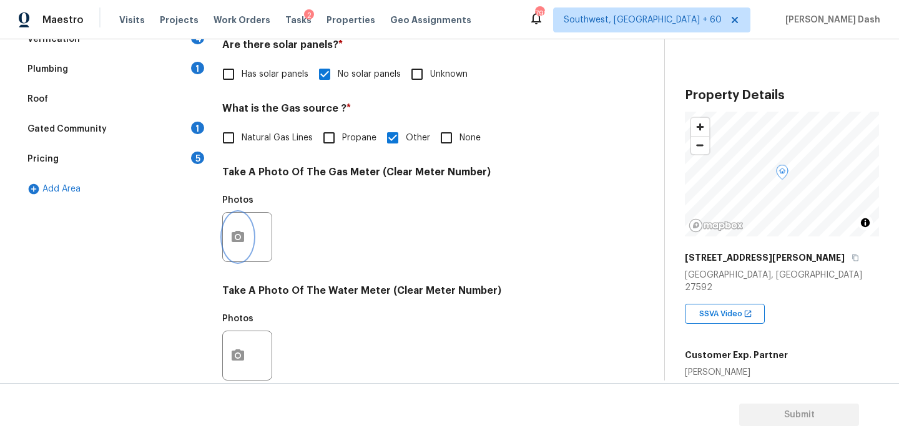
click at [238, 229] on button "button" at bounding box center [238, 237] width 30 height 49
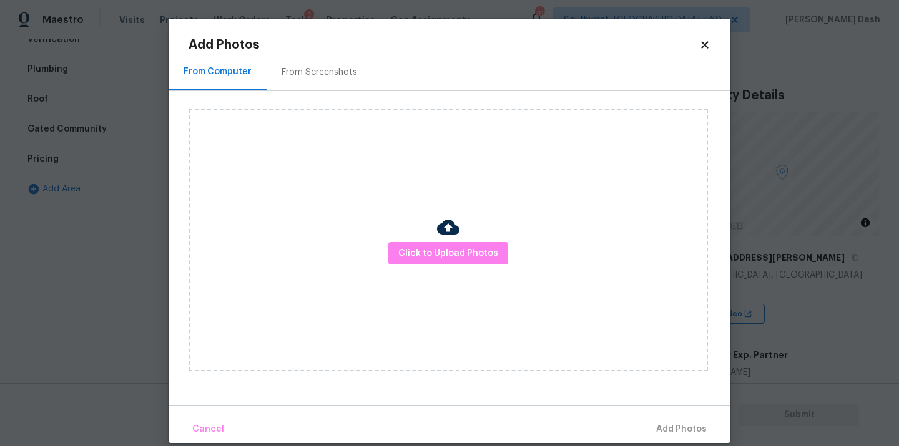
drag, startPoint x: 257, startPoint y: 216, endPoint x: 236, endPoint y: 217, distance: 21.3
click at [257, 216] on div "Click to Upload Photos" at bounding box center [447, 240] width 519 height 262
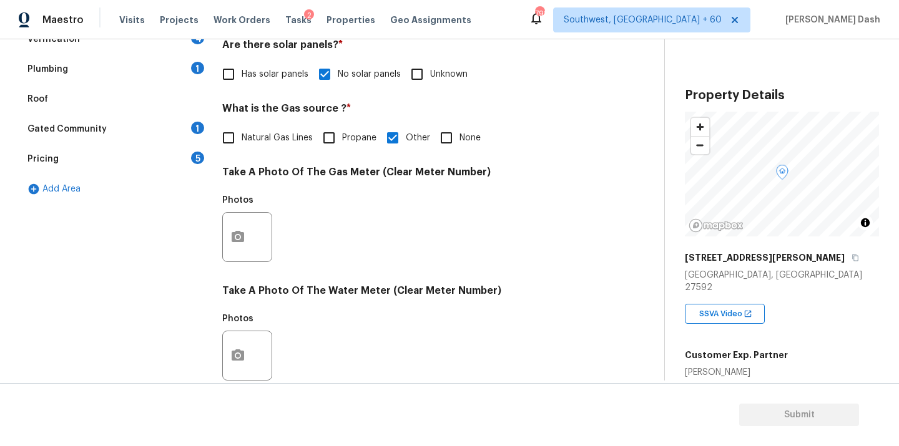
click at [104, 235] on body "Maestro Visits Projects Work Orders Tasks 2 Properties Geo Assignments 792 Sout…" at bounding box center [449, 223] width 899 height 446
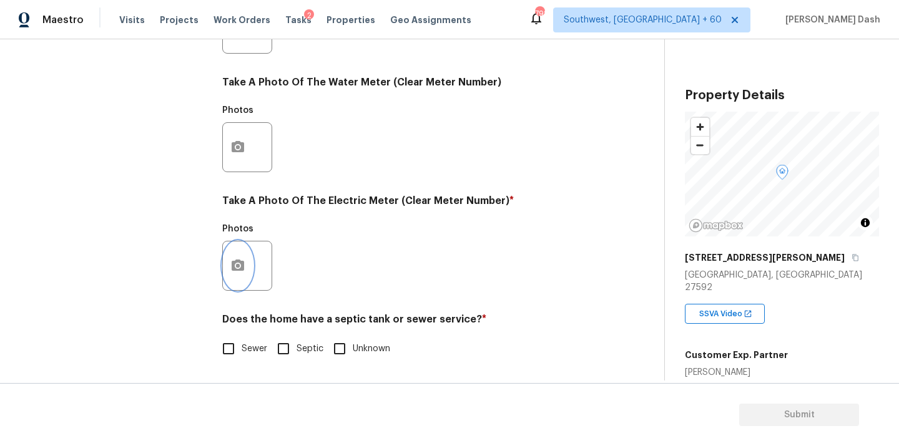
click at [248, 255] on button "button" at bounding box center [238, 266] width 30 height 49
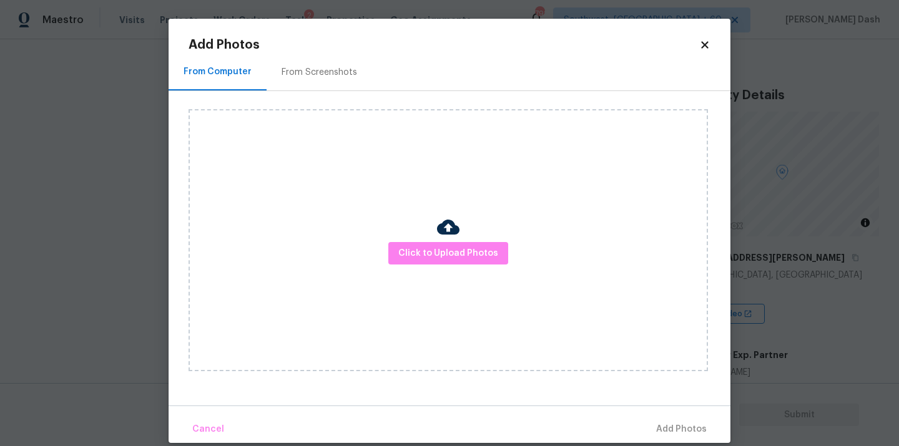
click at [444, 271] on div "Click to Upload Photos" at bounding box center [447, 240] width 519 height 262
click at [444, 264] on button "Click to Upload Photos" at bounding box center [448, 253] width 120 height 23
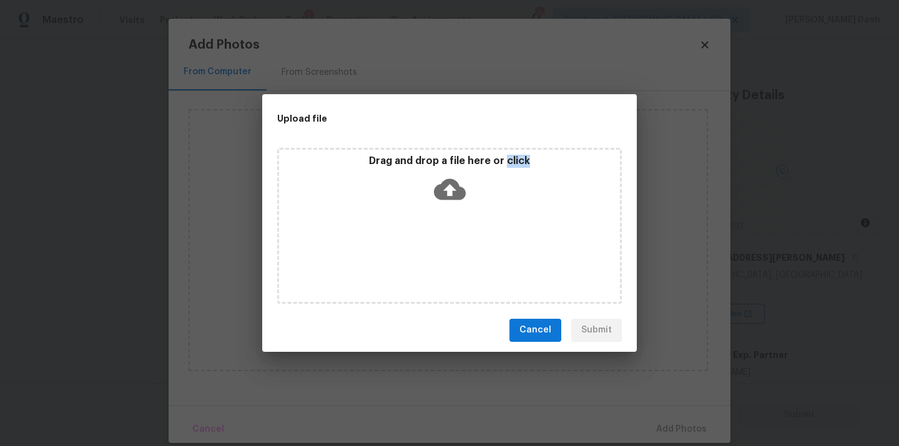
click at [444, 264] on div "Drag and drop a file here or click" at bounding box center [449, 226] width 345 height 156
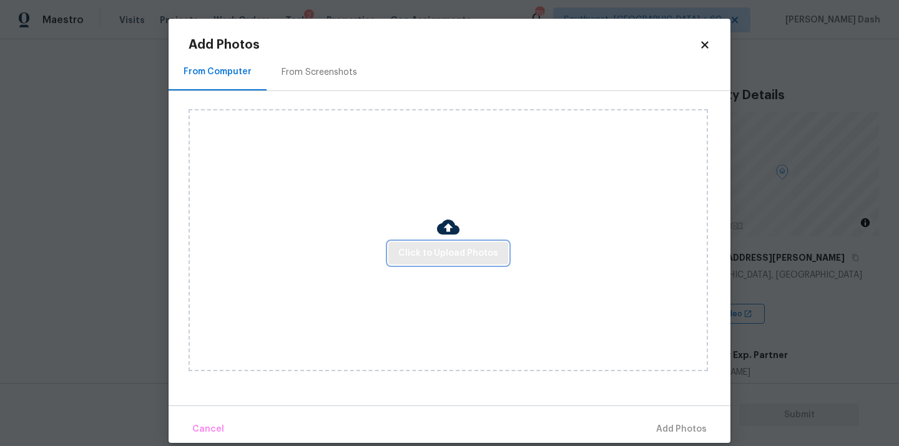
click at [408, 249] on span "Click to Upload Photos" at bounding box center [448, 254] width 100 height 16
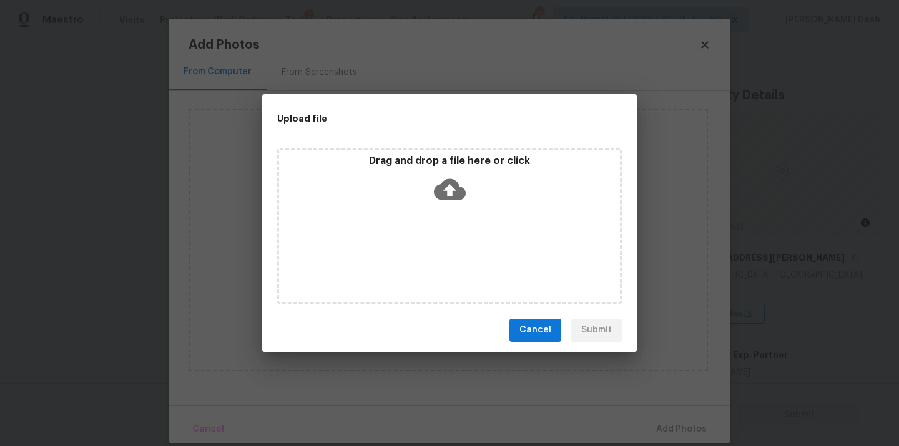
click at [379, 267] on div "Drag and drop a file here or click" at bounding box center [449, 226] width 345 height 156
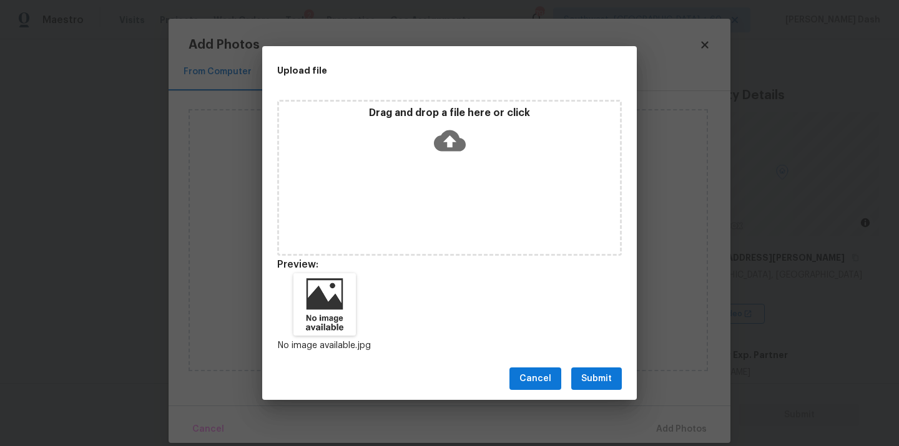
click at [587, 373] on span "Submit" at bounding box center [596, 379] width 31 height 16
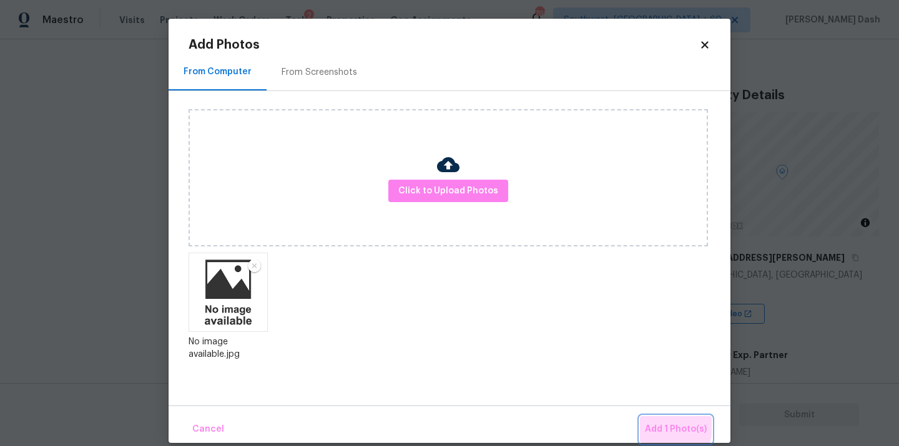
click at [645, 423] on button "Add 1 Photo(s)" at bounding box center [676, 429] width 72 height 27
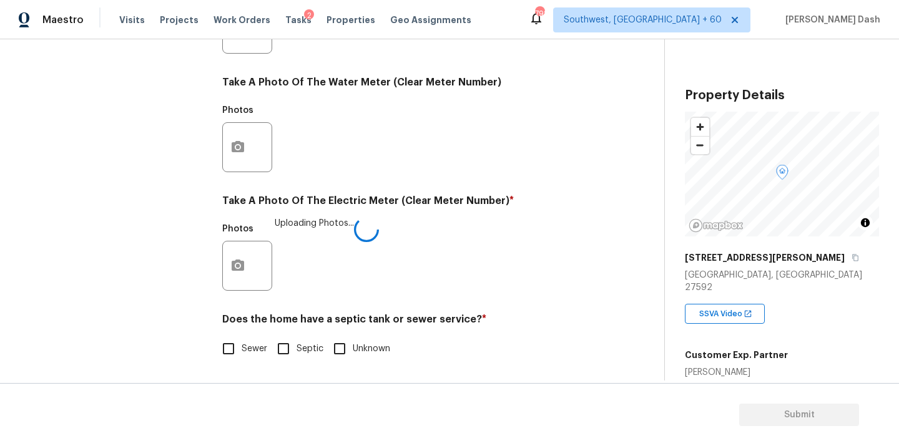
click at [238, 346] on input "Sewer" at bounding box center [228, 349] width 26 height 26
checkbox input "true"
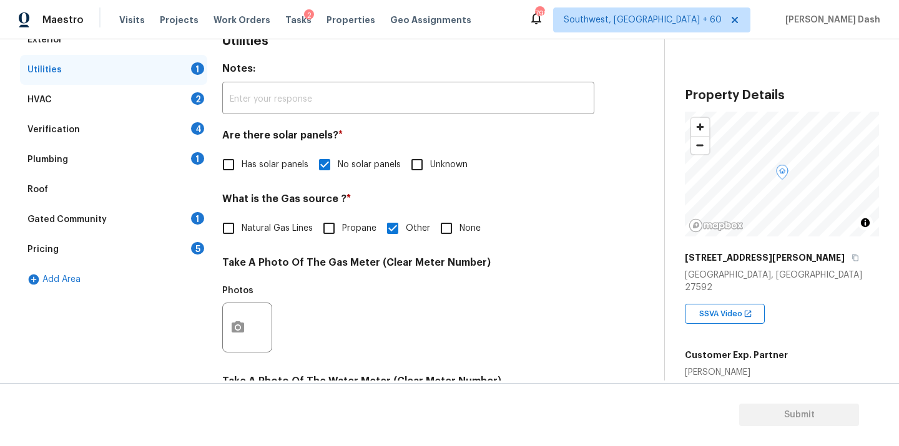
scroll to position [156, 0]
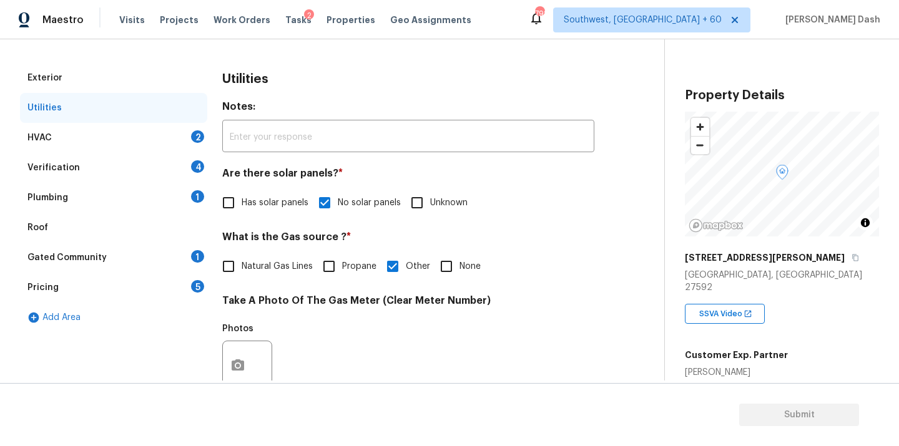
click at [179, 147] on div "HVAC 2" at bounding box center [113, 138] width 187 height 30
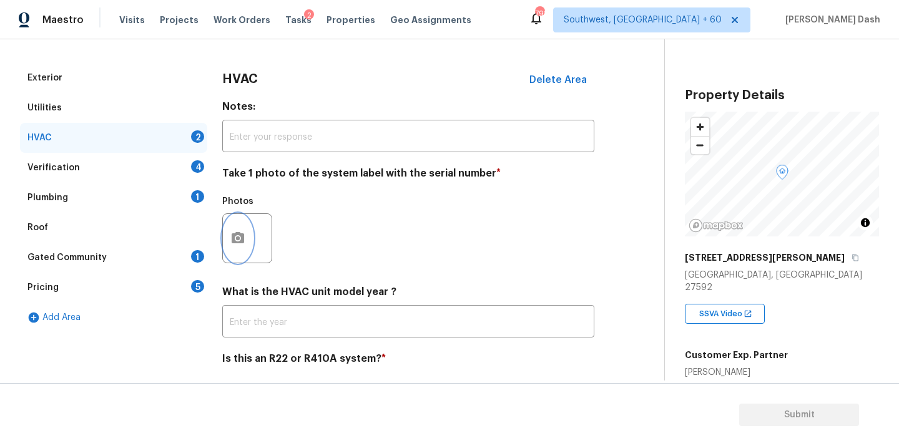
click at [243, 227] on button "button" at bounding box center [238, 238] width 30 height 49
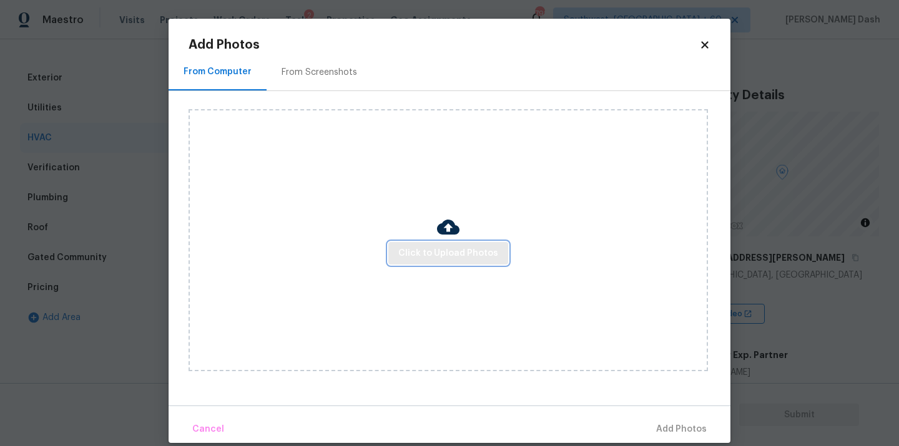
click at [409, 244] on button "Click to Upload Photos" at bounding box center [448, 253] width 120 height 23
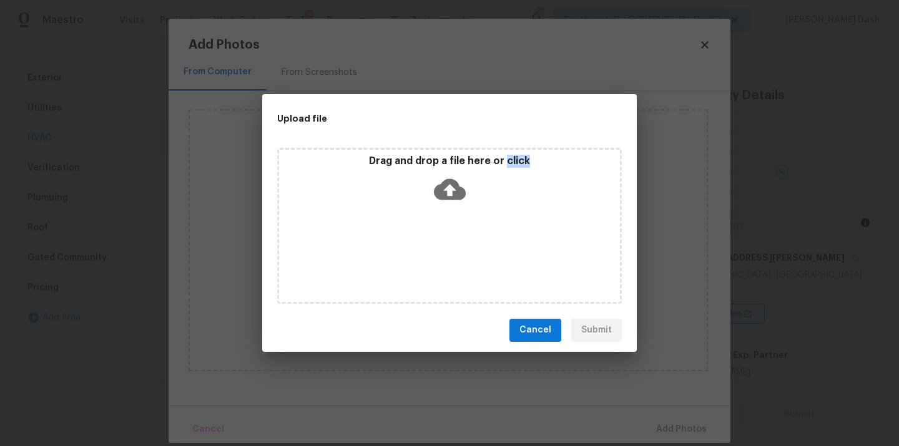
click at [409, 244] on div "Drag and drop a file here or click" at bounding box center [449, 226] width 345 height 156
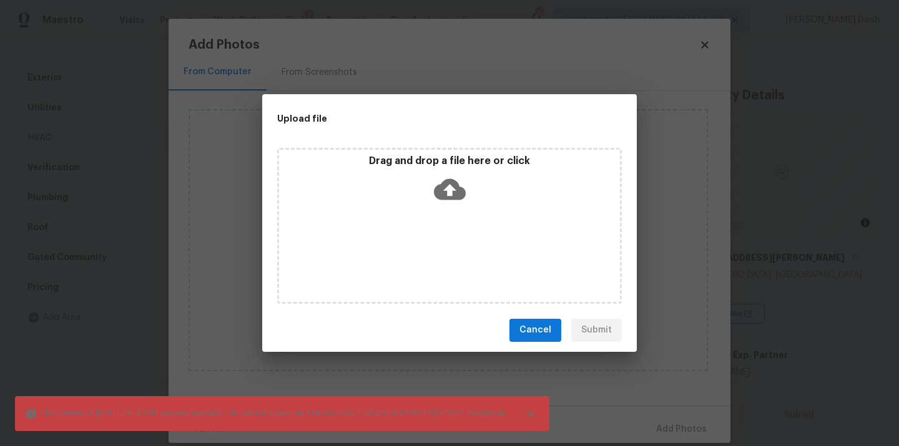
click at [420, 252] on div "Drag and drop a file here or click" at bounding box center [449, 226] width 345 height 156
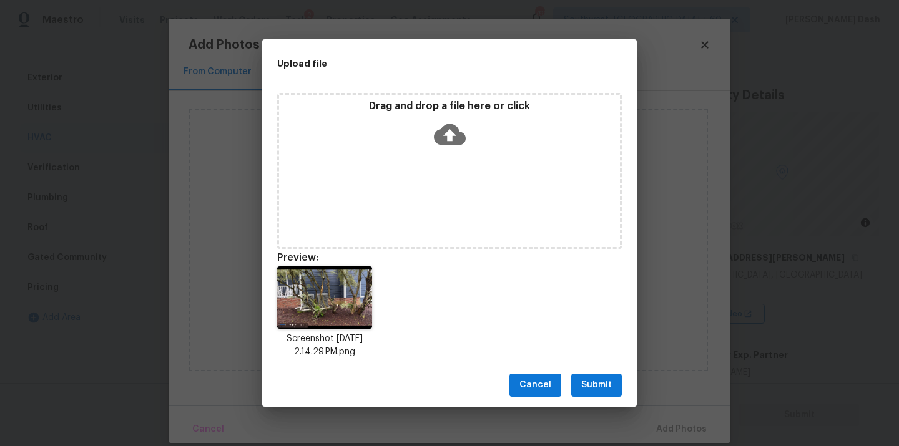
click at [609, 368] on div "Cancel Submit" at bounding box center [449, 385] width 374 height 43
click at [609, 376] on button "Submit" at bounding box center [596, 385] width 51 height 23
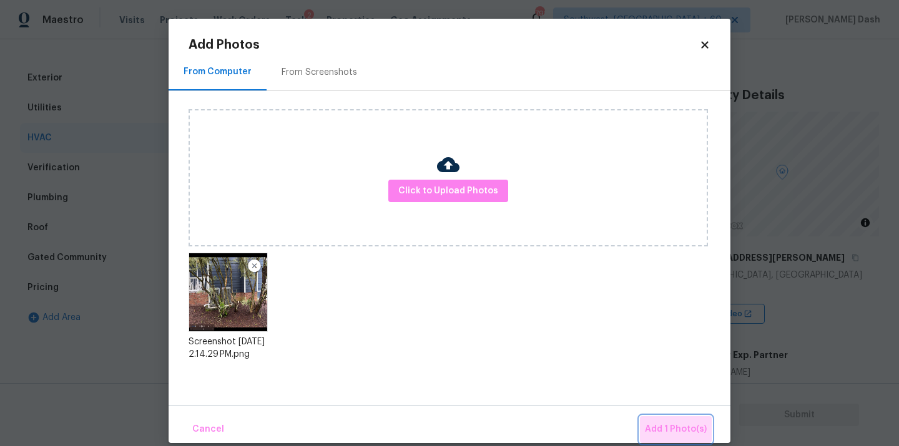
click at [677, 421] on button "Add 1 Photo(s)" at bounding box center [676, 429] width 72 height 27
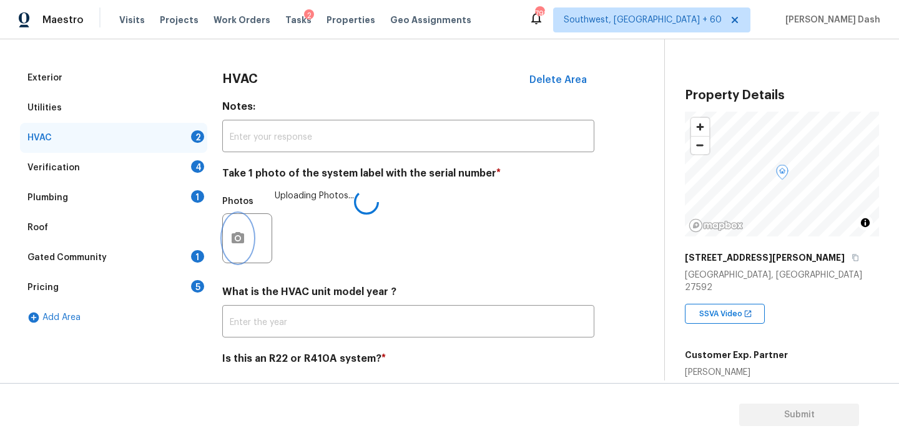
scroll to position [196, 0]
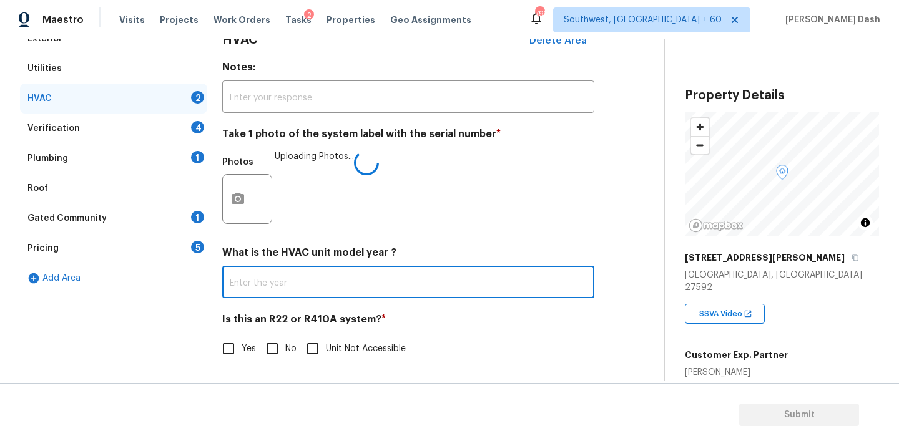
click at [265, 295] on input "text" at bounding box center [408, 283] width 372 height 29
click at [325, 351] on input "Unit Not Accessible" at bounding box center [313, 349] width 26 height 26
checkbox input "true"
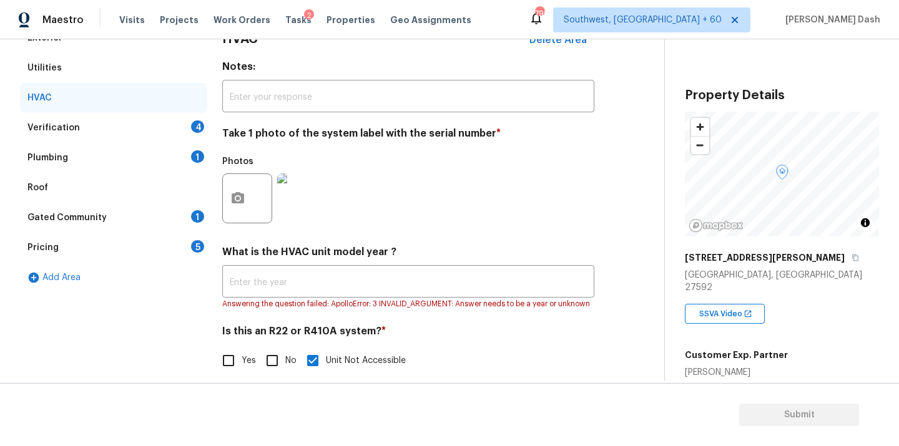
click at [177, 128] on div "Verification 4" at bounding box center [113, 128] width 187 height 30
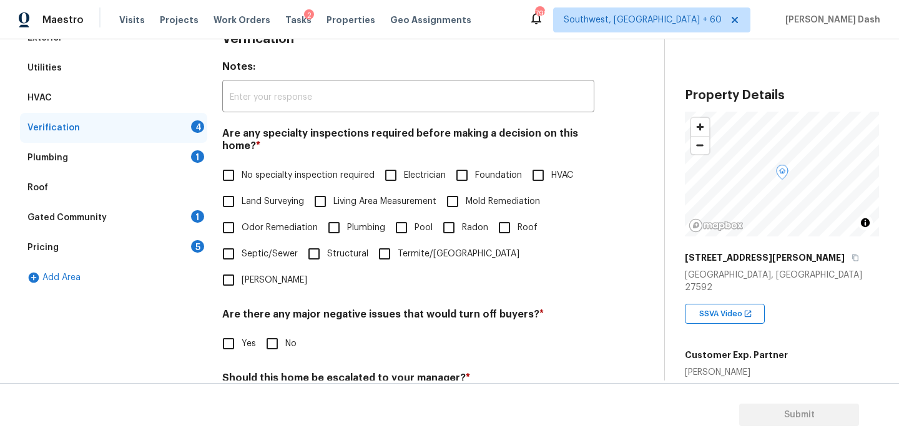
click at [316, 179] on span "No specialty inspection required" at bounding box center [308, 175] width 133 height 13
click at [242, 179] on input "No specialty inspection required" at bounding box center [228, 175] width 26 height 26
checkbox input "true"
click at [273, 331] on input "No" at bounding box center [272, 344] width 26 height 26
checkbox input "true"
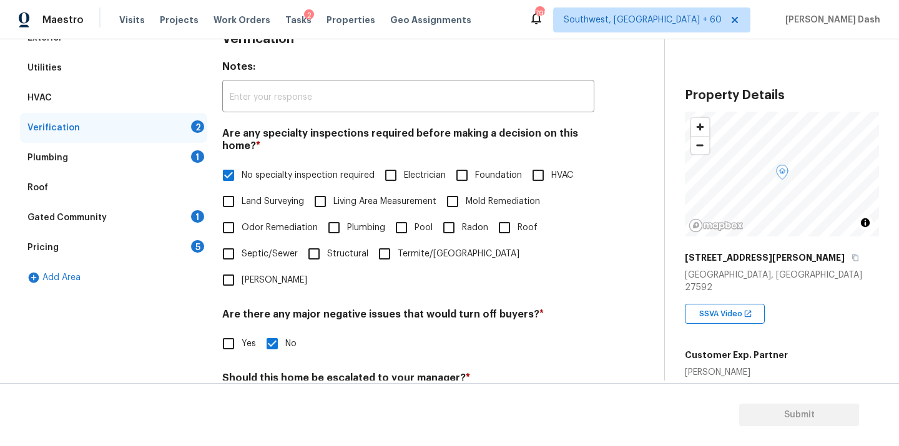
scroll to position [305, 0]
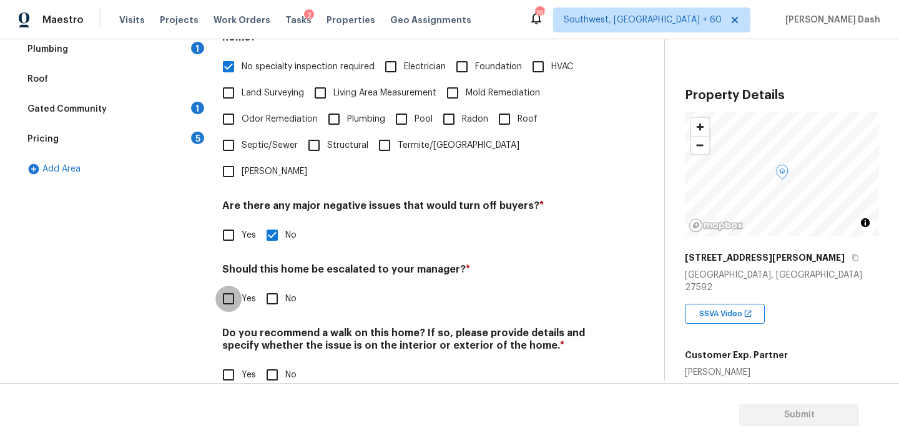
drag, startPoint x: 227, startPoint y: 263, endPoint x: 240, endPoint y: 283, distance: 23.6
click at [227, 286] on input "Yes" at bounding box center [228, 299] width 26 height 26
checkbox input "true"
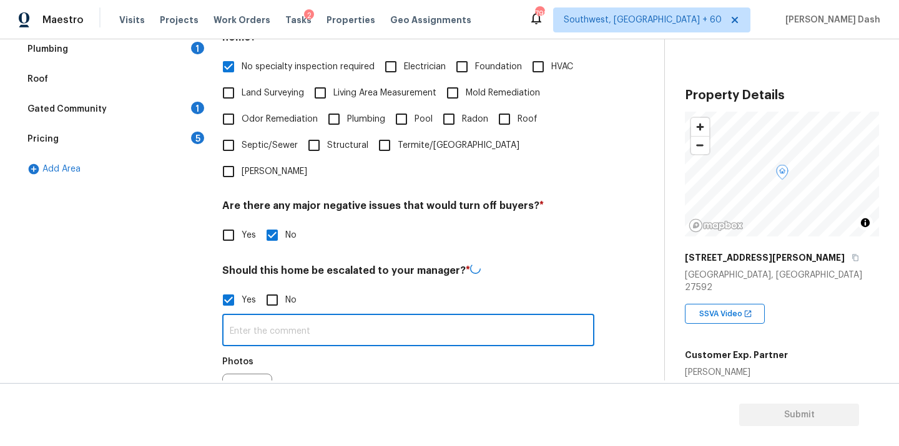
click at [253, 317] on input "text" at bounding box center [408, 331] width 372 height 29
type input "This is an ALA full virtual. needs review."
click at [240, 374] on button "button" at bounding box center [238, 398] width 30 height 49
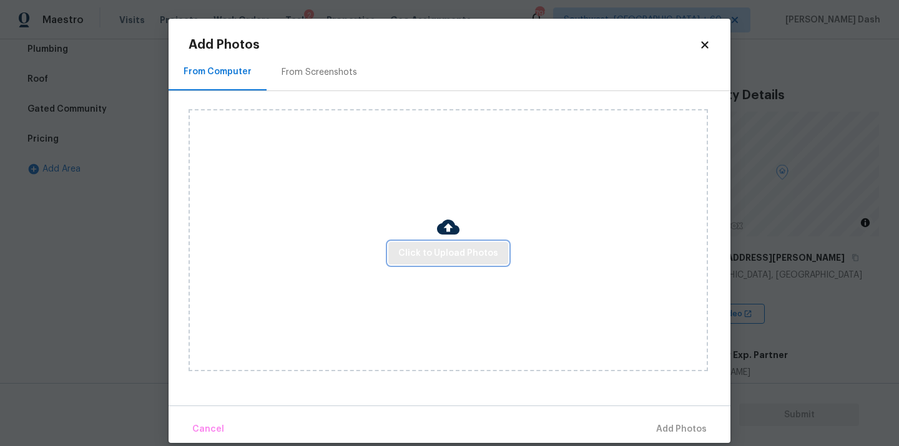
click at [400, 262] on button "Click to Upload Photos" at bounding box center [448, 253] width 120 height 23
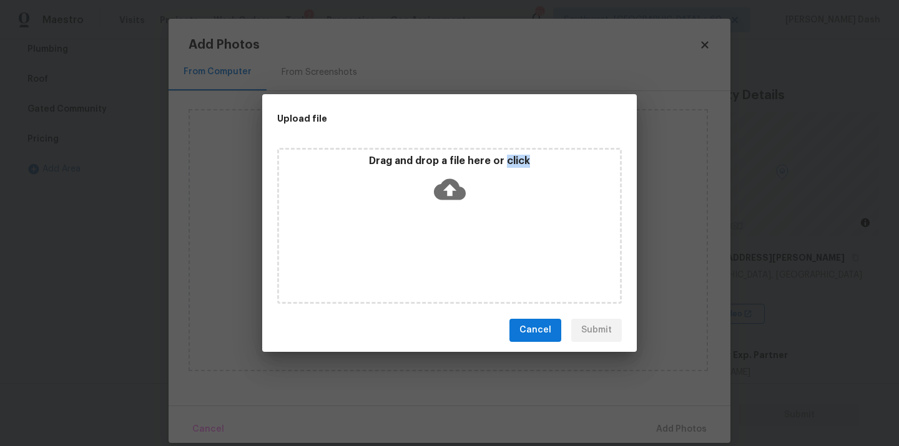
click at [400, 262] on div "Drag and drop a file here or click" at bounding box center [449, 226] width 345 height 156
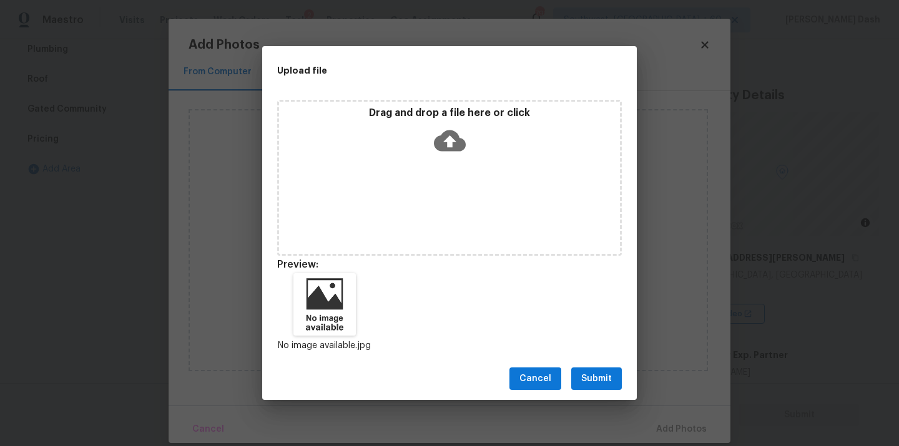
click at [622, 374] on div "Cancel Submit" at bounding box center [449, 379] width 374 height 43
click at [617, 381] on button "Submit" at bounding box center [596, 379] width 51 height 23
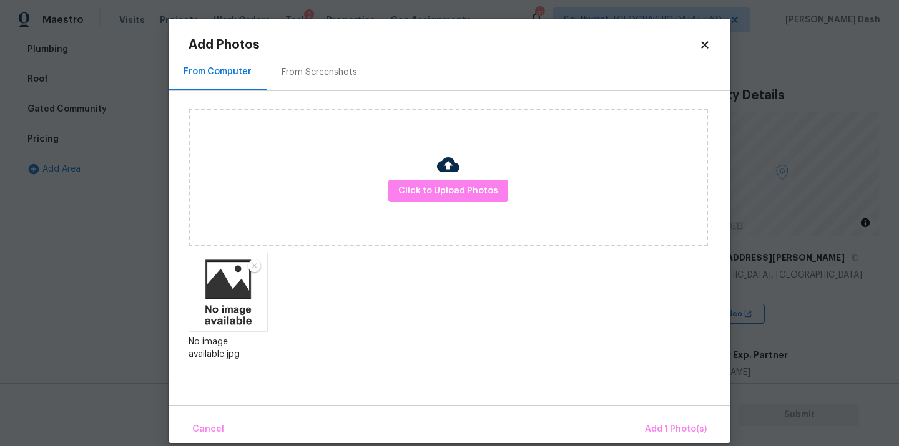
click at [678, 410] on div "Cancel Add 1 Photo(s)" at bounding box center [450, 424] width 562 height 37
click at [681, 422] on button "Add 1 Photo(s)" at bounding box center [676, 429] width 72 height 27
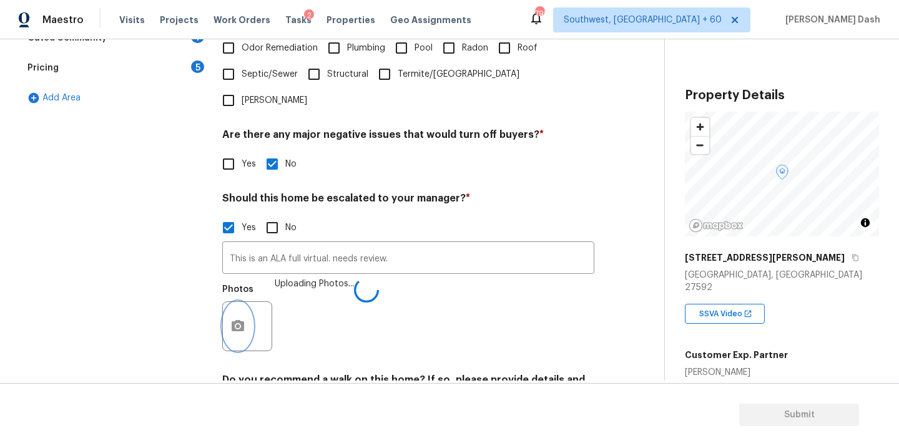
scroll to position [423, 0]
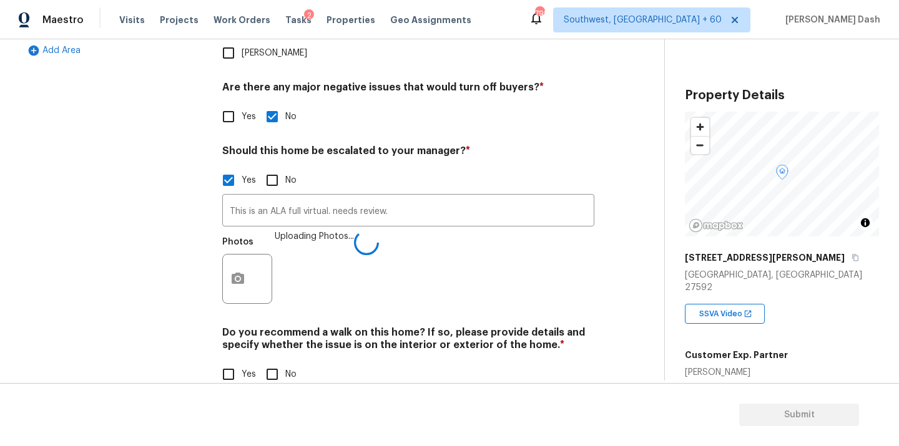
click at [278, 361] on input "No" at bounding box center [272, 374] width 26 height 26
checkbox input "true"
click at [163, 250] on div "Exterior Utilities HVAC Verification 1 Plumbing 1 Roof Gated Community 1 Pricin…" at bounding box center [113, 100] width 187 height 608
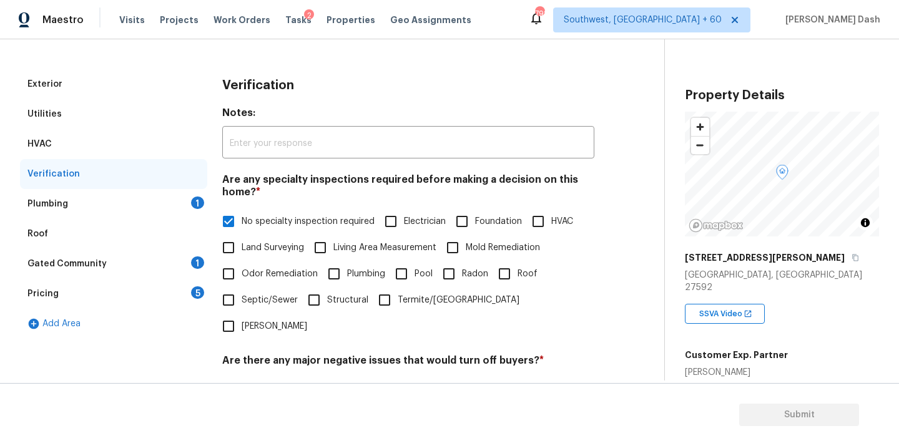
click at [167, 207] on div "Plumbing 1" at bounding box center [113, 204] width 187 height 30
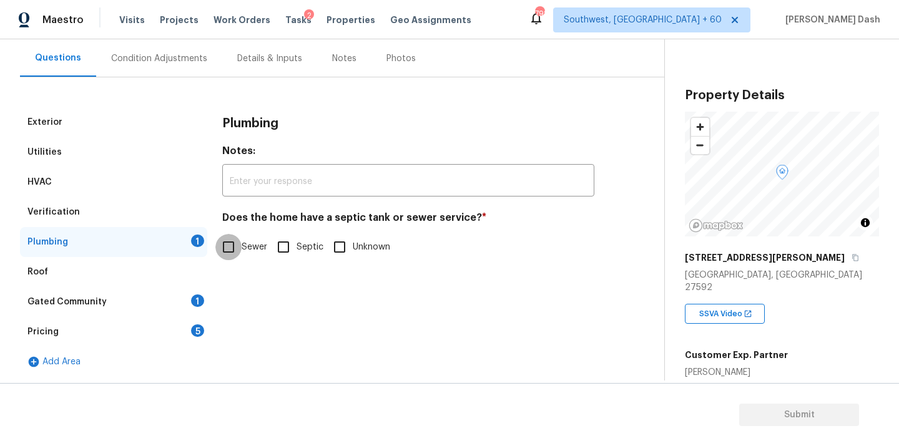
click at [236, 242] on input "Sewer" at bounding box center [228, 247] width 26 height 26
checkbox input "true"
click at [190, 302] on div "Gated Community 1" at bounding box center [113, 302] width 187 height 30
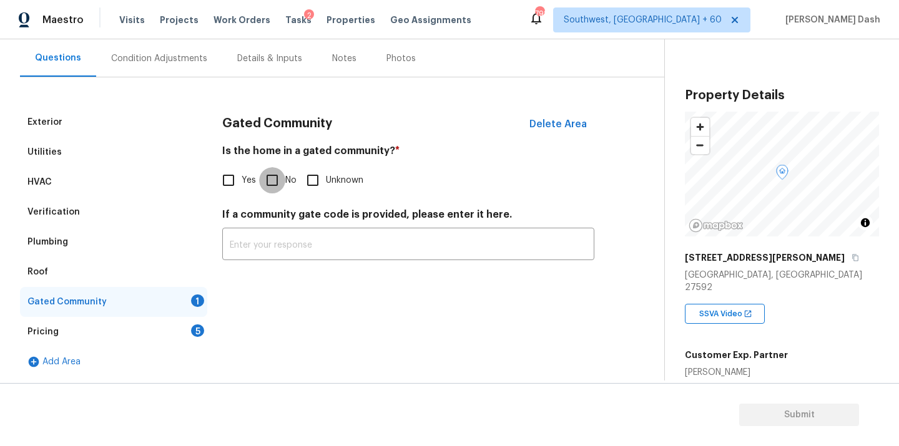
click at [275, 179] on input "No" at bounding box center [272, 180] width 26 height 26
checkbox input "true"
drag, startPoint x: 195, startPoint y: 329, endPoint x: 212, endPoint y: 303, distance: 31.0
click at [195, 329] on div "5" at bounding box center [197, 331] width 13 height 12
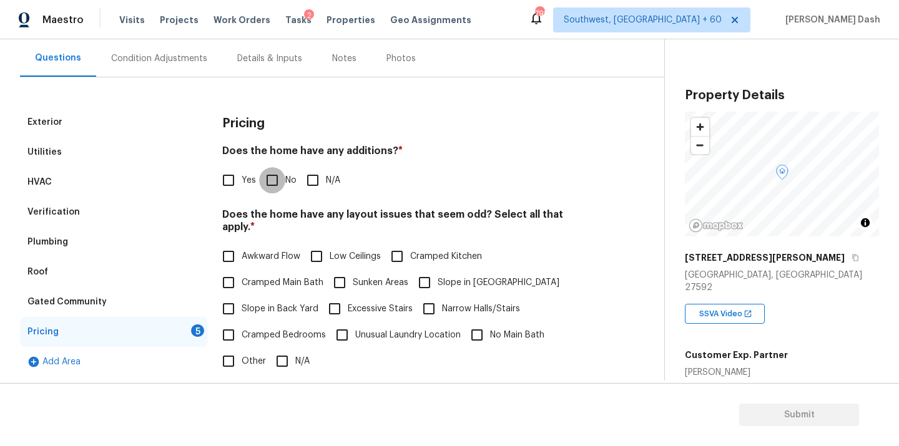
click at [265, 183] on input "No" at bounding box center [272, 180] width 26 height 26
checkbox input "true"
click at [280, 350] on input "N/A" at bounding box center [282, 363] width 26 height 26
checkbox input "true"
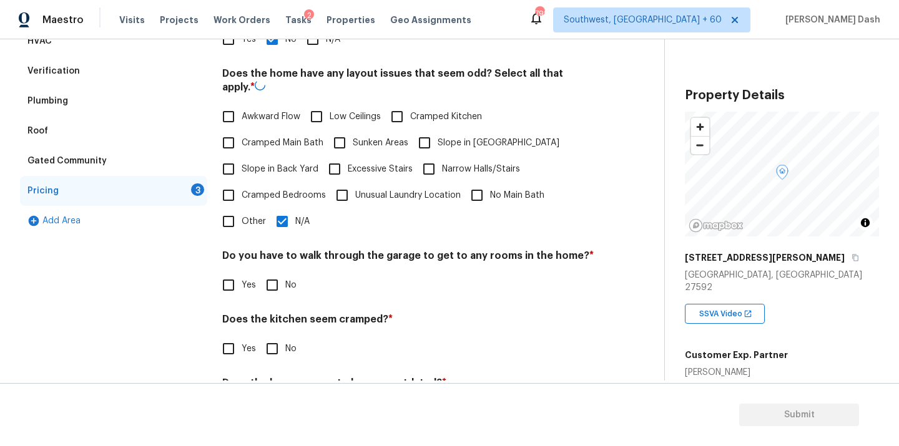
scroll to position [287, 0]
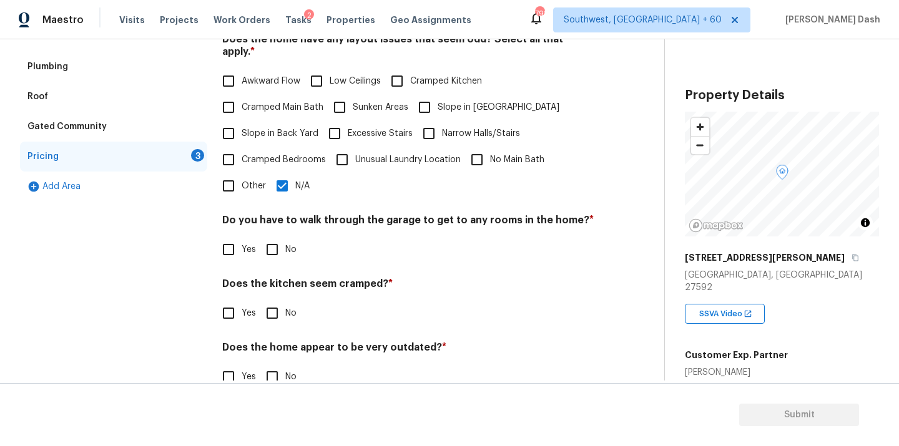
click at [271, 237] on input "No" at bounding box center [272, 250] width 26 height 26
checkbox input "true"
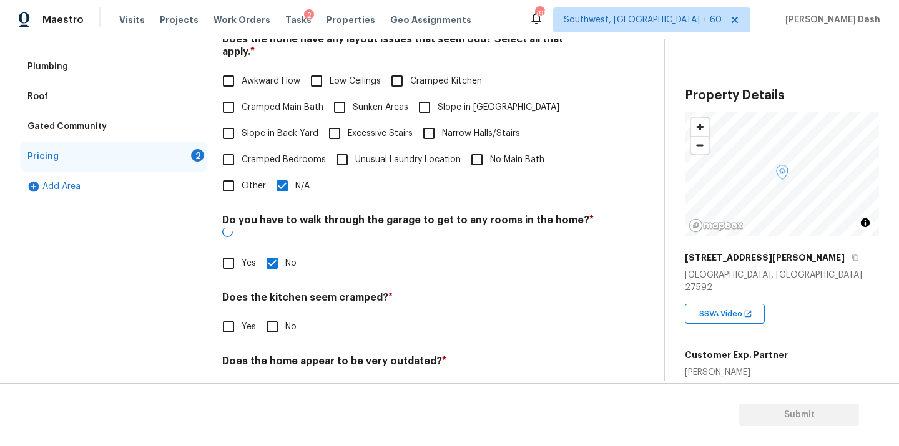
click at [276, 314] on input "No" at bounding box center [272, 327] width 26 height 26
checkbox input "true"
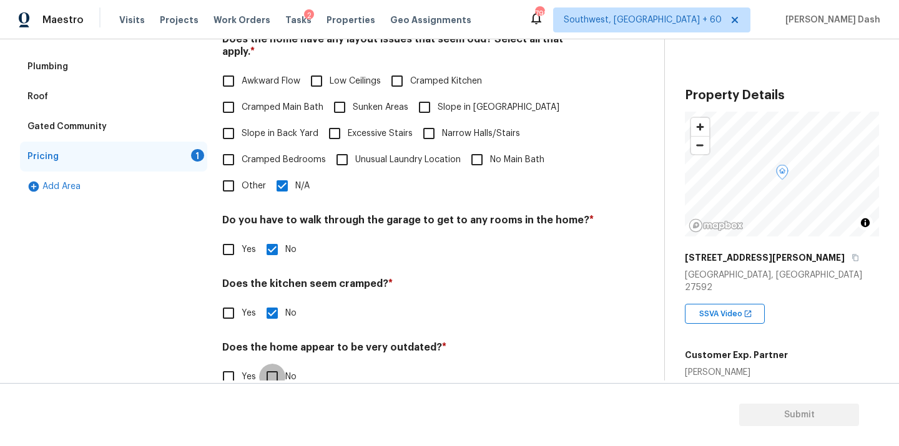
drag, startPoint x: 276, startPoint y: 364, endPoint x: 262, endPoint y: 255, distance: 109.5
click at [276, 364] on input "No" at bounding box center [272, 377] width 26 height 26
checkbox input "true"
click at [234, 188] on div "Pricing Does the home have any additions? * Yes No N/A Does the home have any l…" at bounding box center [408, 168] width 372 height 473
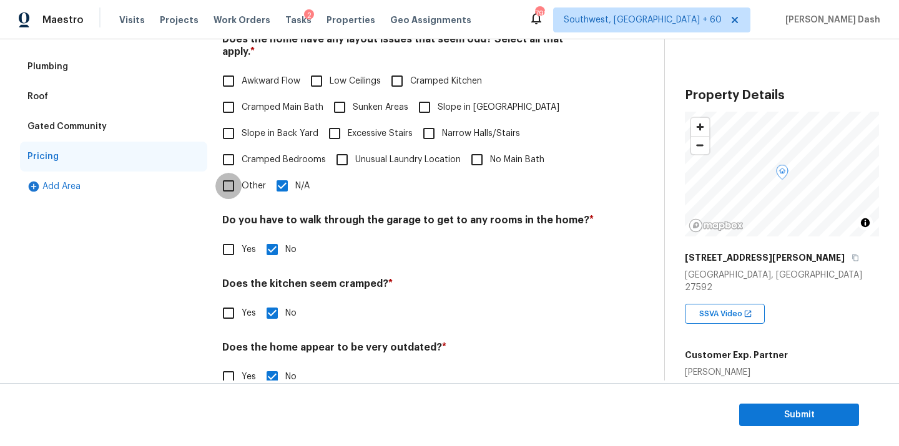
click at [232, 183] on input "Other" at bounding box center [228, 186] width 26 height 26
checkbox input "true"
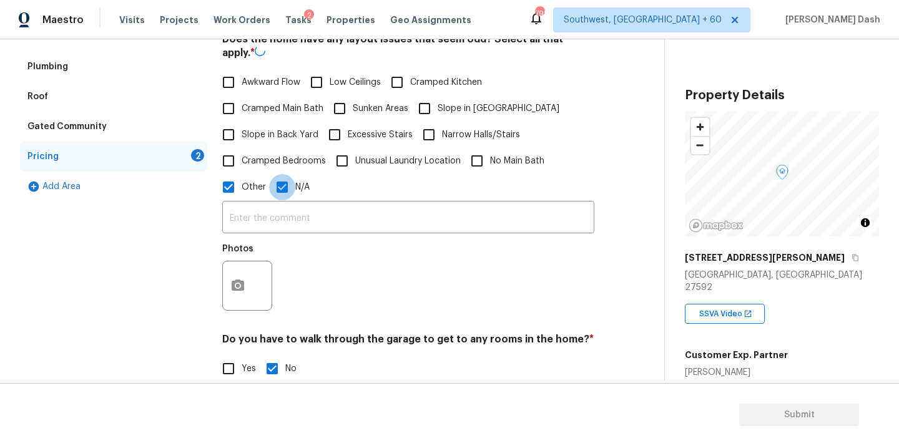
click at [277, 183] on input "N/A" at bounding box center [282, 187] width 26 height 26
checkbox input "false"
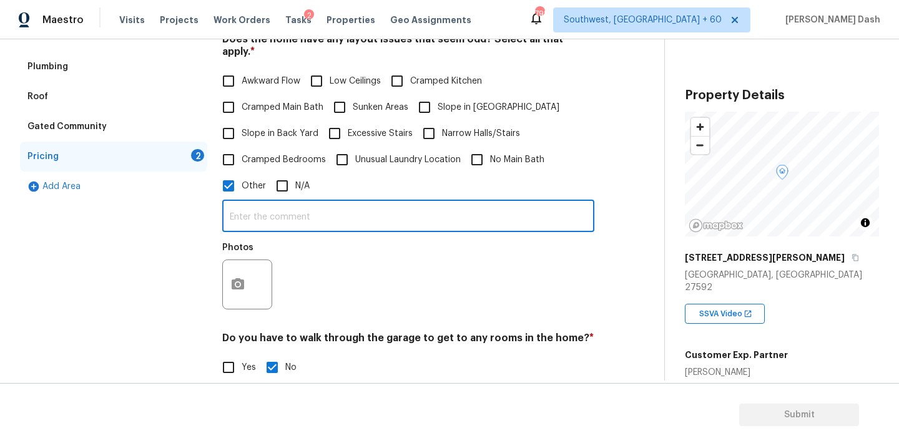
click at [485, 203] on input "text" at bounding box center [408, 217] width 372 height 29
paste input "As per Agents notes the yard has minor slope. Hence odd layout"
type input "As per Agents notes the yard has minor slope. Hence odd layout."
click at [241, 260] on figure "Photos" at bounding box center [248, 276] width 52 height 66
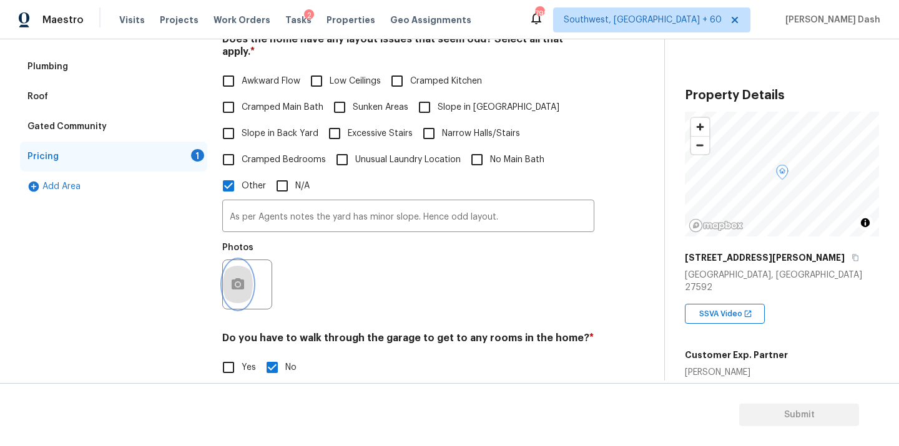
click at [238, 291] on button "button" at bounding box center [238, 284] width 30 height 49
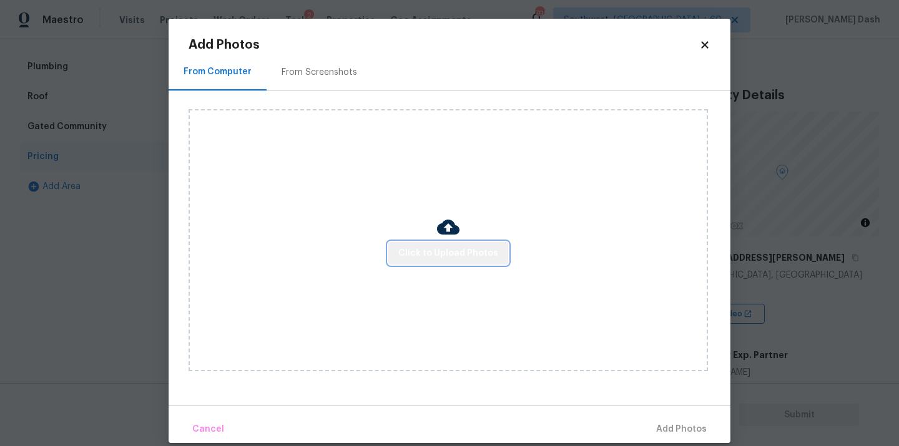
click at [456, 247] on span "Click to Upload Photos" at bounding box center [448, 254] width 100 height 16
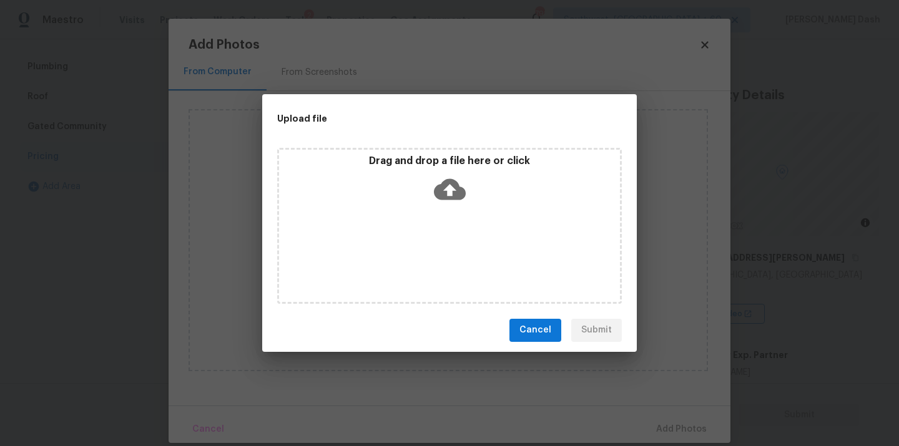
click at [456, 247] on div "Drag and drop a file here or click" at bounding box center [449, 226] width 345 height 156
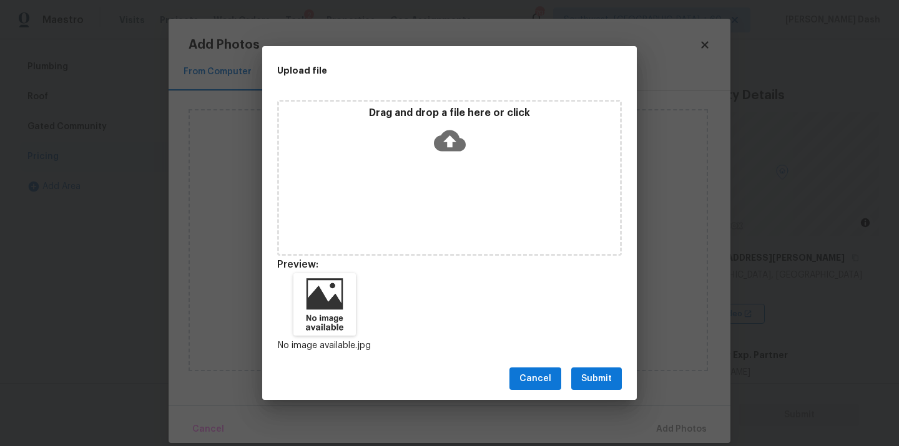
click at [604, 378] on span "Submit" at bounding box center [596, 379] width 31 height 16
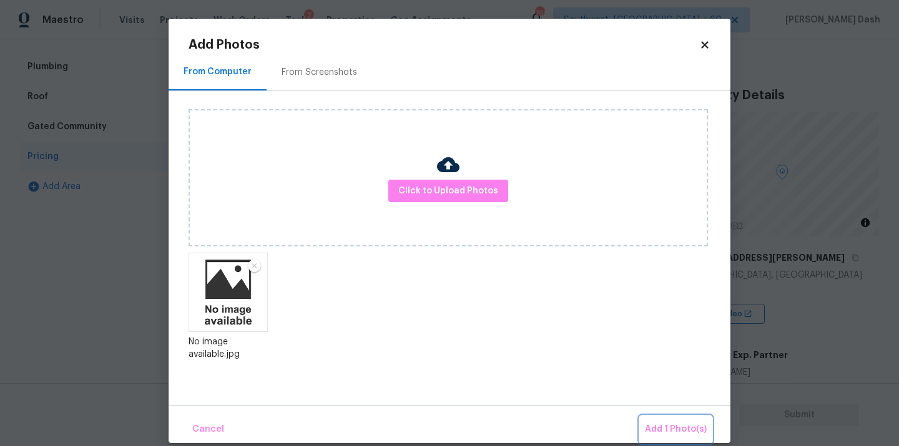
click at [681, 424] on span "Add 1 Photo(s)" at bounding box center [676, 430] width 62 height 16
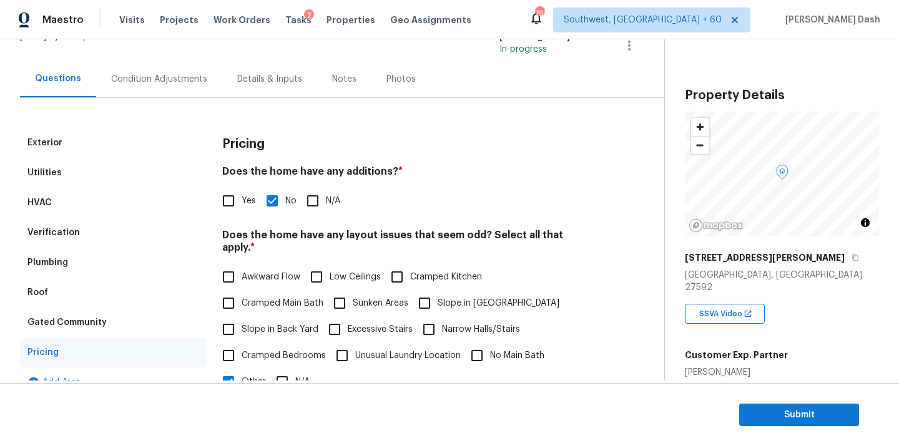
scroll to position [0, 0]
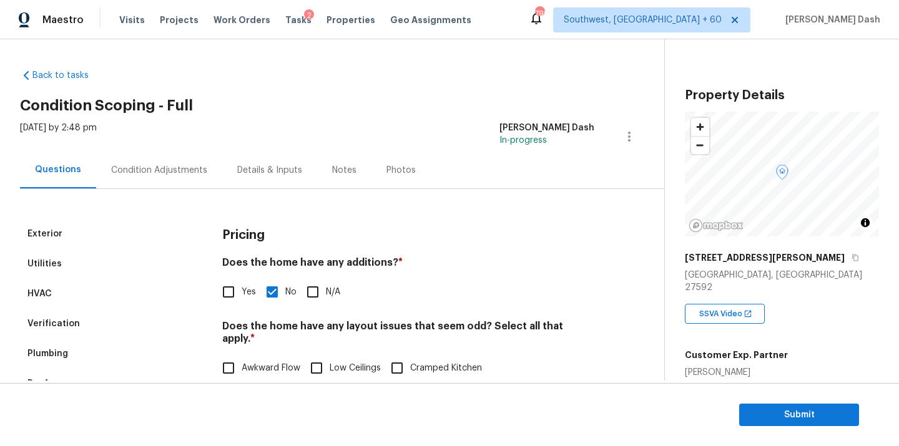
click at [161, 165] on div "Condition Adjustments" at bounding box center [159, 170] width 96 height 12
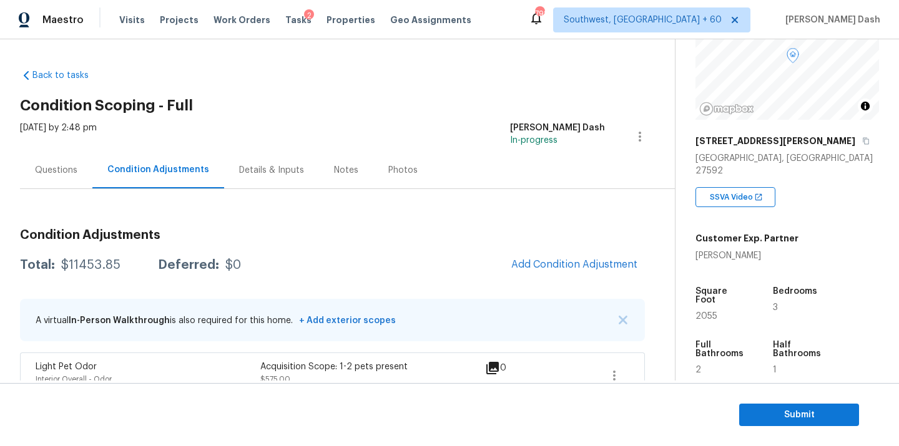
scroll to position [128, 0]
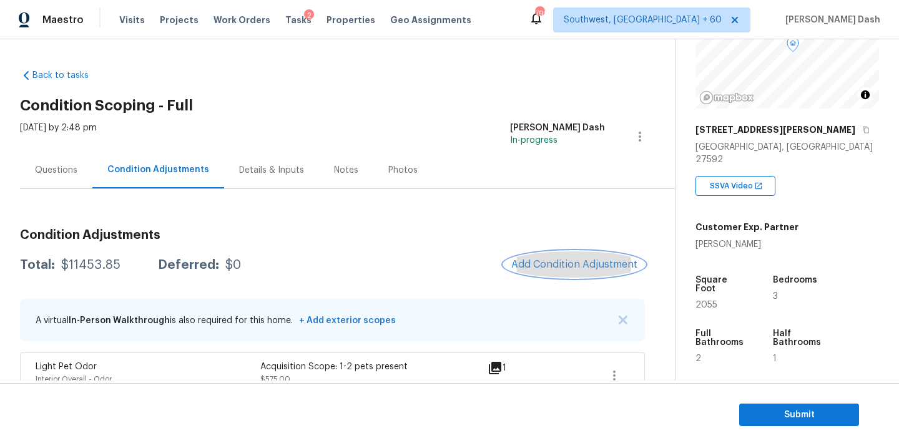
click at [579, 276] on button "Add Condition Adjustment" at bounding box center [574, 265] width 141 height 26
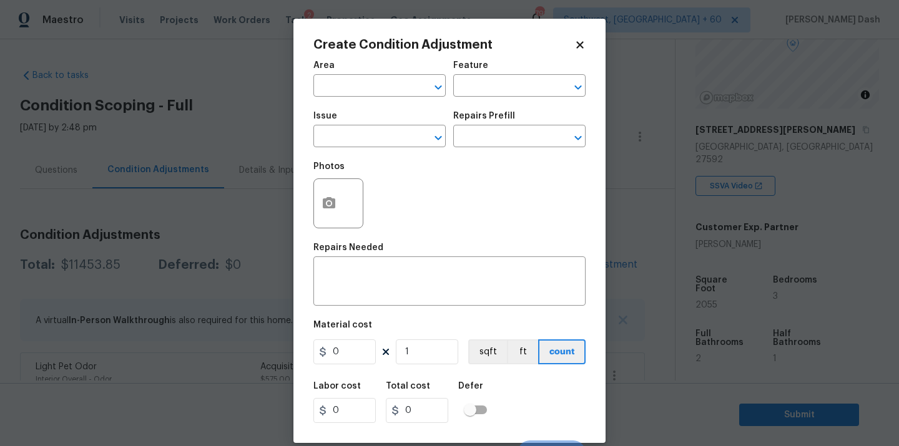
click at [408, 111] on span "Issue ​" at bounding box center [379, 129] width 132 height 51
click at [725, 231] on body "Maestro Visits Projects Work Orders Tasks 2 Properties Geo Assignments 792 Sout…" at bounding box center [449, 223] width 899 height 446
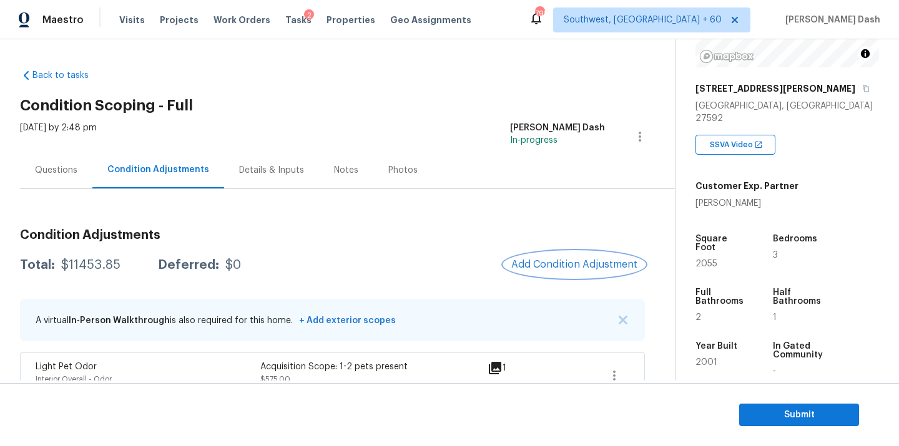
scroll to position [170, 0]
click at [581, 263] on span "Add Condition Adjustment" at bounding box center [574, 264] width 126 height 11
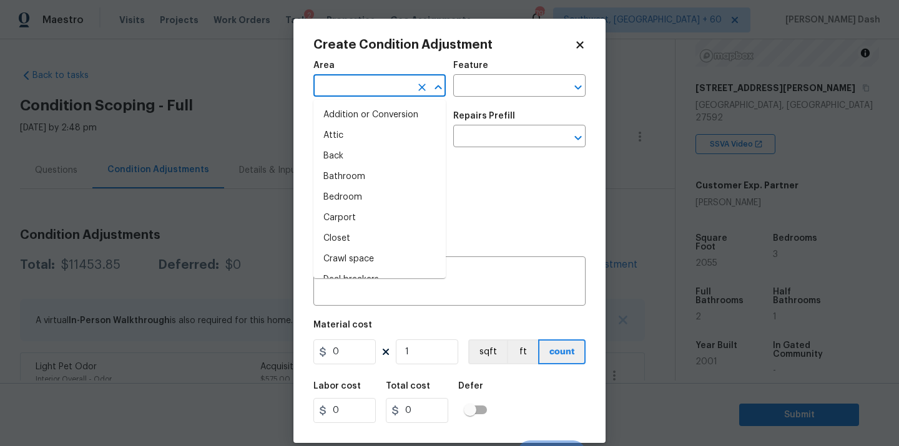
click at [373, 89] on input "text" at bounding box center [361, 86] width 97 height 19
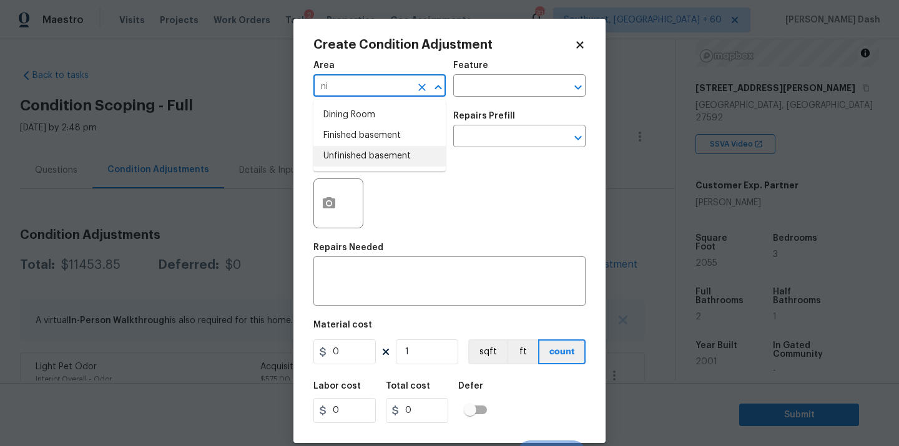
type input "n"
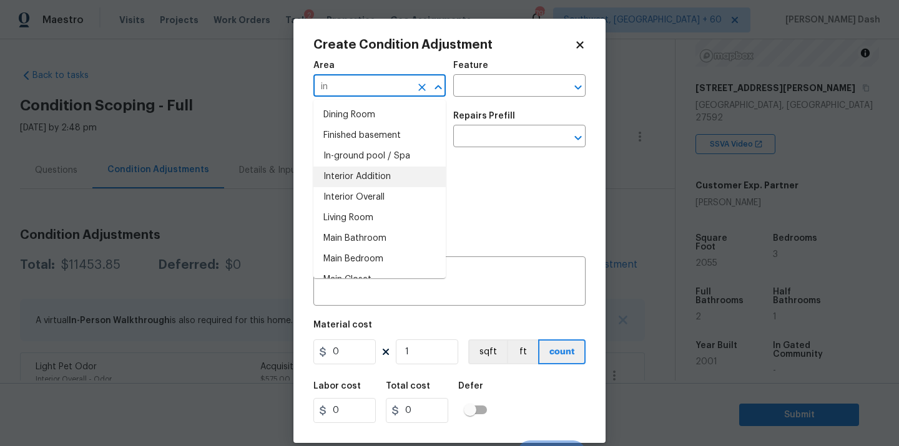
type input "i"
type input "r"
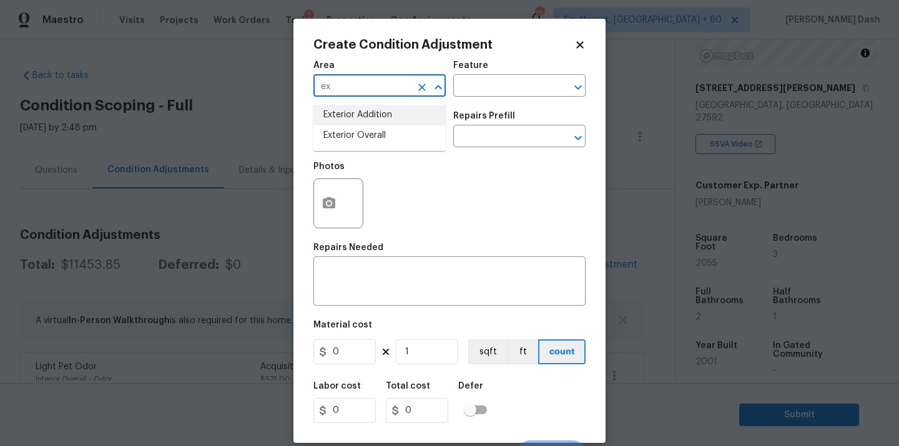
click at [350, 135] on li "Exterior Overall" at bounding box center [379, 135] width 132 height 21
type input "Exterior Overall"
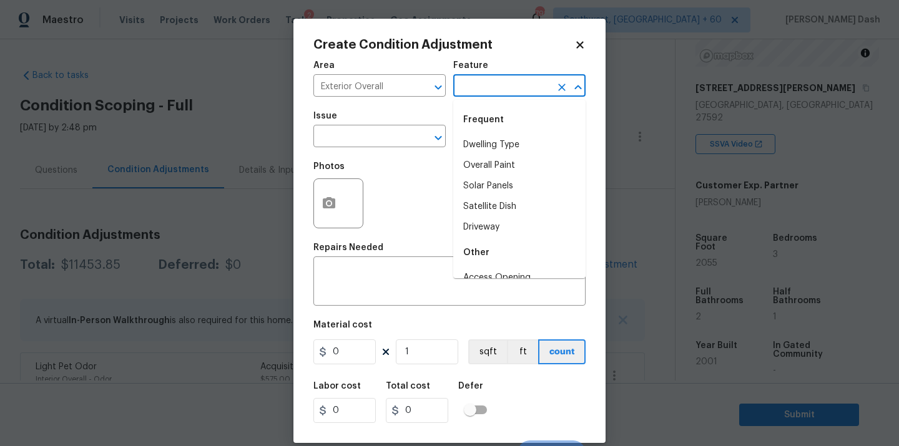
click at [501, 82] on input "text" at bounding box center [501, 86] width 97 height 19
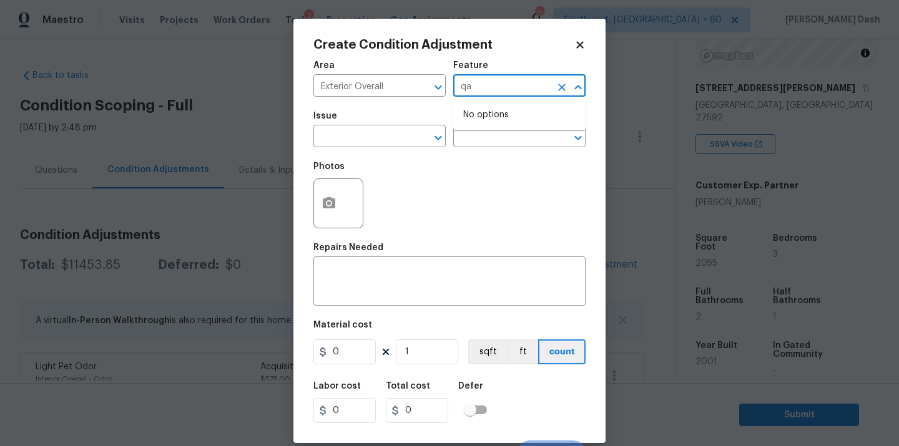
type input "q"
click at [521, 147] on li "Acquisition" at bounding box center [519, 145] width 132 height 21
type input "Acquisition"
click at [399, 147] on body "Maestro Visits Projects Work Orders Tasks 2 Properties Geo Assignments 792 Sout…" at bounding box center [449, 223] width 899 height 446
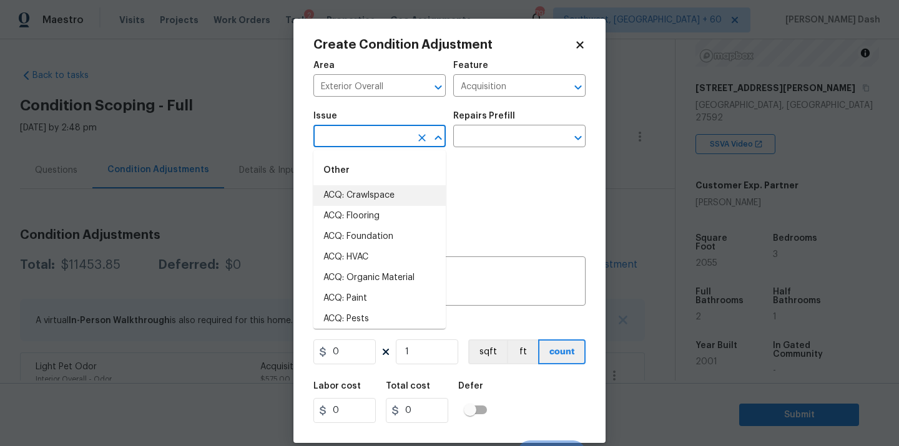
click at [378, 194] on li "ACQ: Crawlspace" at bounding box center [379, 195] width 132 height 21
type input "ACQ: Crawlspace"
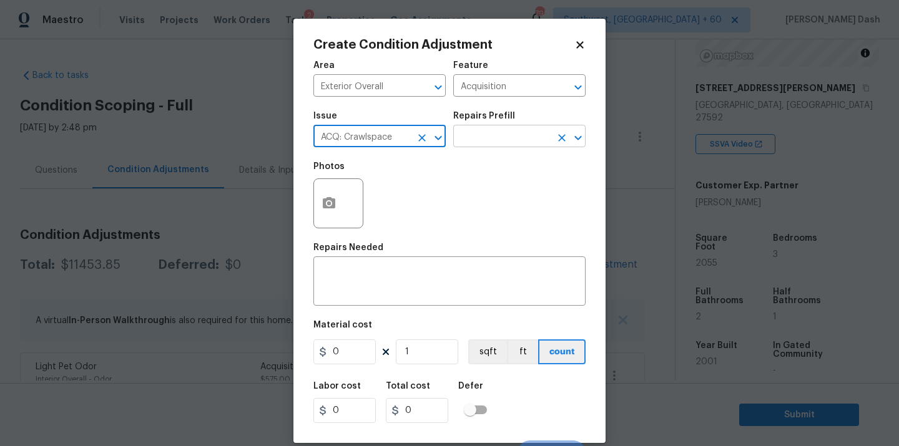
click at [492, 134] on input "text" at bounding box center [501, 137] width 97 height 19
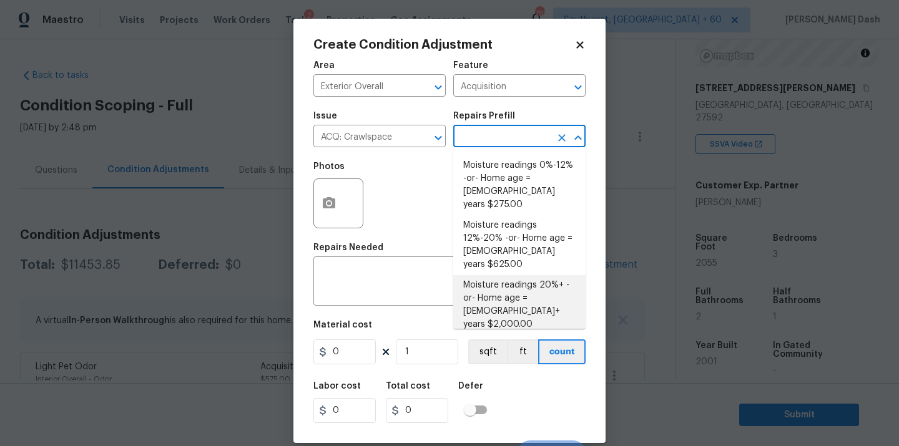
click at [504, 275] on li "Moisture readings 20%+ -or- Home age = 20+ years $2,000.00" at bounding box center [519, 305] width 132 height 60
type textarea "Moisture readings 20%+ -or- Home age = 20+ years"
type input "2000"
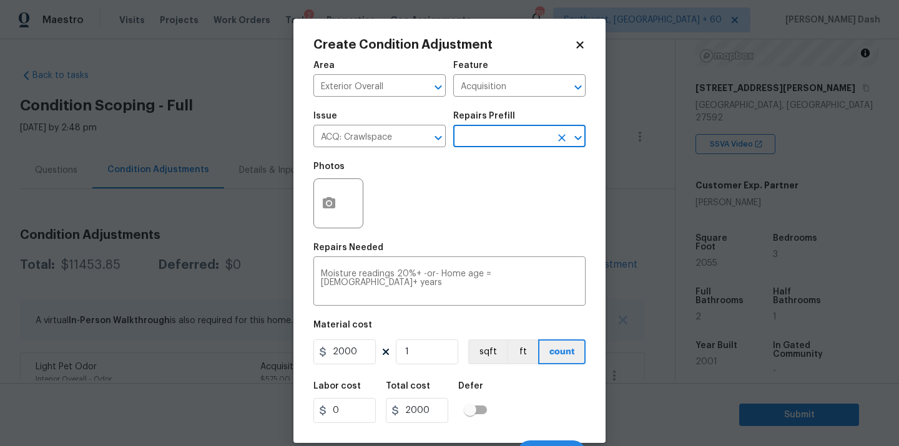
scroll to position [20, 0]
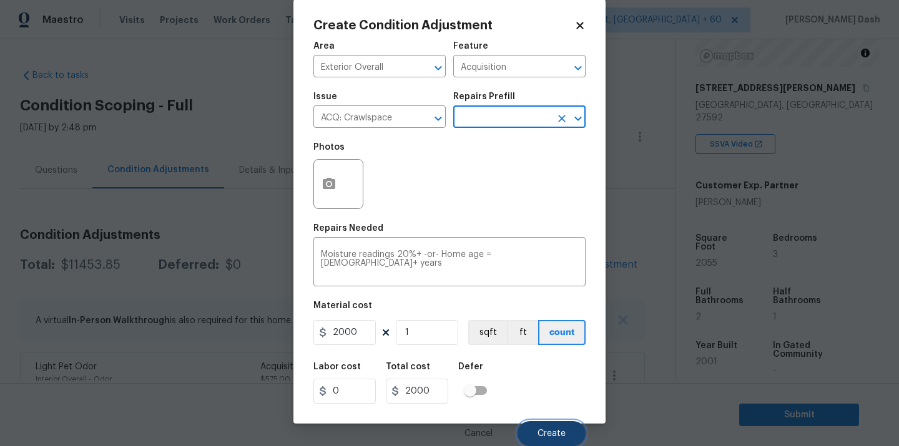
click at [560, 434] on span "Create" at bounding box center [551, 433] width 28 height 9
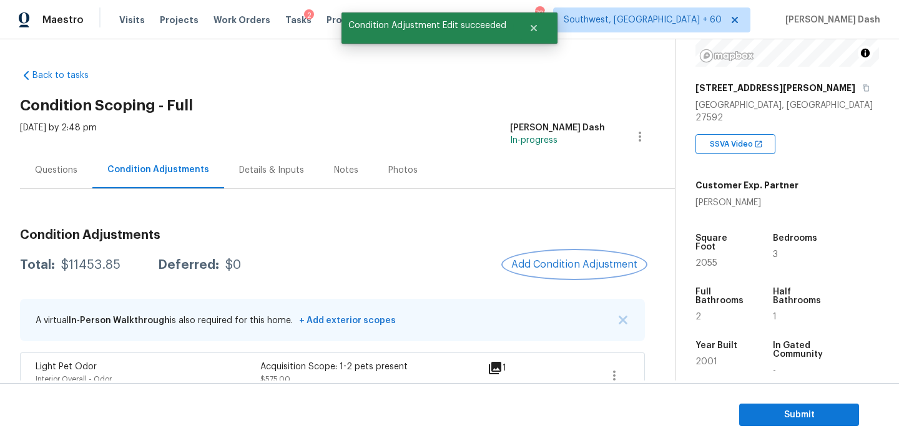
scroll to position [0, 0]
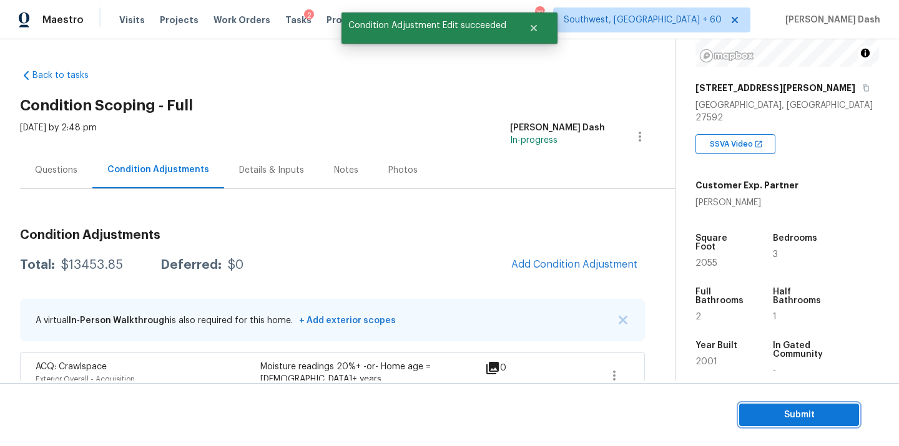
click at [818, 405] on button "Submit" at bounding box center [799, 415] width 120 height 23
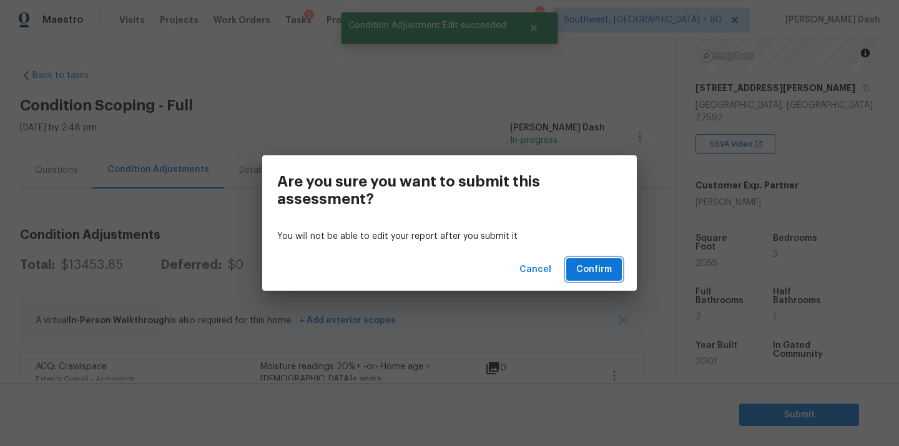
click at [594, 265] on span "Confirm" at bounding box center [594, 270] width 36 height 16
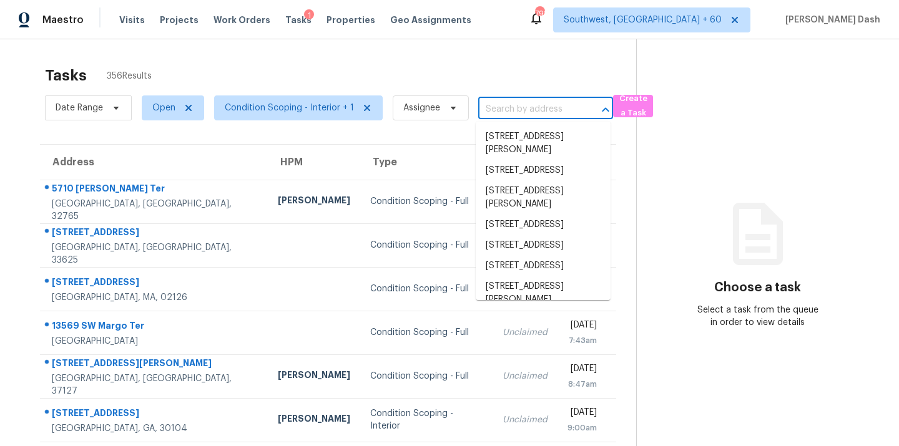
click at [497, 114] on input "text" at bounding box center [528, 109] width 100 height 19
paste input "[STREET_ADDRESS][PERSON_NAME]"
type input "[STREET_ADDRESS][PERSON_NAME]"
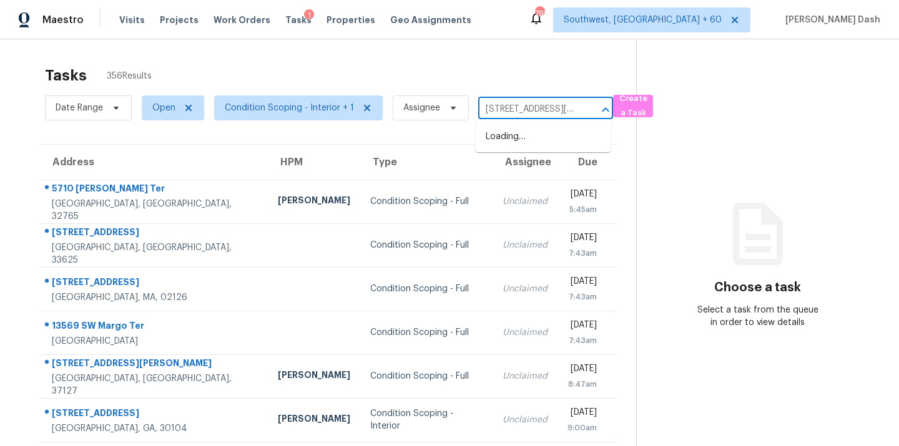
scroll to position [0, 91]
click at [501, 139] on li "[STREET_ADDRESS][PERSON_NAME]" at bounding box center [543, 144] width 135 height 34
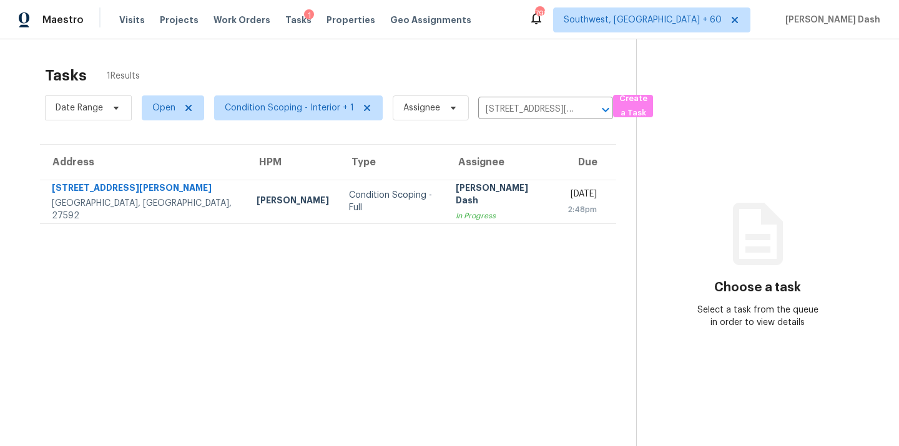
click at [517, 121] on div "Date Range Open Condition Scoping - Interior + 1 Assignee [STREET_ADDRESS][PERS…" at bounding box center [329, 108] width 568 height 32
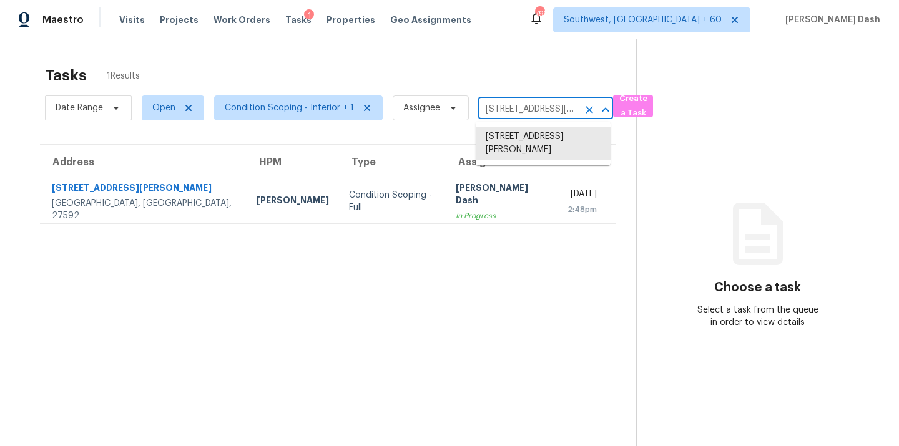
click at [517, 118] on input "[STREET_ADDRESS][PERSON_NAME]" at bounding box center [528, 109] width 100 height 19
paste input "[STREET_ADDRESS][PERSON_NAME]"
type input "[STREET_ADDRESS][PERSON_NAME]"
click at [516, 143] on li "[STREET_ADDRESS][PERSON_NAME]" at bounding box center [543, 144] width 135 height 34
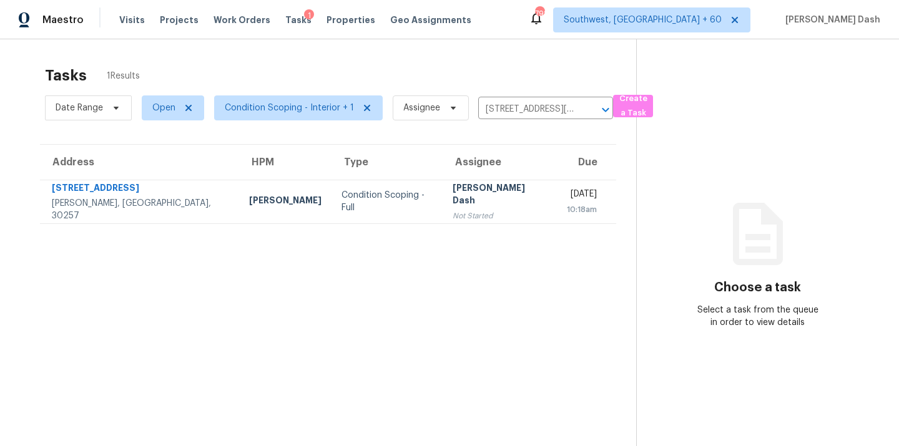
click at [443, 200] on td "[PERSON_NAME] Dash Not Started" at bounding box center [500, 202] width 114 height 44
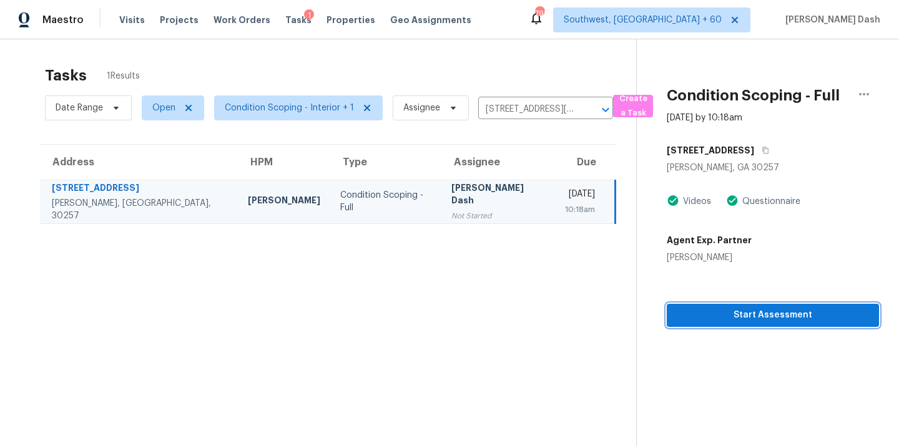
click at [754, 311] on span "Start Assessment" at bounding box center [773, 316] width 192 height 16
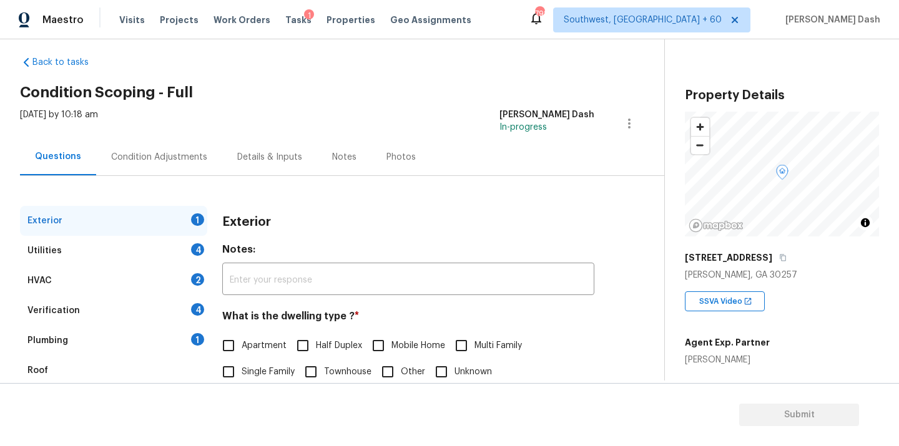
scroll to position [99, 0]
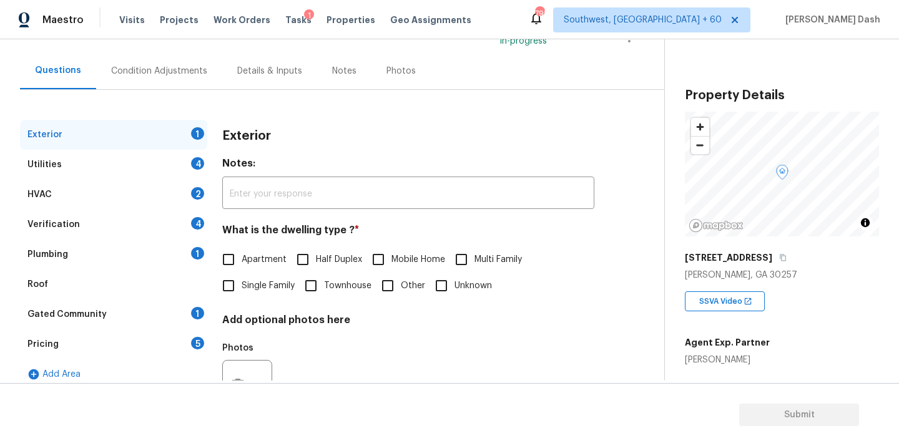
click at [252, 276] on label "Single Family" at bounding box center [254, 286] width 79 height 26
click at [242, 276] on input "Single Family" at bounding box center [228, 286] width 26 height 26
checkbox input "true"
click at [182, 170] on div "Utilities 4" at bounding box center [113, 165] width 187 height 30
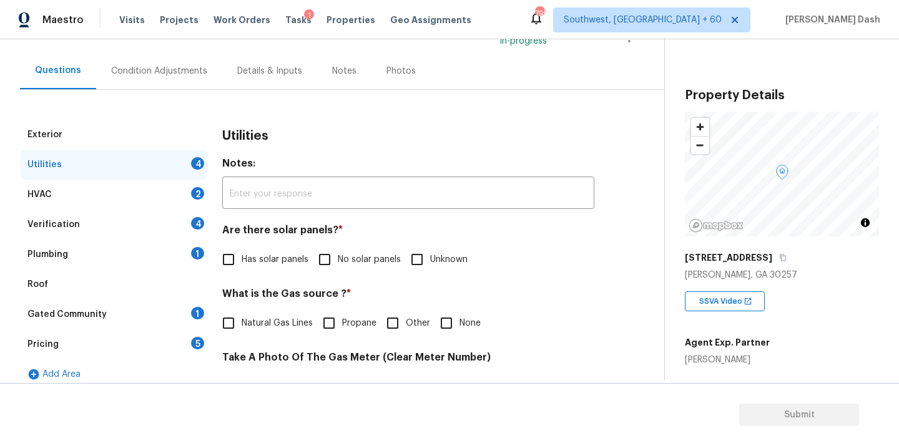
click at [328, 260] on input "No solar panels" at bounding box center [324, 260] width 26 height 26
checkbox input "true"
click at [285, 318] on span "Natural Gas Lines" at bounding box center [277, 324] width 71 height 13
click at [242, 318] on input "Natural Gas Lines" at bounding box center [228, 324] width 26 height 26
checkbox input "true"
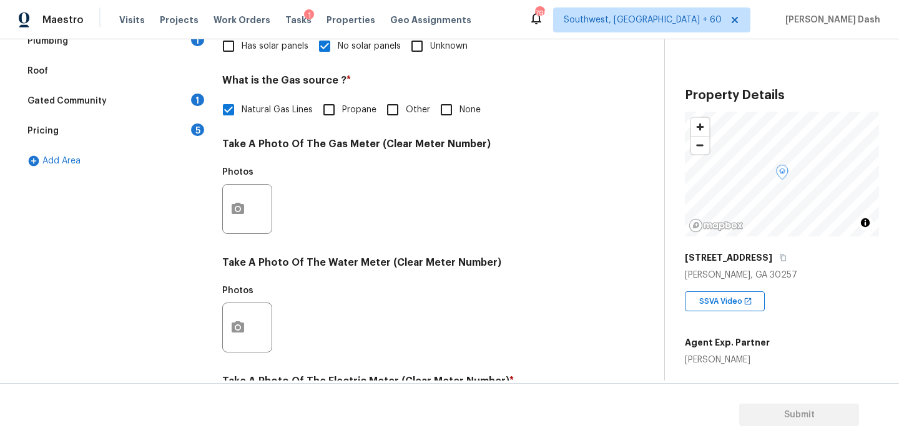
scroll to position [493, 0]
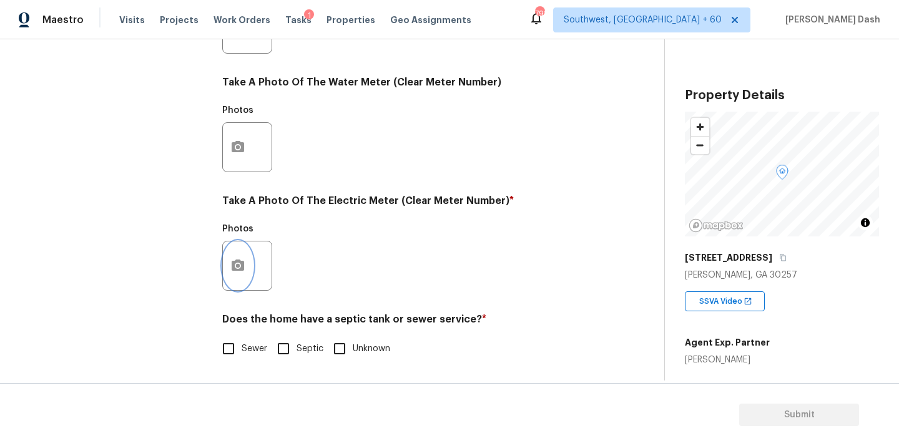
click at [232, 268] on icon "button" at bounding box center [238, 265] width 12 height 11
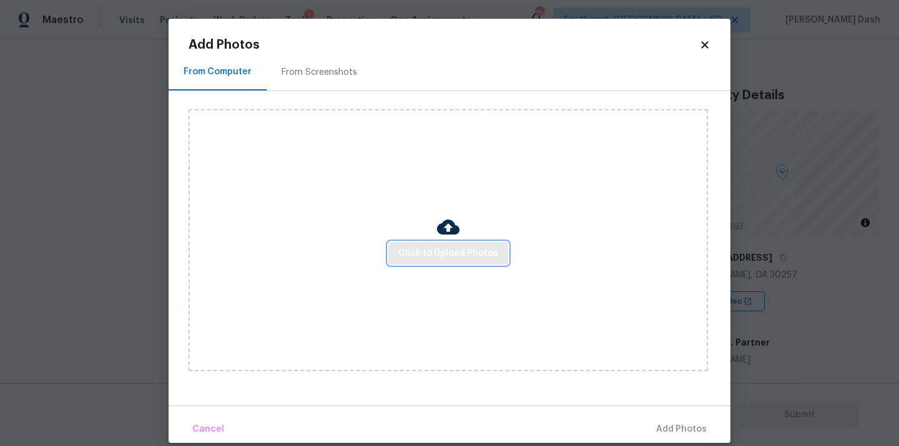
click at [466, 251] on span "Click to Upload Photos" at bounding box center [448, 254] width 100 height 16
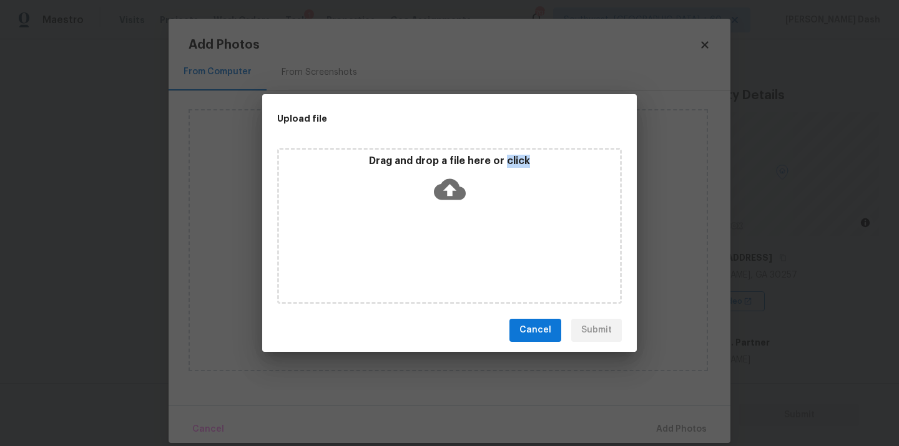
click at [466, 251] on div "Drag and drop a file here or click" at bounding box center [449, 226] width 345 height 156
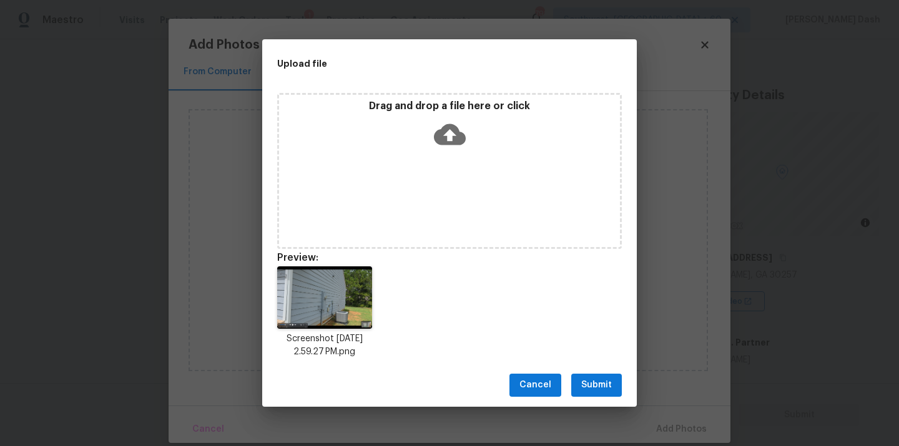
click at [602, 397] on div "Cancel Submit" at bounding box center [449, 385] width 374 height 43
click at [601, 394] on button "Submit" at bounding box center [596, 385] width 51 height 23
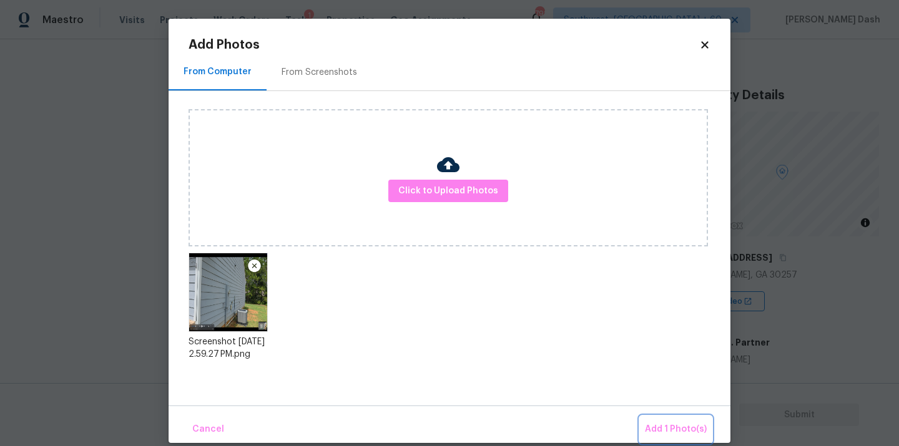
click at [670, 422] on span "Add 1 Photo(s)" at bounding box center [676, 430] width 62 height 16
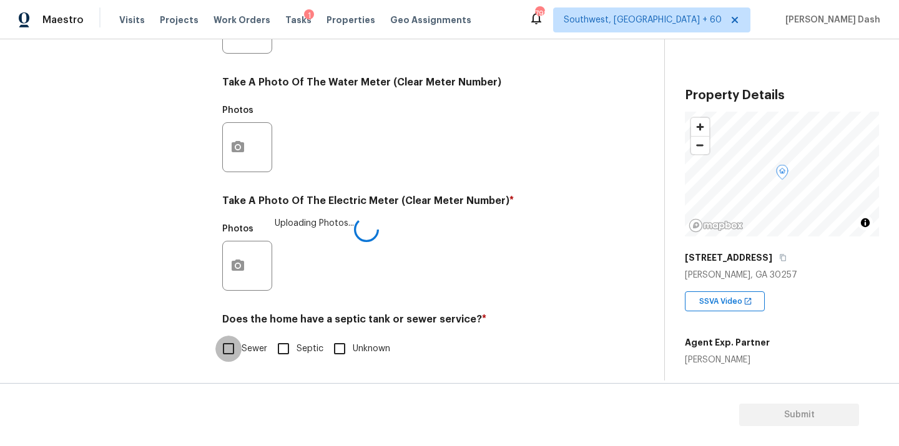
click at [240, 348] on input "Sewer" at bounding box center [228, 349] width 26 height 26
checkbox input "true"
click at [182, 262] on div "Exterior Utilities 1 HVAC 2 Verification 4 Plumbing 1 Roof Gated Community 1 Pr…" at bounding box center [113, 52] width 187 height 652
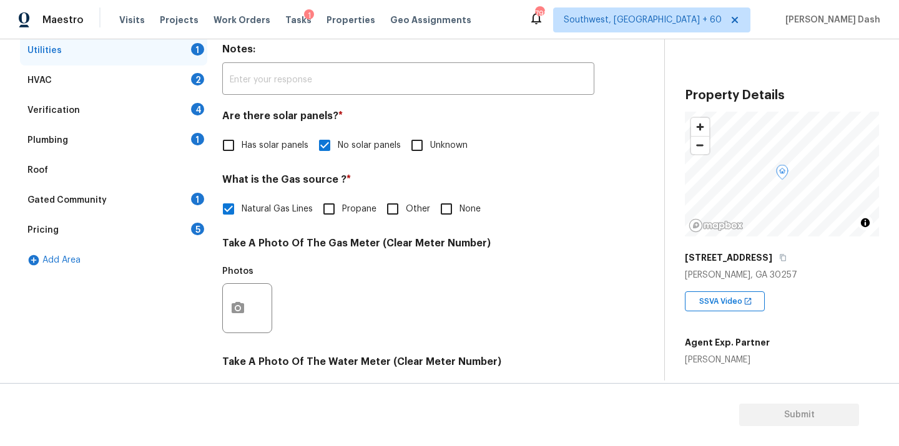
scroll to position [76, 0]
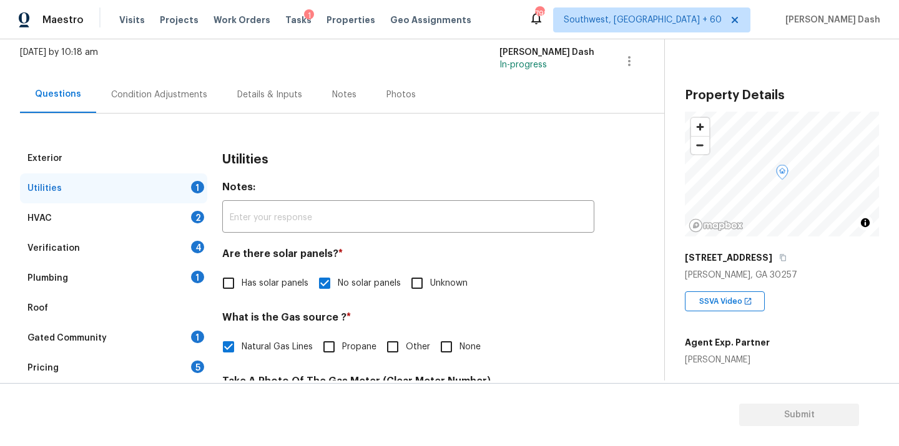
click at [180, 210] on div "HVAC 2" at bounding box center [113, 218] width 187 height 30
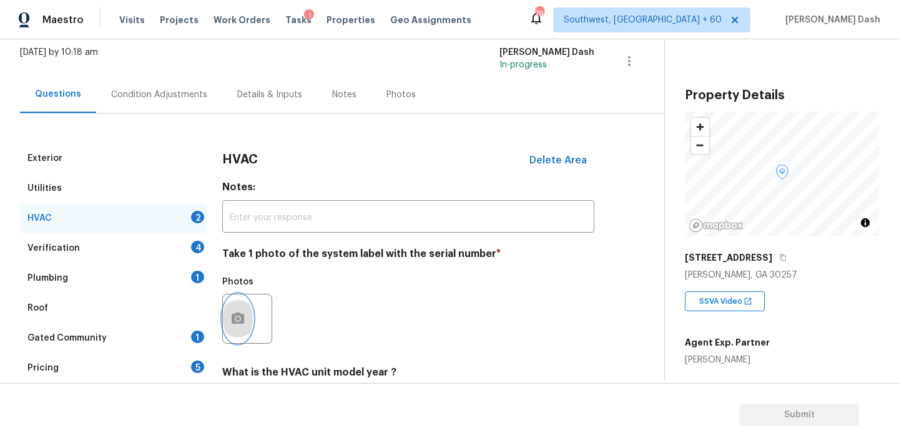
click at [232, 322] on icon "button" at bounding box center [238, 318] width 12 height 11
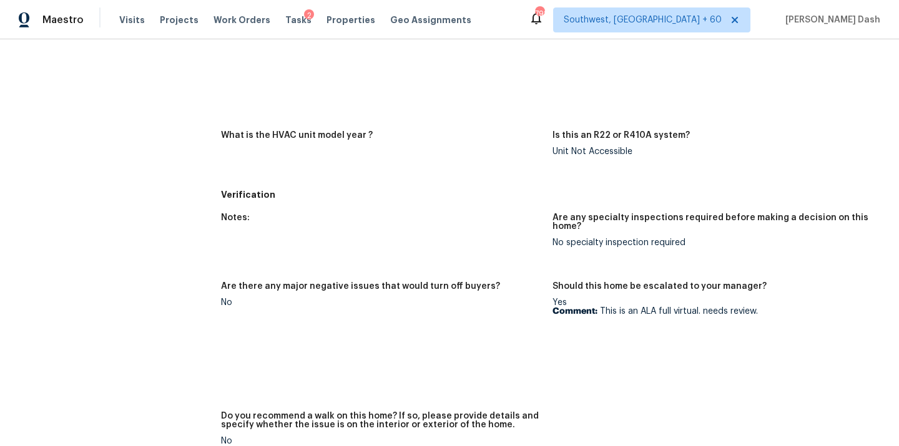
scroll to position [648, 0]
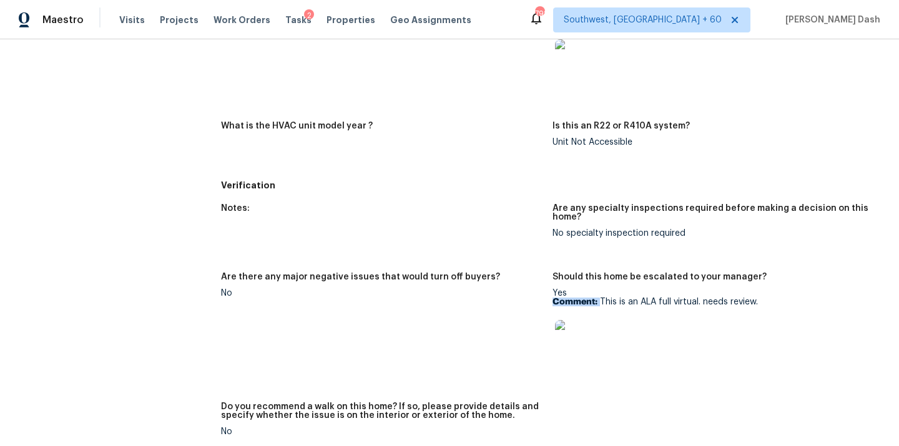
drag, startPoint x: 599, startPoint y: 300, endPoint x: 761, endPoint y: 297, distance: 162.9
click at [761, 297] on div "Yes Comment: This is an ALA full virtual. needs review." at bounding box center [712, 328] width 321 height 79
drag, startPoint x: 599, startPoint y: 302, endPoint x: 815, endPoint y: 303, distance: 216.6
click at [816, 305] on p "Comment: This is an ALA full virtual. needs review." at bounding box center [712, 302] width 321 height 9
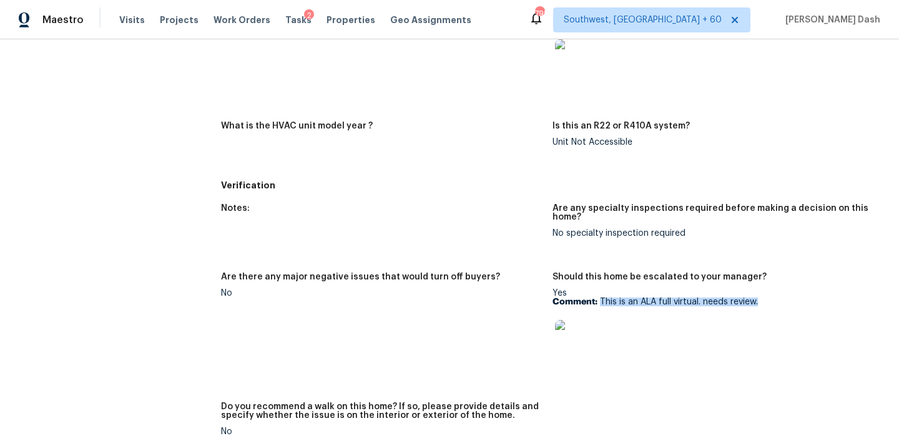
copy p "This is an ALA full virtual. needs review."
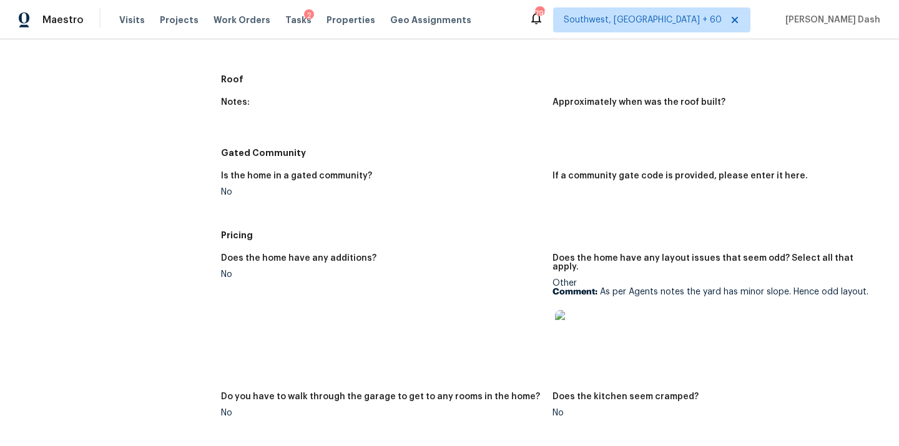
scroll to position [1193, 0]
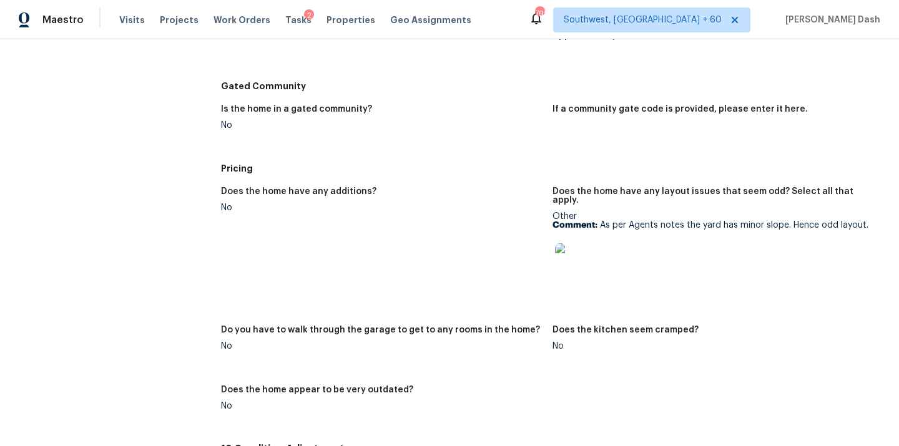
click at [602, 221] on p "Comment: As per Agents notes the yard has minor slope. Hence odd layout." at bounding box center [712, 225] width 321 height 9
drag, startPoint x: 602, startPoint y: 221, endPoint x: 854, endPoint y: 216, distance: 251.6
click at [854, 221] on p "Comment: As per Agents notes the yard has minor slope. Hence odd layout." at bounding box center [712, 225] width 321 height 9
copy p "As per Agents notes the yard has minor slope. Hence odd layout"
click at [125, 16] on span "Visits" at bounding box center [132, 20] width 26 height 12
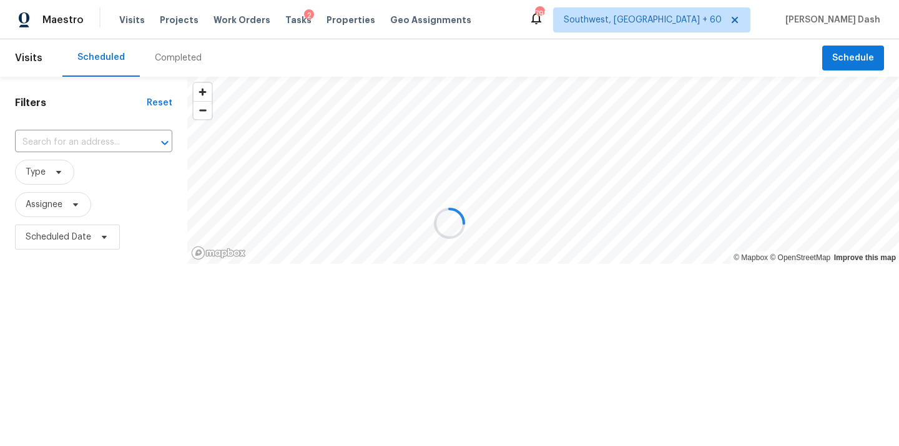
click at [164, 54] on div at bounding box center [449, 223] width 899 height 446
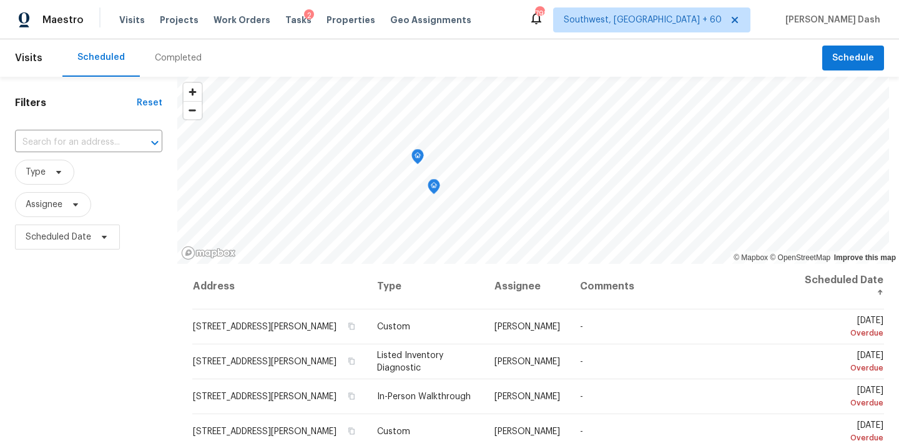
click at [156, 72] on div "Completed" at bounding box center [178, 57] width 77 height 37
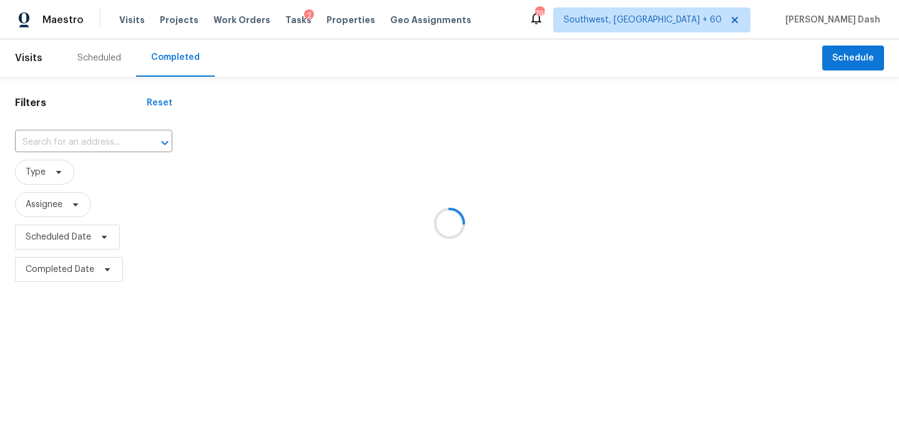
click at [116, 140] on div at bounding box center [449, 223] width 899 height 446
click at [82, 136] on div at bounding box center [449, 223] width 899 height 446
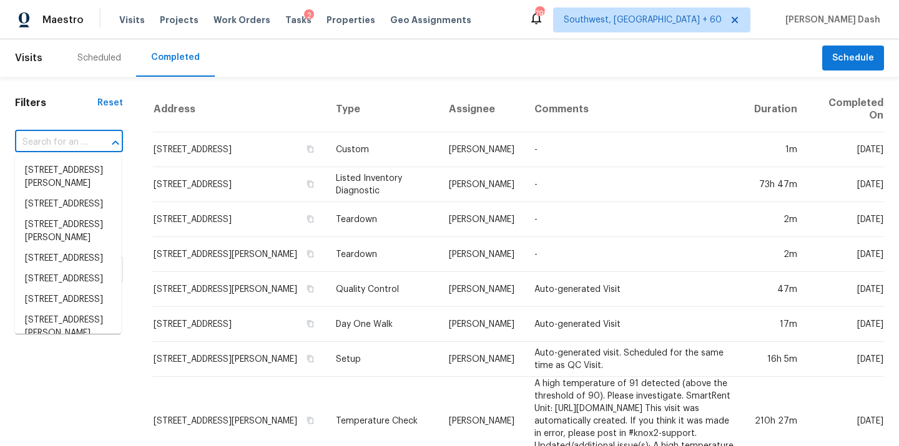
click at [57, 152] on input "text" at bounding box center [51, 142] width 73 height 19
paste input "[STREET_ADDRESS][PERSON_NAME]"
type input "[STREET_ADDRESS][PERSON_NAME]"
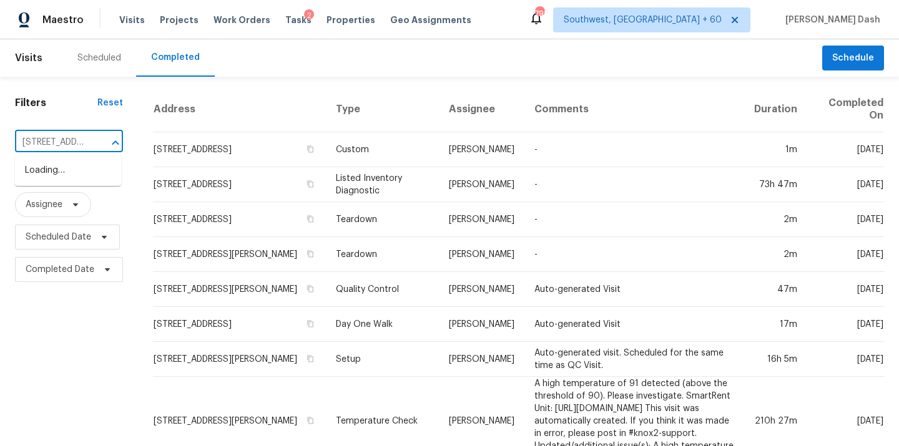
scroll to position [0, 98]
click at [66, 174] on li "[STREET_ADDRESS][PERSON_NAME]" at bounding box center [68, 177] width 106 height 34
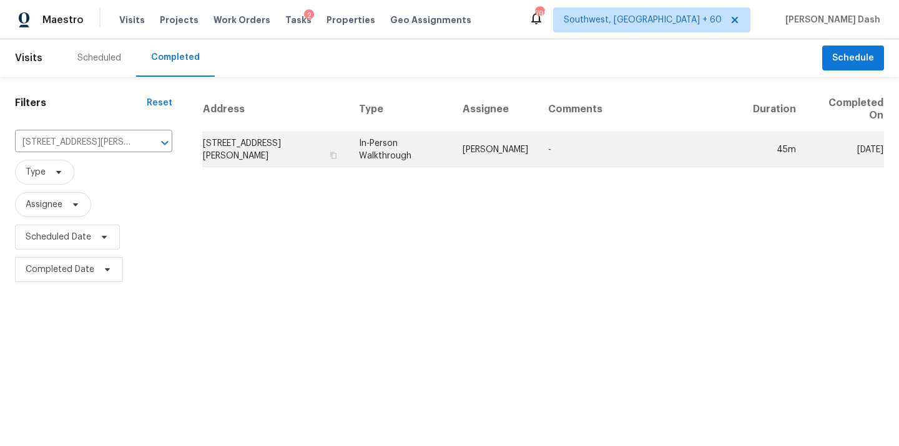
click at [382, 138] on td "In-Person Walkthrough" at bounding box center [401, 149] width 104 height 35
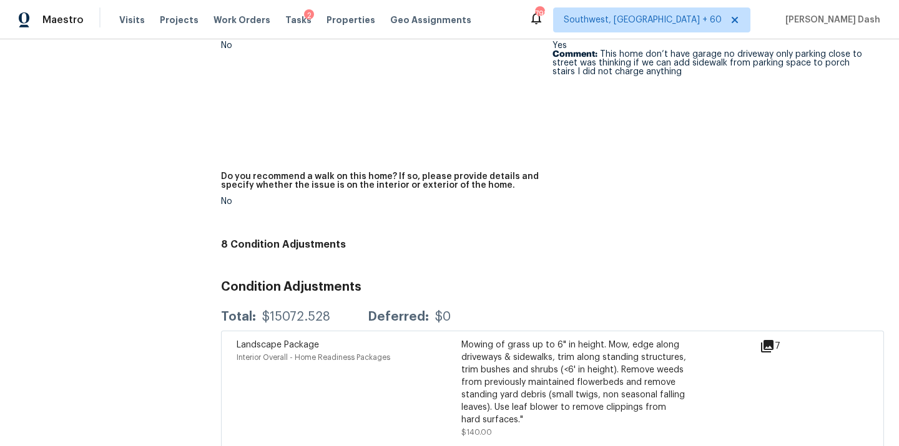
scroll to position [3025, 0]
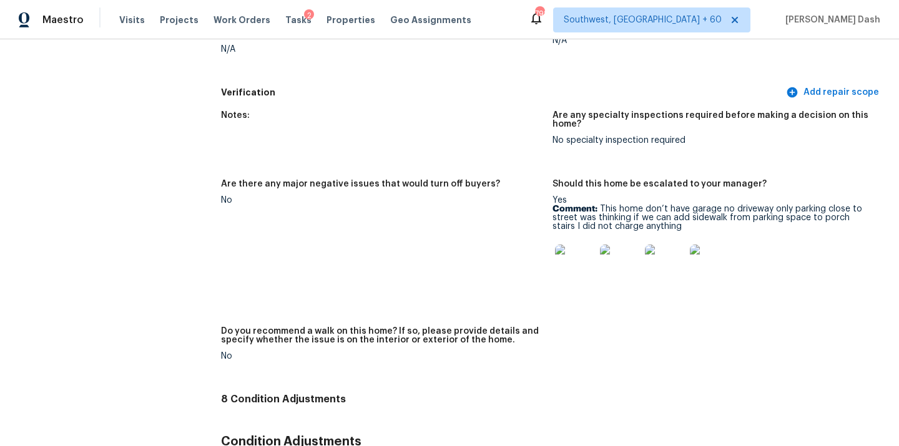
click at [580, 245] on img at bounding box center [575, 265] width 40 height 40
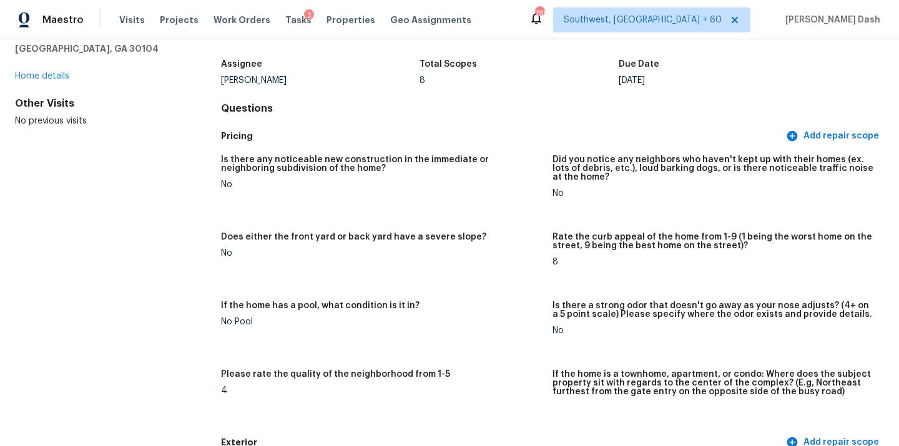
scroll to position [0, 0]
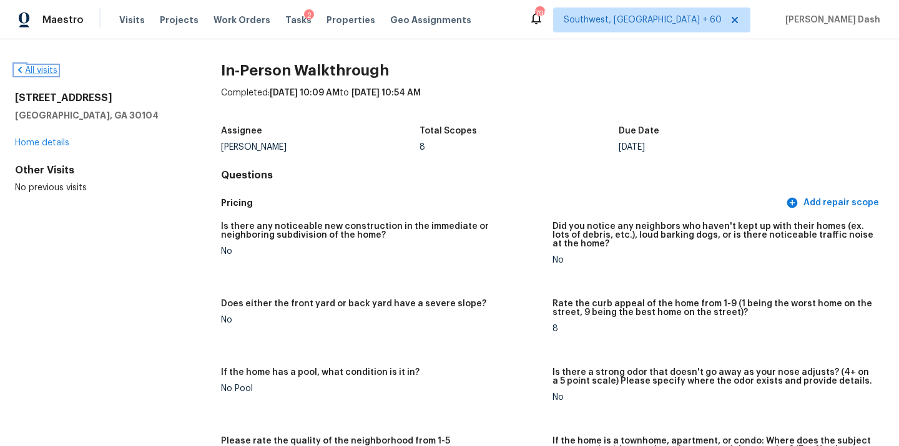
click at [39, 66] on link "All visits" at bounding box center [36, 70] width 42 height 9
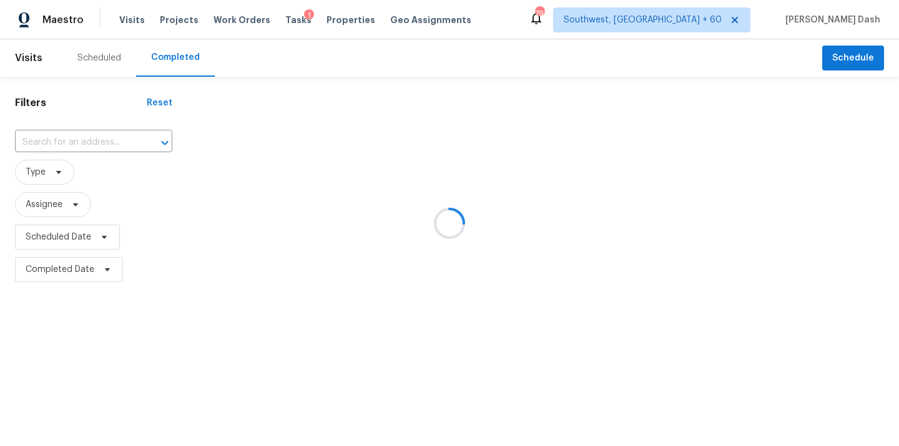
click at [103, 149] on div at bounding box center [449, 223] width 899 height 446
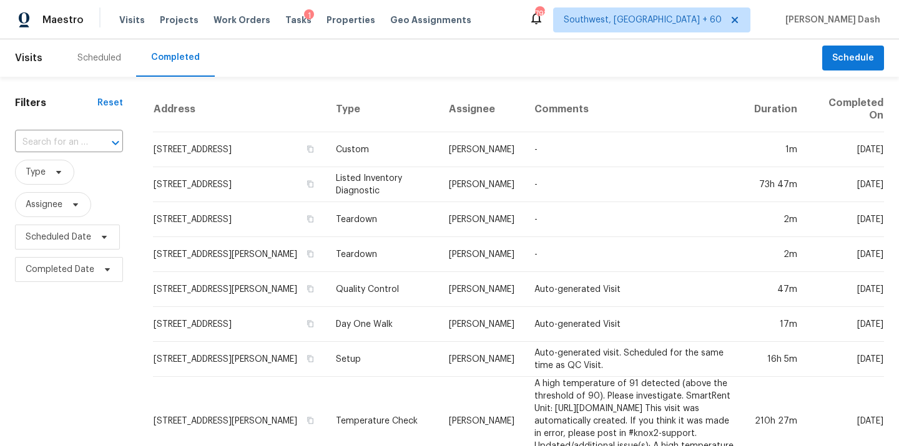
click at [72, 154] on div "​" at bounding box center [69, 142] width 108 height 27
paste input "[STREET_ADDRESS][PERSON_NAME][US_STATE]"
type input "[STREET_ADDRESS][PERSON_NAME][US_STATE]"
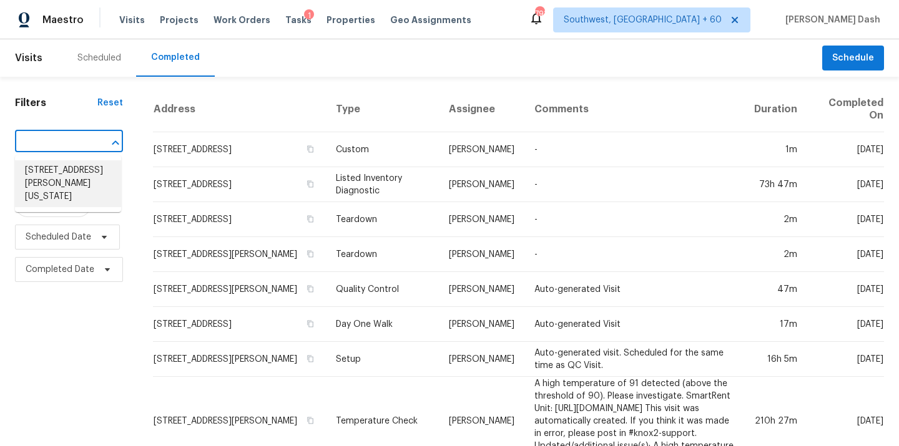
click at [67, 177] on li "[STREET_ADDRESS][PERSON_NAME][US_STATE]" at bounding box center [68, 183] width 106 height 47
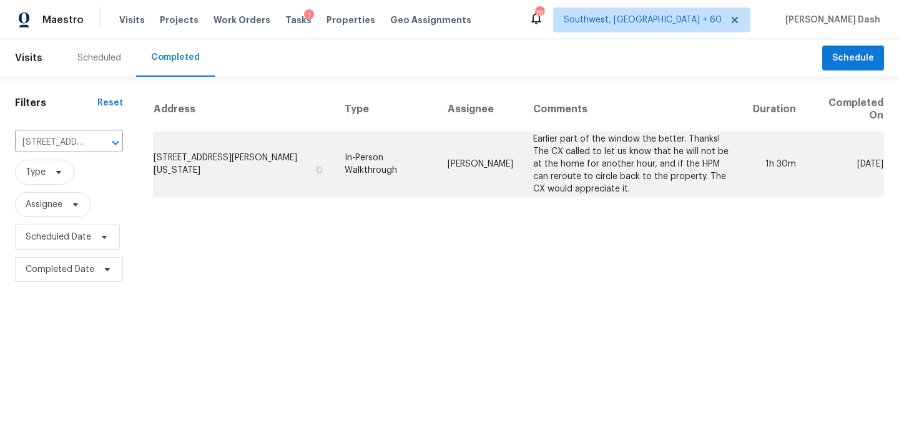
click at [415, 170] on td "In-Person Walkthrough" at bounding box center [387, 164] width 104 height 64
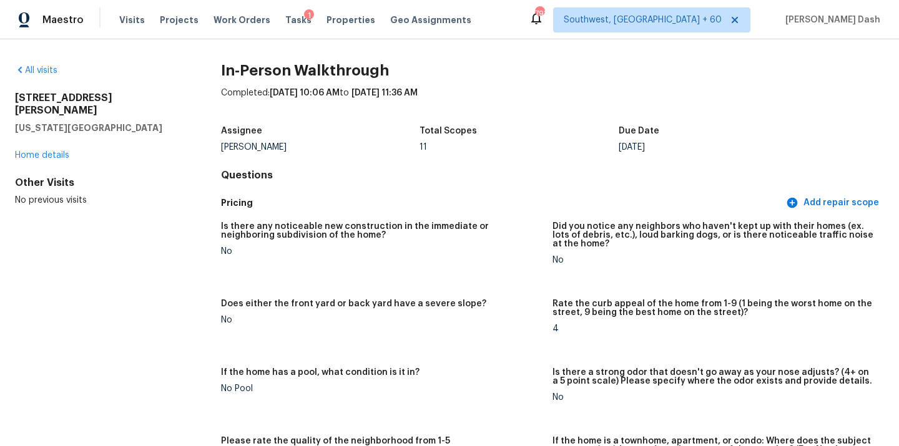
click at [42, 62] on div "All visits [STREET_ADDRESS][PERSON_NAME][US_STATE] Home details Other Visits No…" at bounding box center [449, 242] width 899 height 407
click at [41, 72] on link "All visits" at bounding box center [36, 70] width 42 height 9
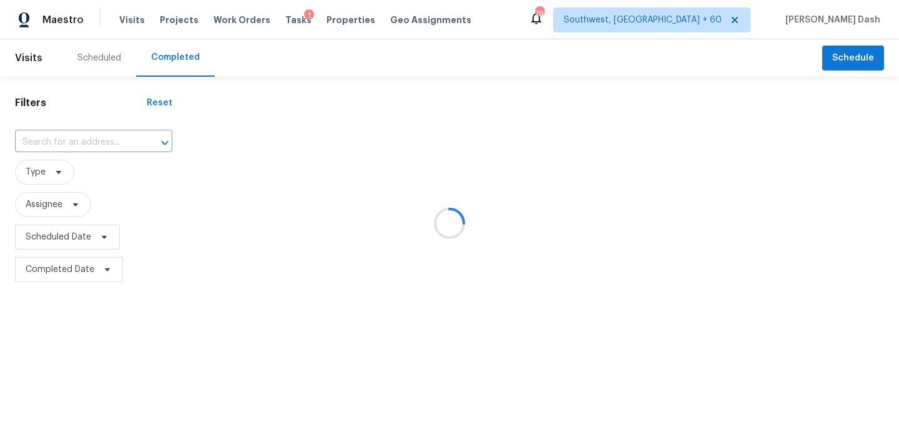
click at [98, 146] on div at bounding box center [449, 223] width 899 height 446
click at [84, 142] on div at bounding box center [449, 223] width 899 height 446
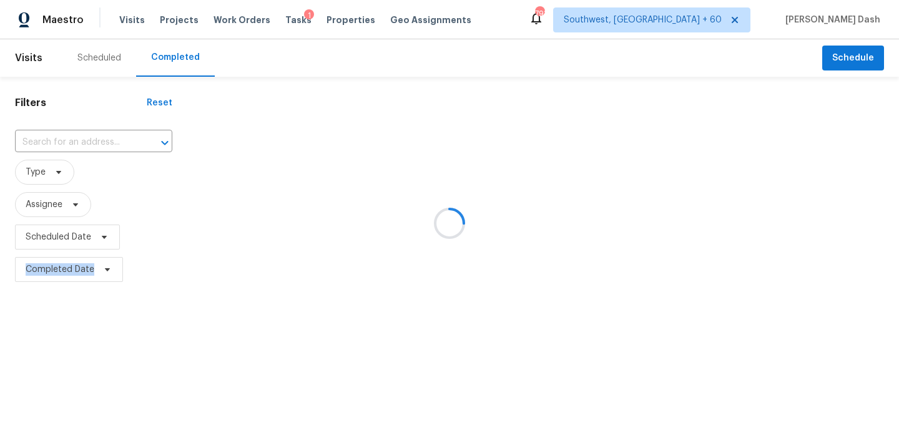
click at [84, 142] on div at bounding box center [449, 223] width 899 height 446
click at [79, 107] on div at bounding box center [449, 223] width 899 height 446
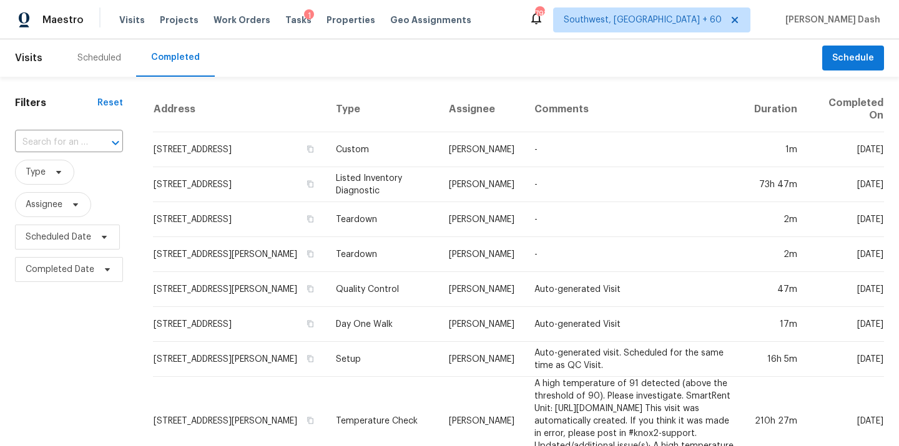
click at [74, 140] on input "text" at bounding box center [51, 142] width 73 height 19
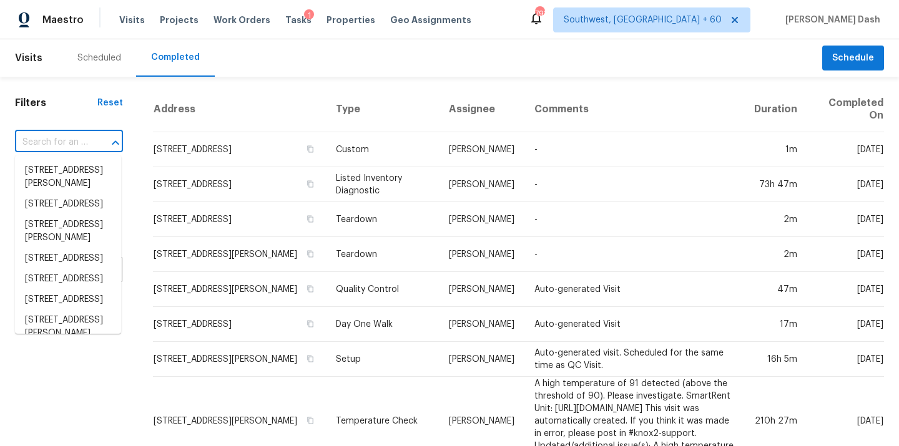
paste input "[STREET_ADDRESS][PERSON_NAME]"
type input "[STREET_ADDRESS][PERSON_NAME]"
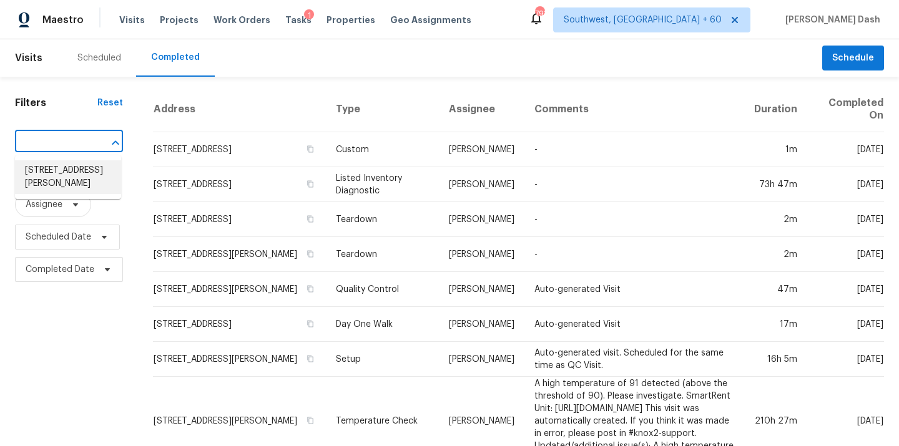
click at [74, 173] on li "[STREET_ADDRESS][PERSON_NAME]" at bounding box center [68, 177] width 106 height 34
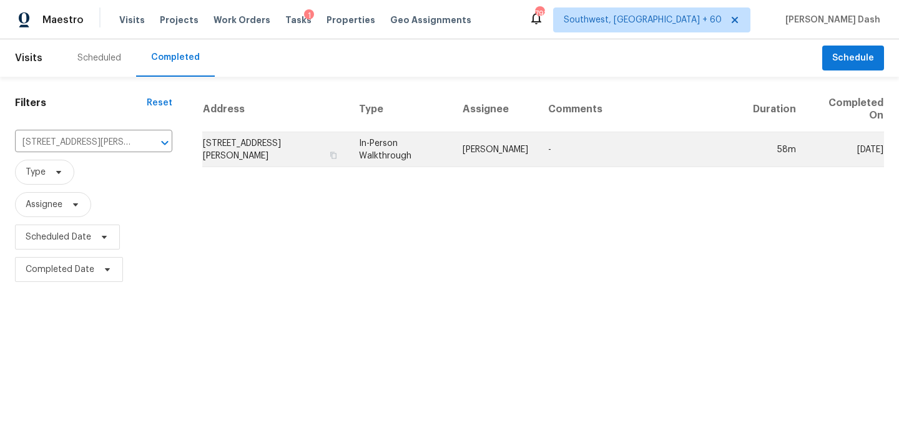
click at [431, 160] on td "In-Person Walkthrough" at bounding box center [401, 149] width 104 height 35
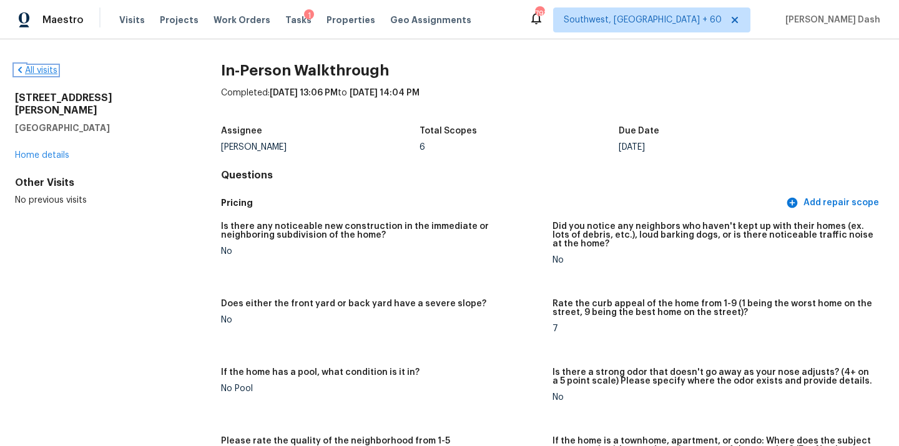
click at [48, 67] on link "All visits" at bounding box center [36, 70] width 42 height 9
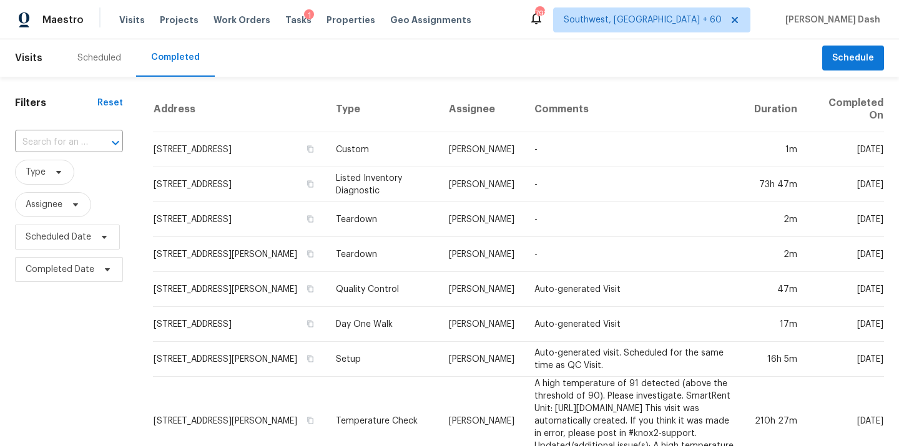
click at [69, 157] on span "Type" at bounding box center [69, 172] width 108 height 32
click at [69, 147] on input "text" at bounding box center [51, 142] width 73 height 19
paste input "[STREET_ADDRESS][PERSON_NAME]"
type input "[STREET_ADDRESS][PERSON_NAME]"
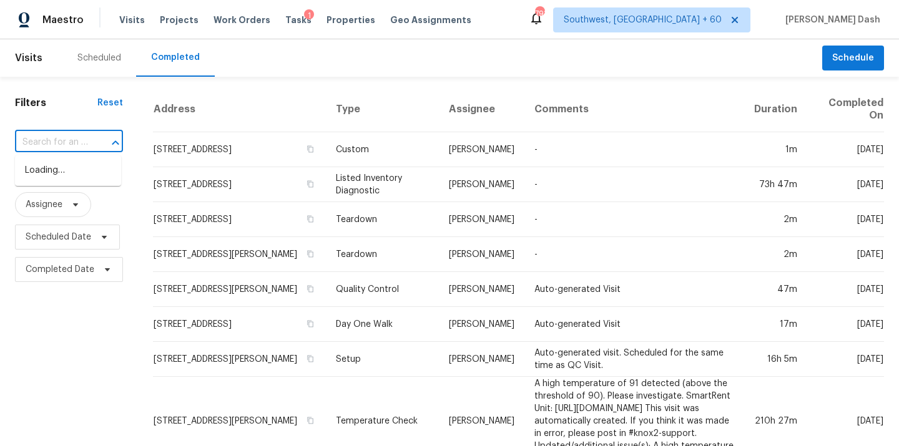
scroll to position [0, 0]
click at [79, 152] on input "text" at bounding box center [51, 142] width 73 height 19
paste input "[STREET_ADDRESS][PERSON_NAME]"
type input "[STREET_ADDRESS][PERSON_NAME]"
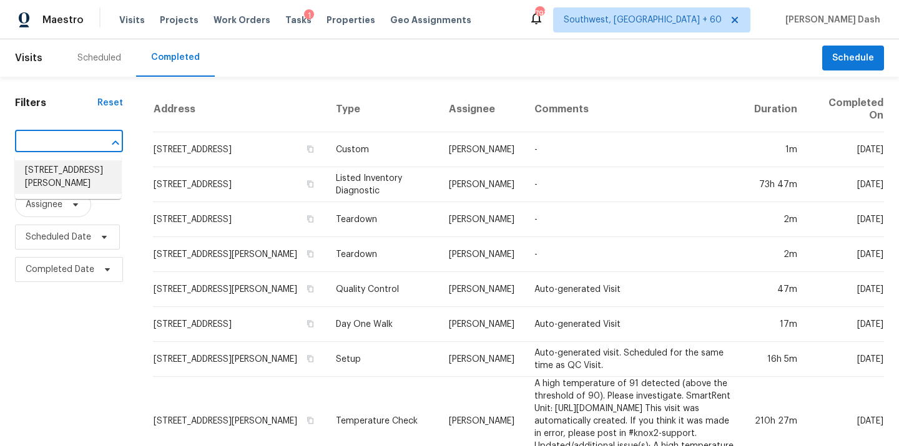
click at [86, 177] on li "[STREET_ADDRESS][PERSON_NAME]" at bounding box center [68, 177] width 106 height 34
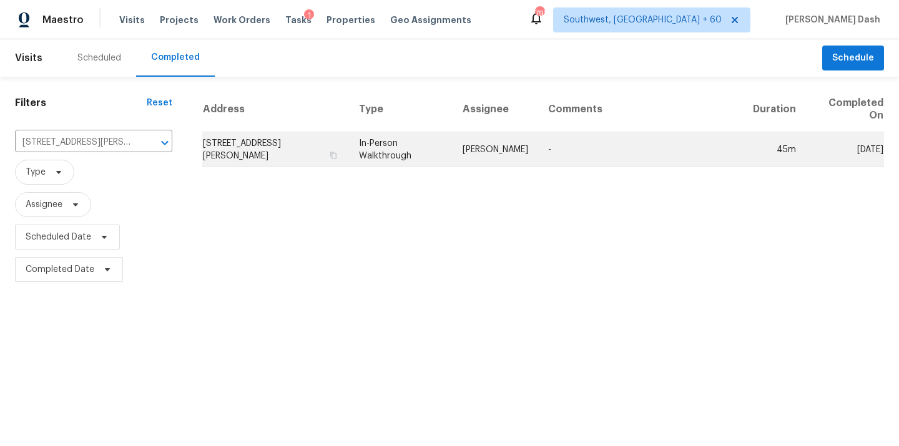
click at [377, 144] on td "In-Person Walkthrough" at bounding box center [401, 149] width 104 height 35
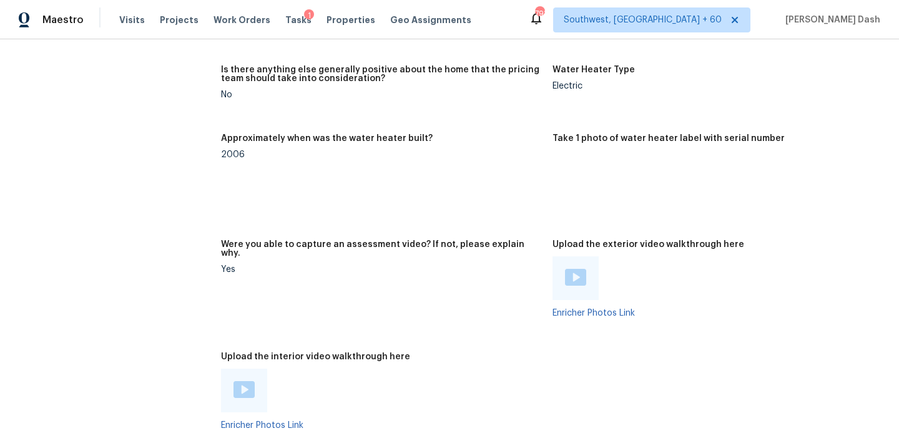
scroll to position [2688, 0]
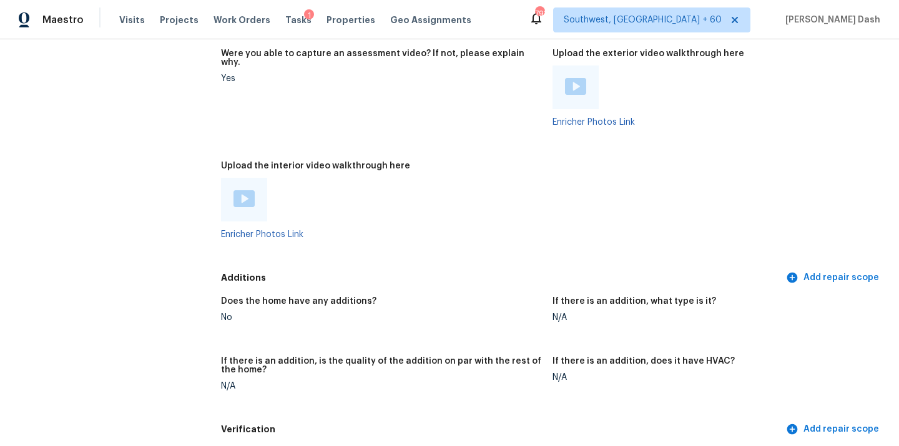
click at [236, 178] on div at bounding box center [244, 200] width 46 height 44
click at [242, 190] on img at bounding box center [243, 198] width 21 height 17
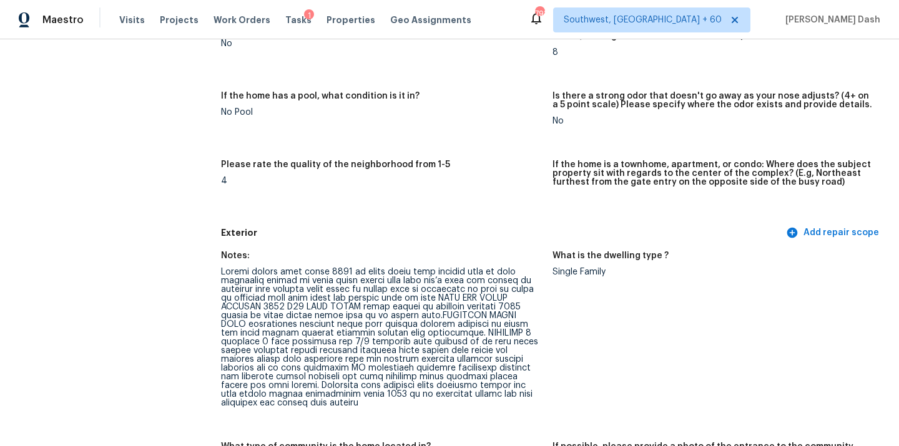
scroll to position [288, 0]
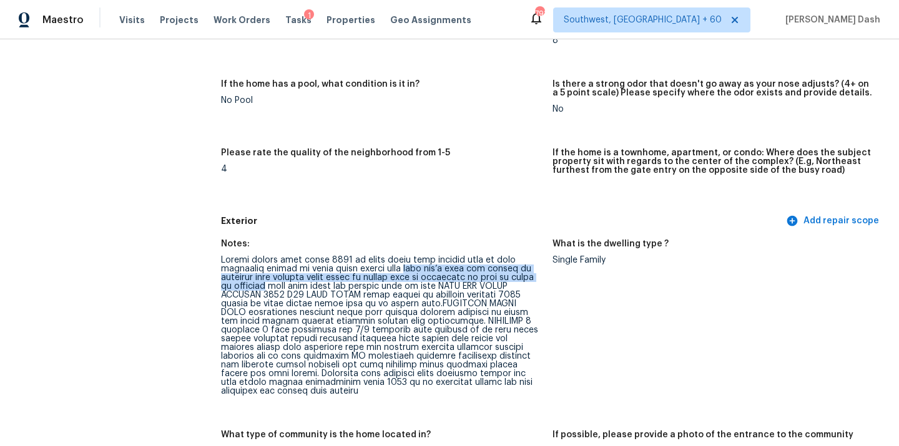
drag, startPoint x: 396, startPoint y: 269, endPoint x: 298, endPoint y: 288, distance: 99.9
click at [297, 288] on div at bounding box center [381, 326] width 321 height 140
copy div "home don’t have any garage or driveway only parking space close to street also …"
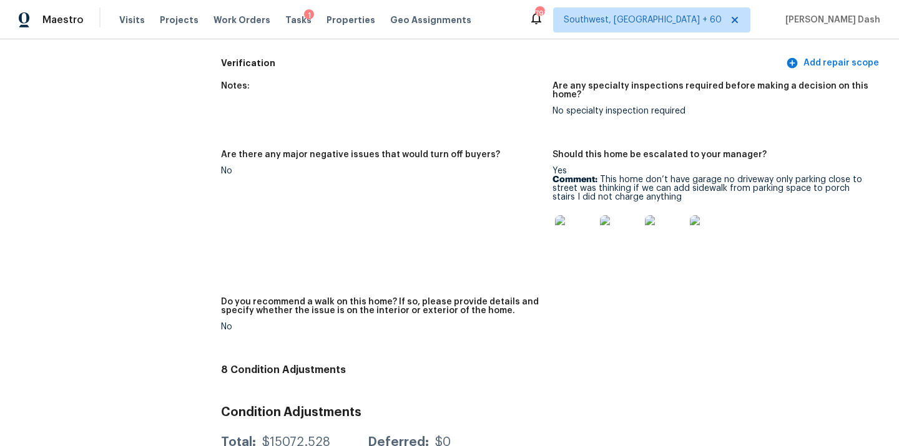
scroll to position [3057, 0]
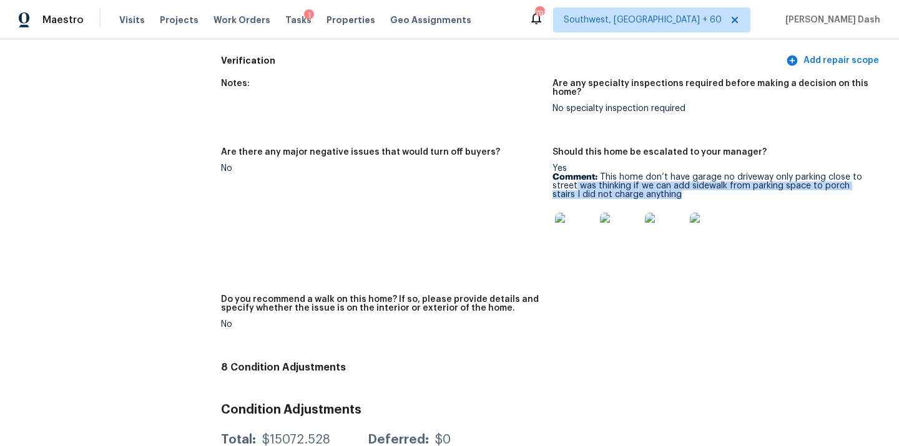
drag, startPoint x: 576, startPoint y: 165, endPoint x: 706, endPoint y: 174, distance: 130.2
click at [706, 174] on p "Comment: This home don’t have garage no driveway only parking close to street w…" at bounding box center [712, 186] width 321 height 26
copy p "was thinking if we can add sidewalk from parking space to porch stairs I did no…"
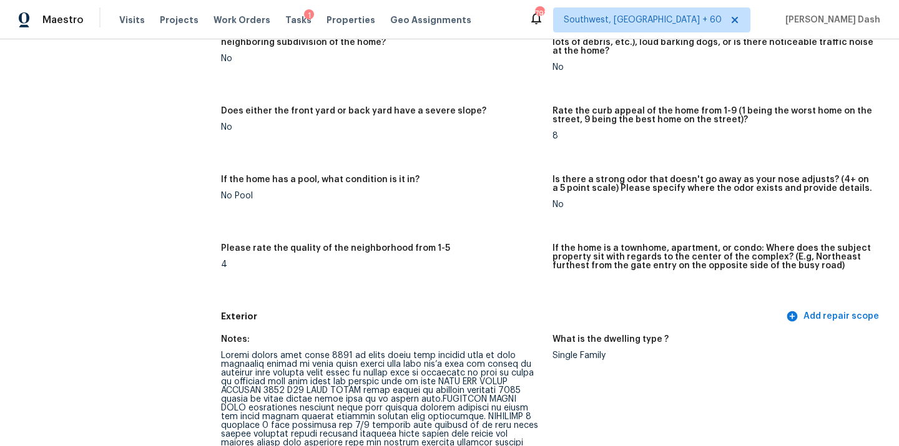
scroll to position [0, 0]
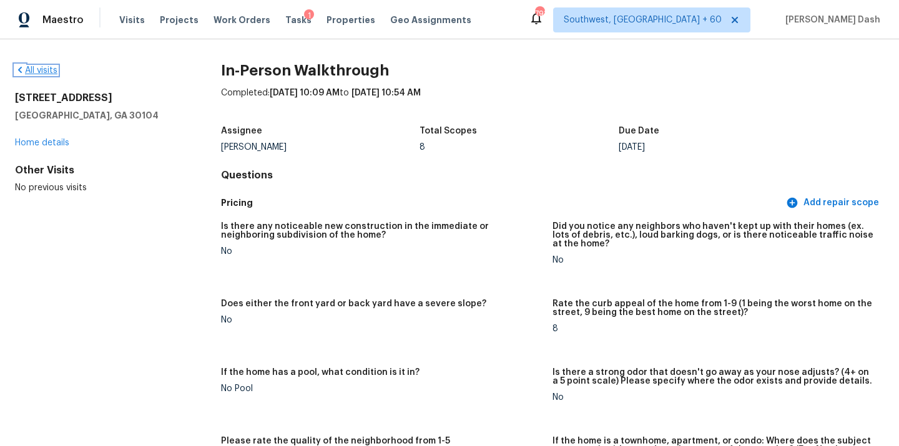
click at [40, 70] on link "All visits" at bounding box center [36, 70] width 42 height 9
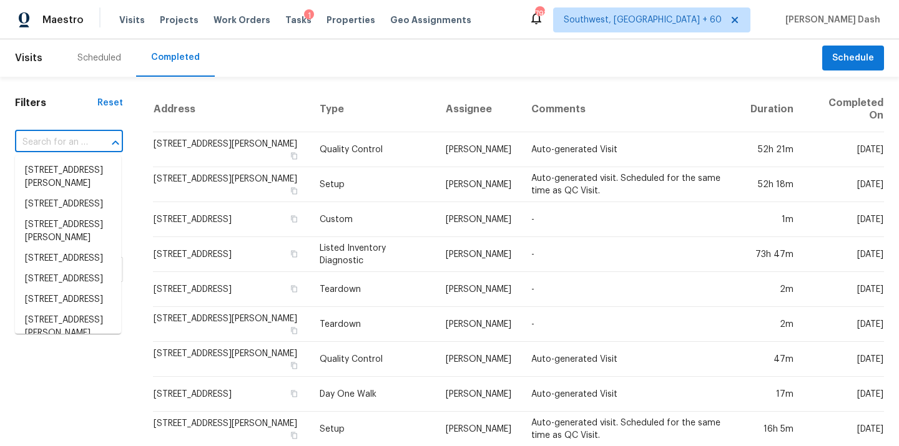
click at [67, 150] on input "text" at bounding box center [51, 142] width 73 height 19
paste input "[STREET_ADDRESS][PERSON_NAME][US_STATE]"
type input "[STREET_ADDRESS][PERSON_NAME][US_STATE]"
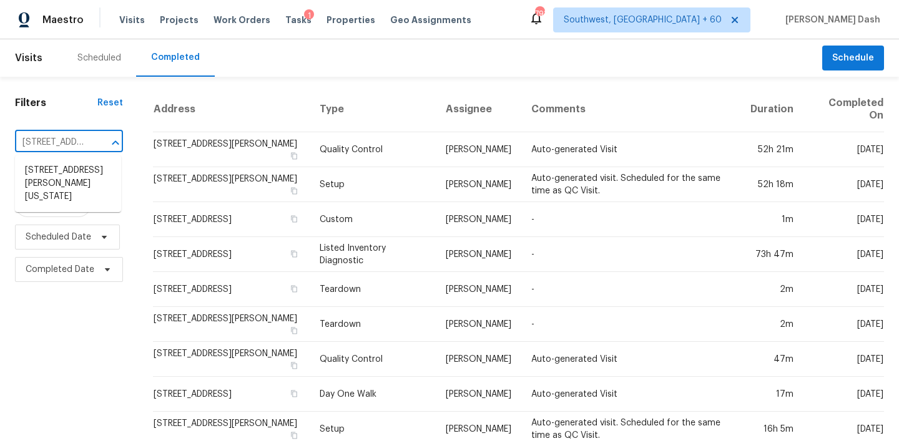
scroll to position [0, 112]
click at [73, 180] on li "[STREET_ADDRESS][PERSON_NAME][US_STATE]" at bounding box center [68, 183] width 106 height 47
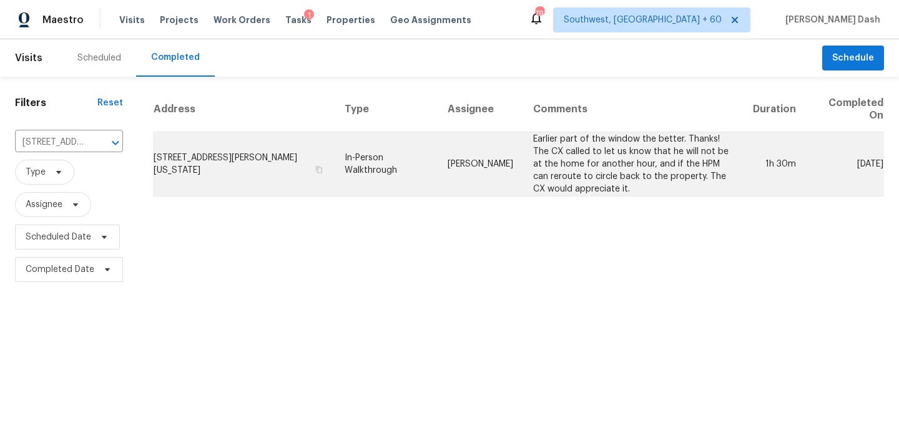
click at [461, 179] on td "[PERSON_NAME]" at bounding box center [481, 164] width 86 height 64
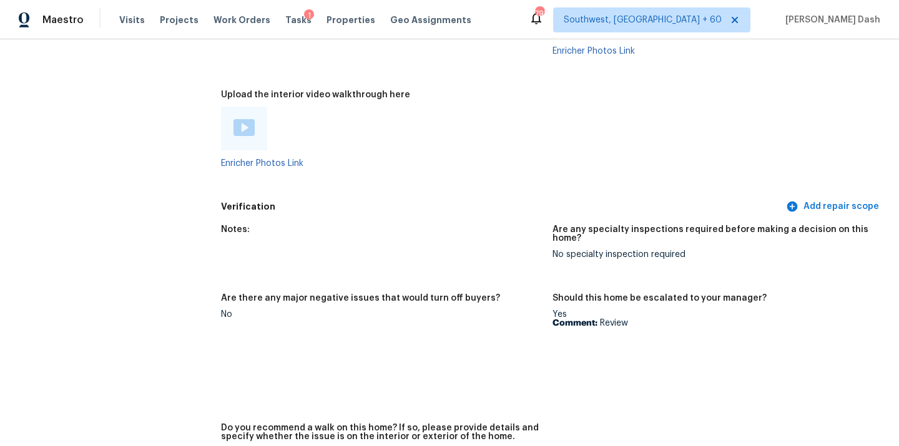
scroll to position [2342, 0]
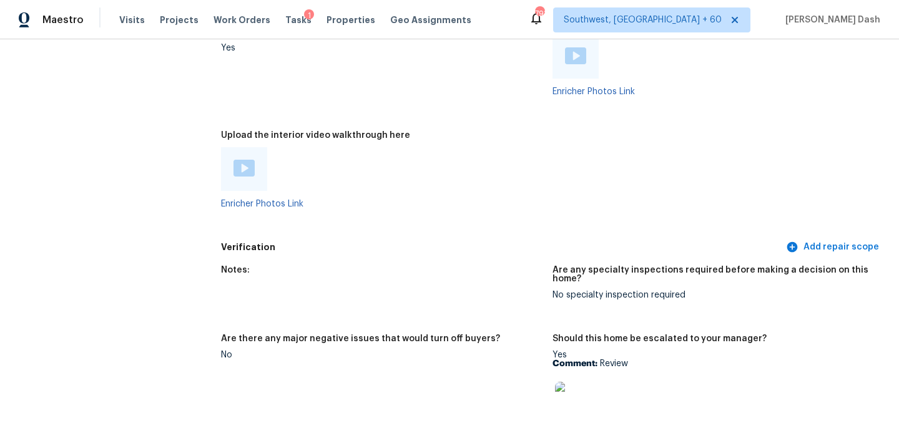
click at [240, 164] on img at bounding box center [243, 168] width 21 height 17
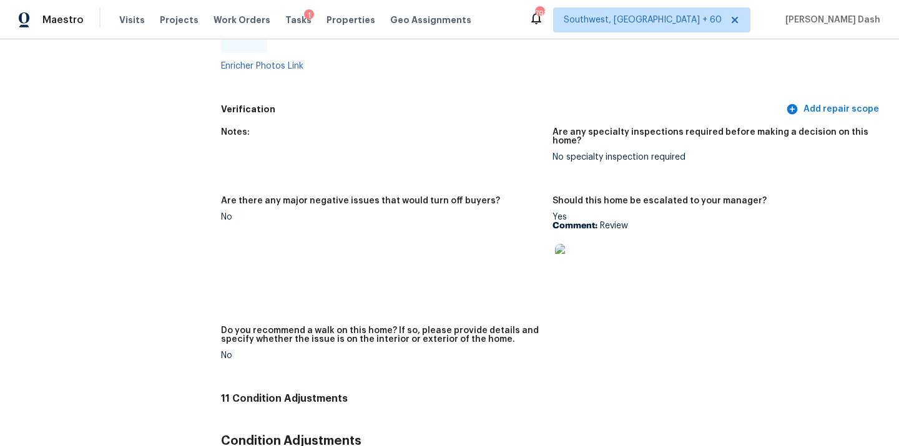
scroll to position [2493, 0]
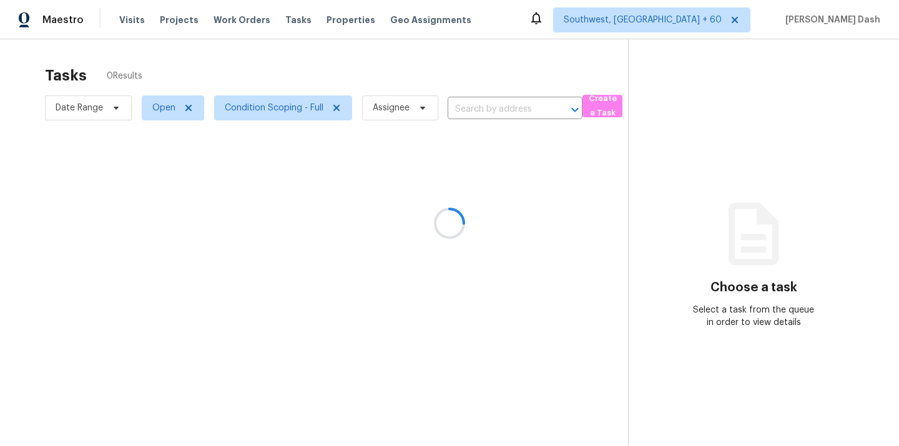
click at [285, 111] on div at bounding box center [449, 223] width 899 height 446
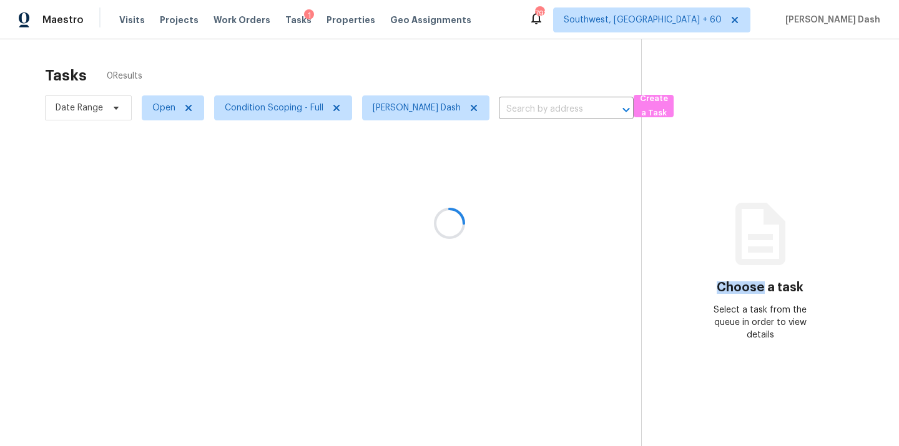
click at [285, 111] on div at bounding box center [449, 223] width 899 height 446
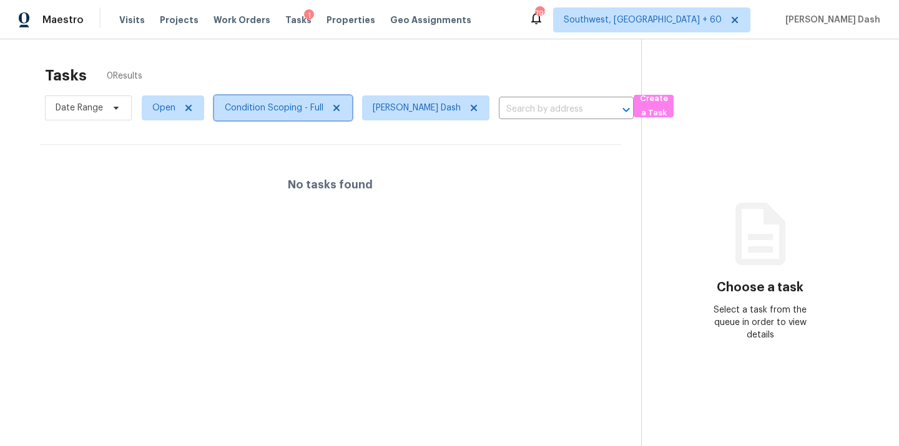
click at [308, 109] on span "Condition Scoping - Full" at bounding box center [274, 108] width 99 height 12
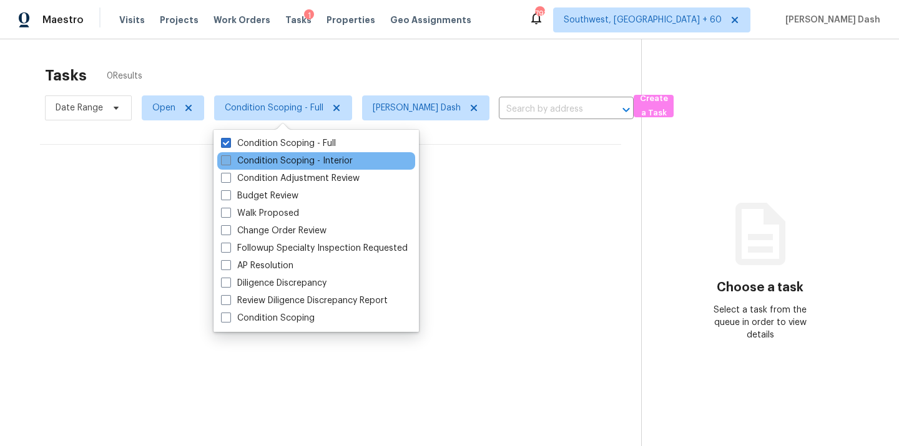
click at [295, 159] on label "Condition Scoping - Interior" at bounding box center [287, 161] width 132 height 12
click at [229, 159] on input "Condition Scoping - Interior" at bounding box center [225, 159] width 8 height 8
checkbox input "true"
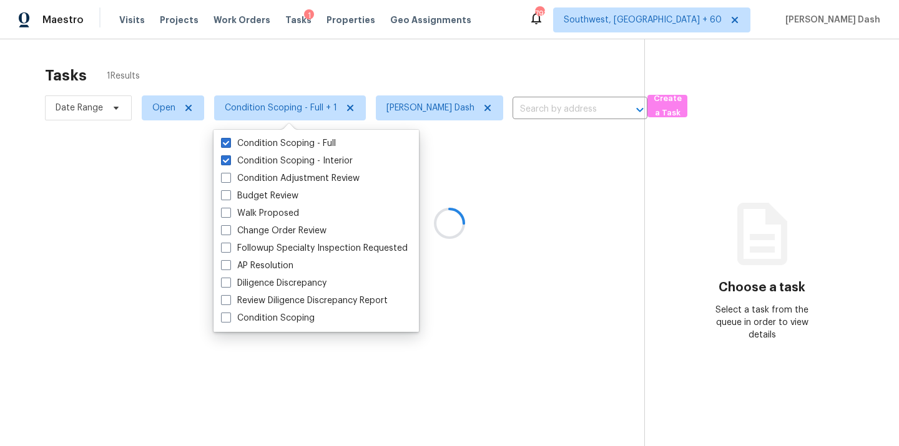
click at [283, 72] on div at bounding box center [449, 223] width 899 height 446
